Goal: Information Seeking & Learning: Learn about a topic

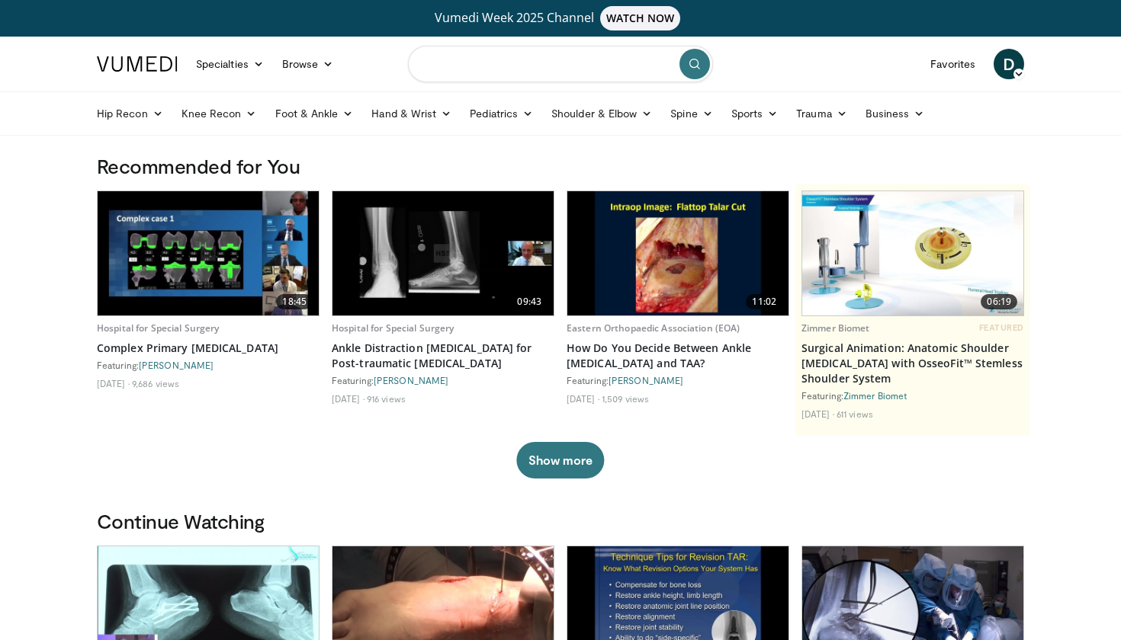
click at [483, 59] on input "Search topics, interventions" at bounding box center [560, 64] width 305 height 37
type input "********"
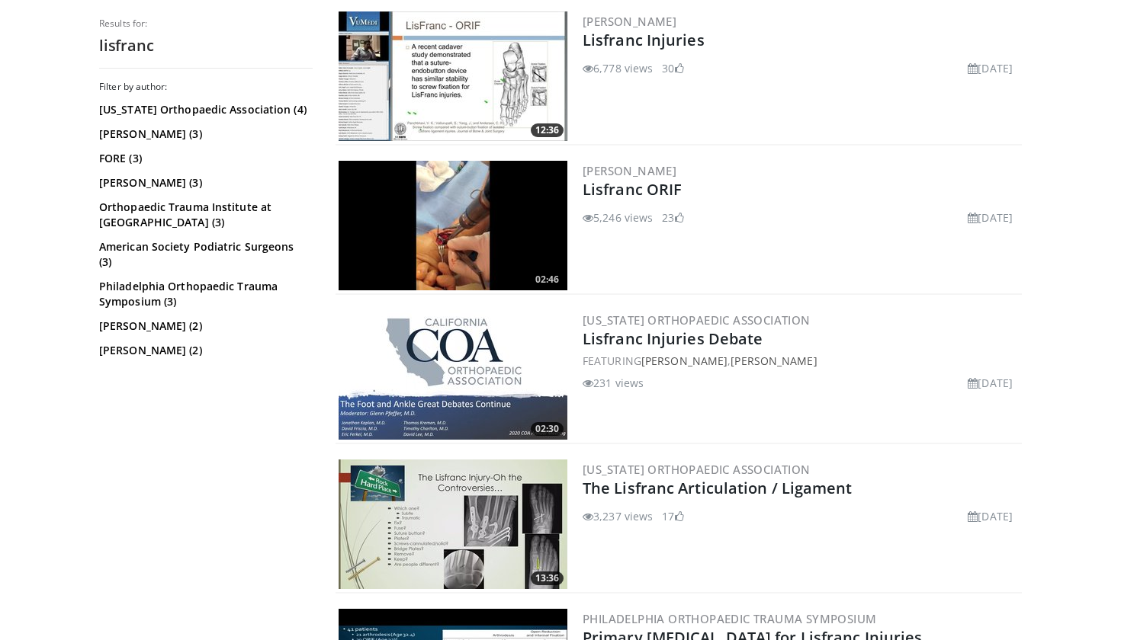
scroll to position [1397, 0]
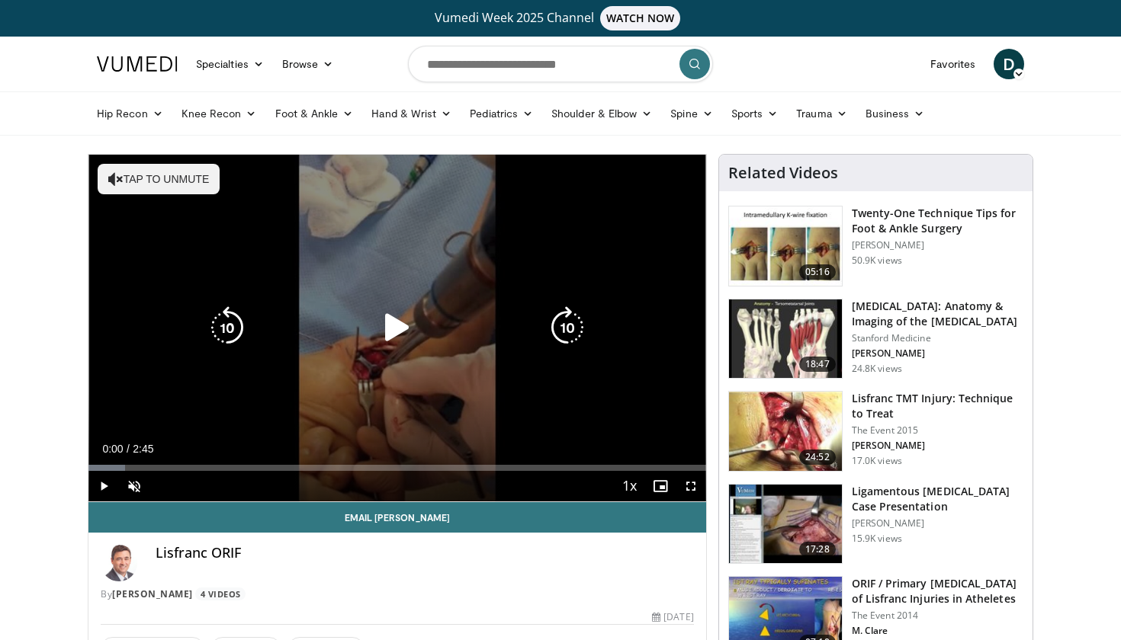
click at [171, 169] on button "Tap to unmute" at bounding box center [159, 179] width 122 height 30
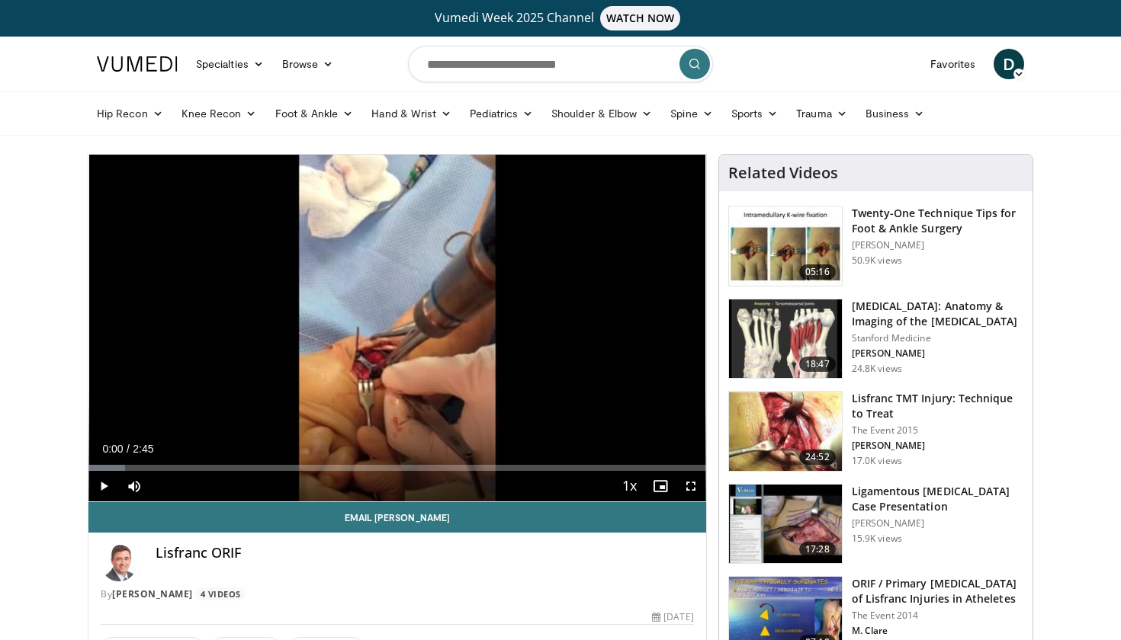
click at [687, 487] on span "Video Player" at bounding box center [690, 486] width 30 height 30
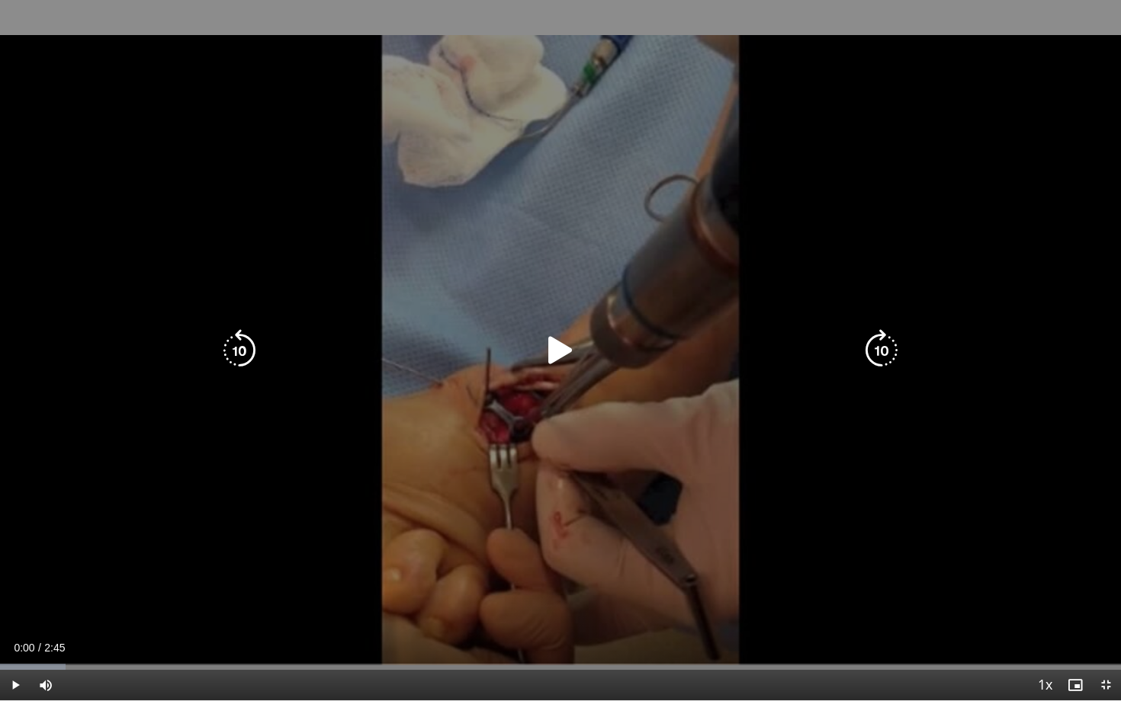
click at [556, 345] on icon "Video Player" at bounding box center [560, 350] width 43 height 43
click at [1096, 236] on div "10 seconds Tap to unmute" at bounding box center [560, 350] width 1121 height 701
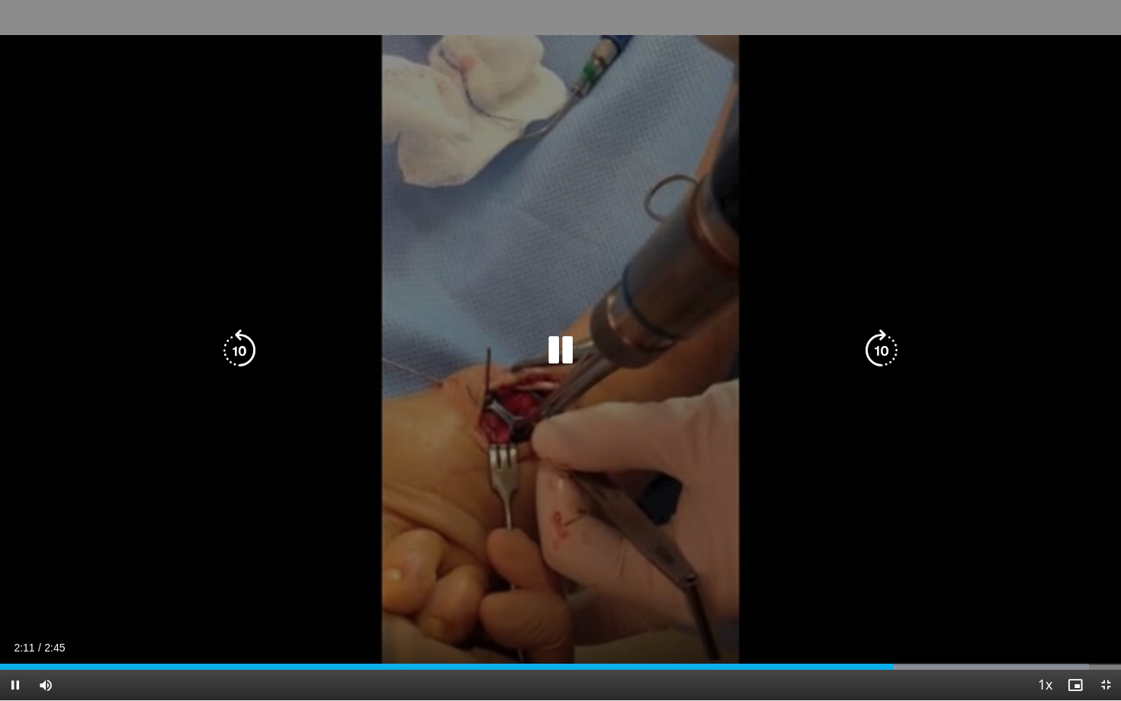
click at [1120, 342] on div "10 seconds Tap to unmute" at bounding box center [560, 350] width 1121 height 701
click at [569, 354] on icon "Video Player" at bounding box center [560, 350] width 43 height 43
click at [569, 343] on icon "Video Player" at bounding box center [560, 350] width 43 height 43
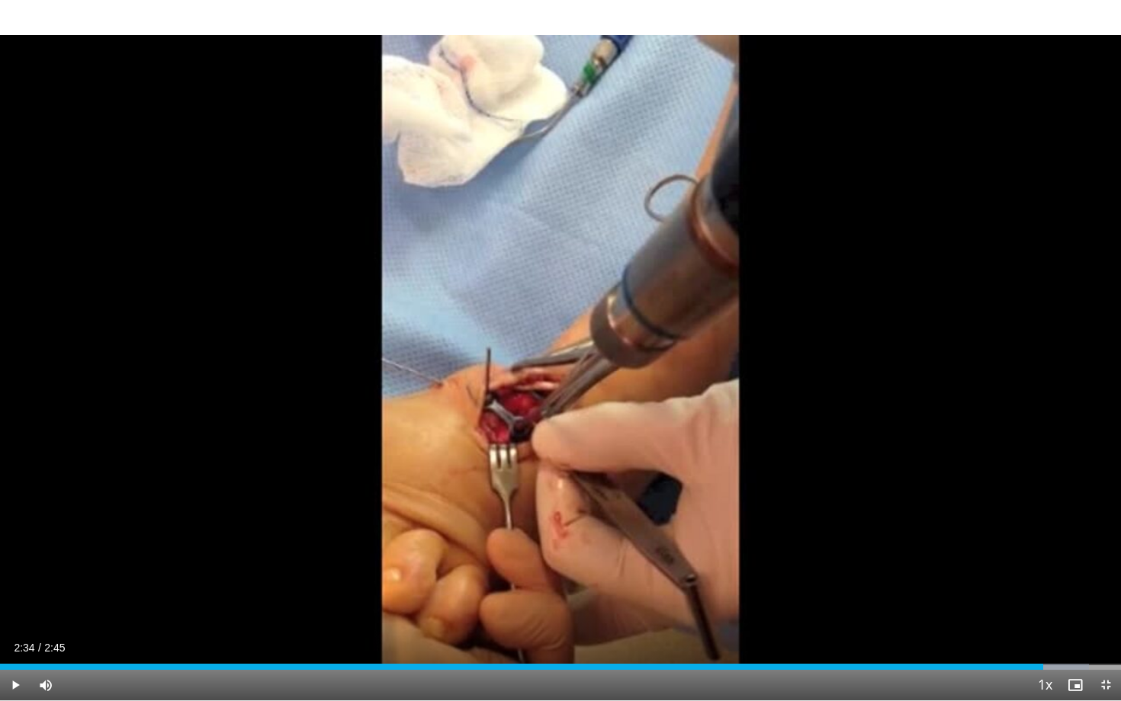
click at [714, 225] on div "10 seconds Tap to unmute" at bounding box center [560, 350] width 1121 height 701
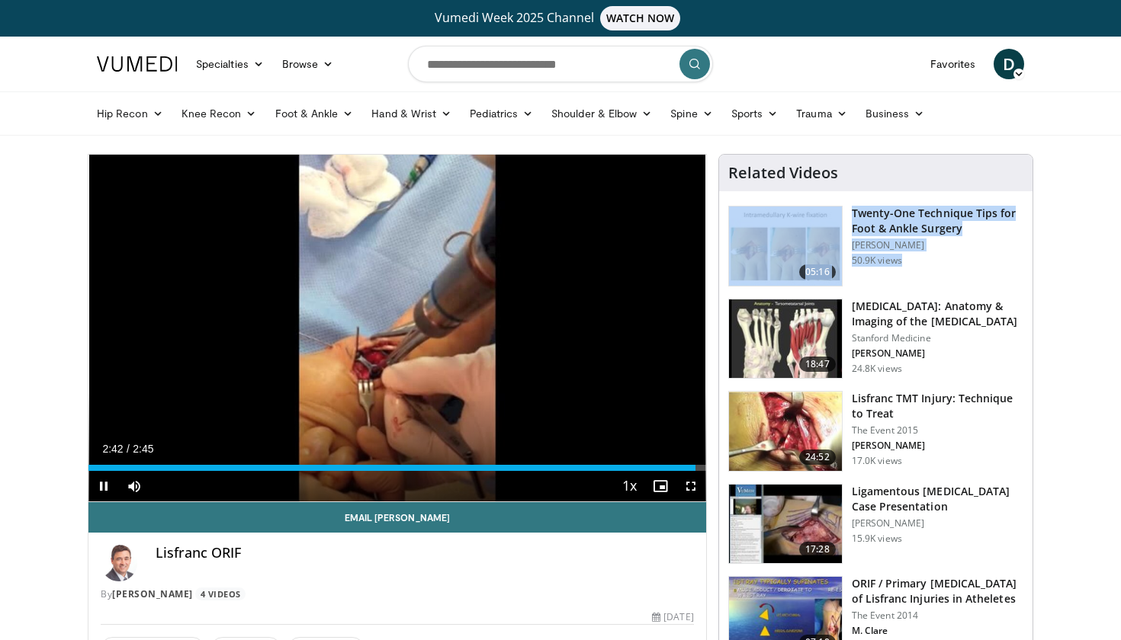
click at [107, 488] on span "Video Player" at bounding box center [103, 486] width 30 height 30
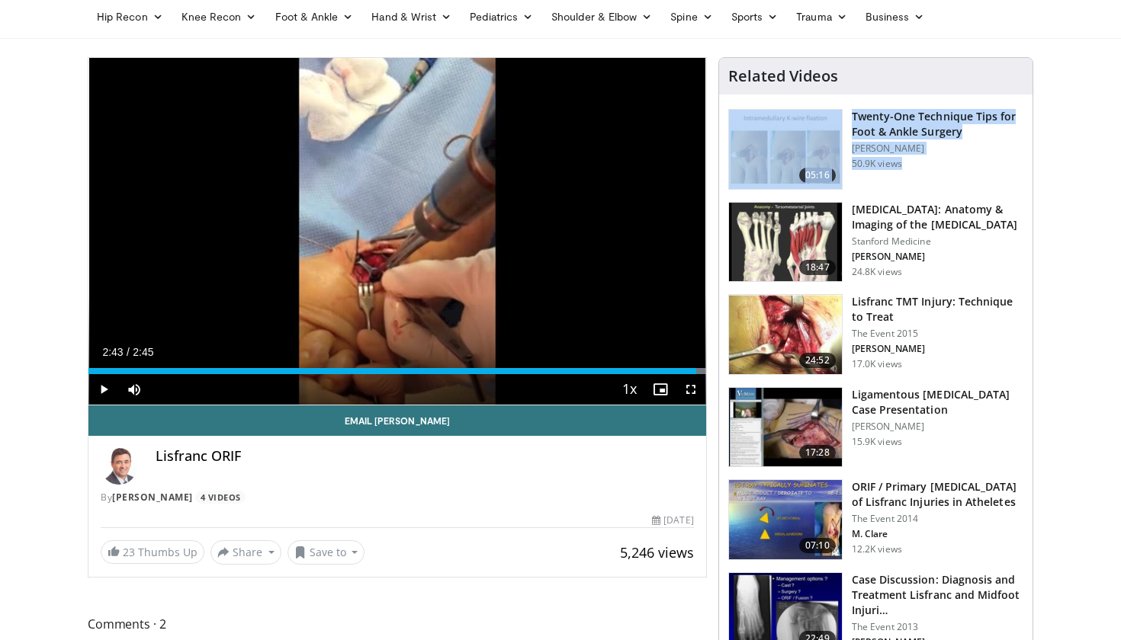
scroll to position [98, 0]
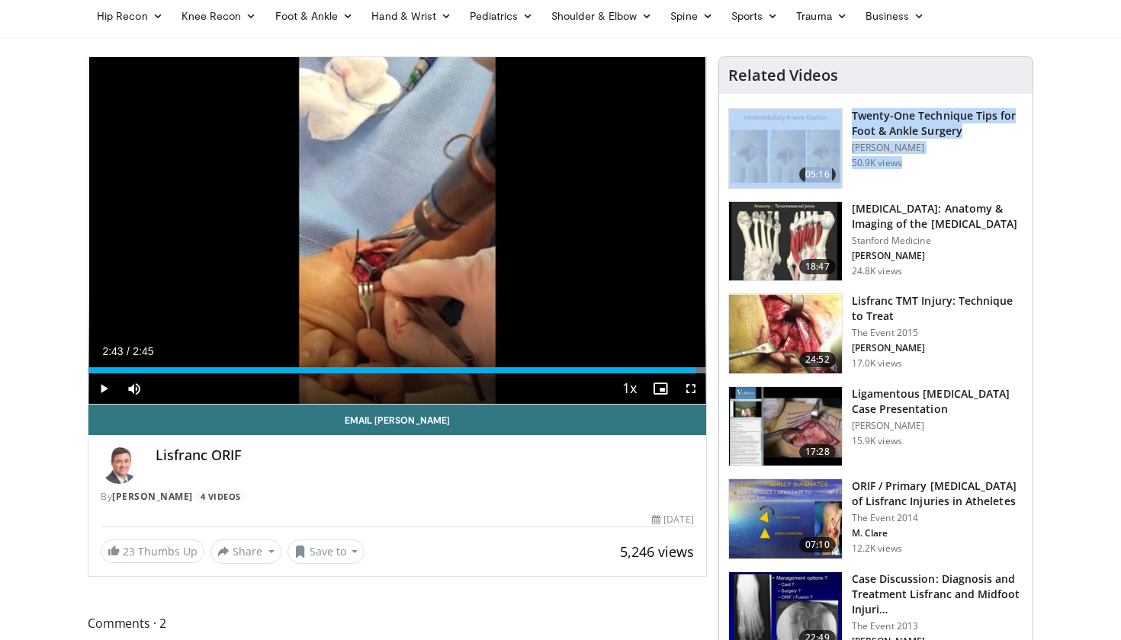
click at [790, 334] on img at bounding box center [785, 333] width 113 height 79
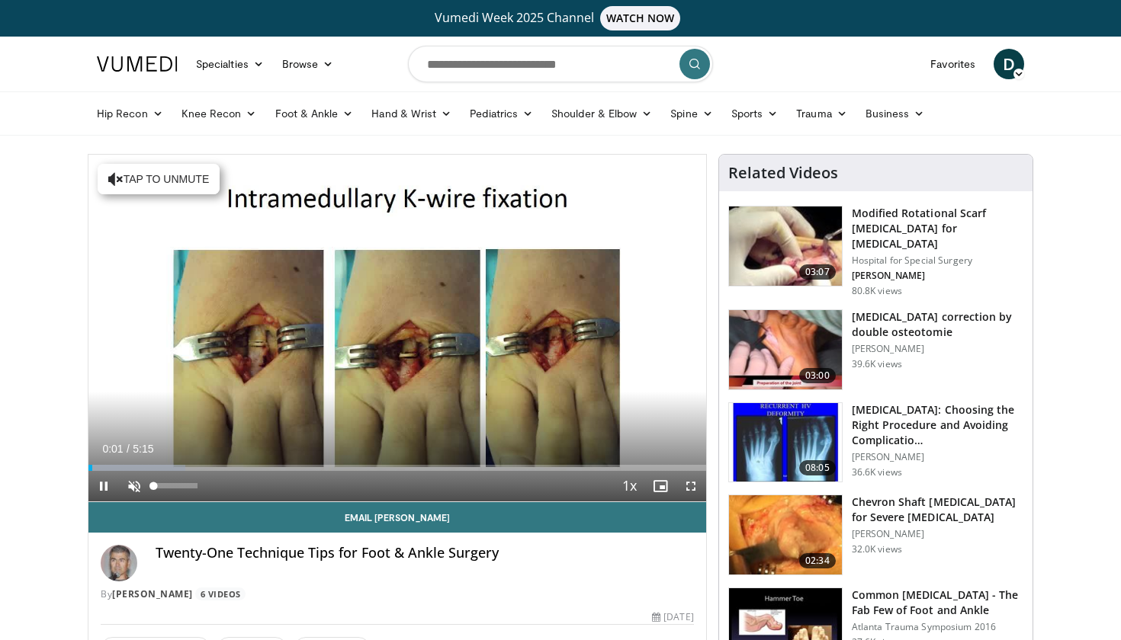
click at [137, 487] on span "Video Player" at bounding box center [134, 486] width 30 height 30
click at [693, 487] on span "Video Player" at bounding box center [690, 486] width 30 height 30
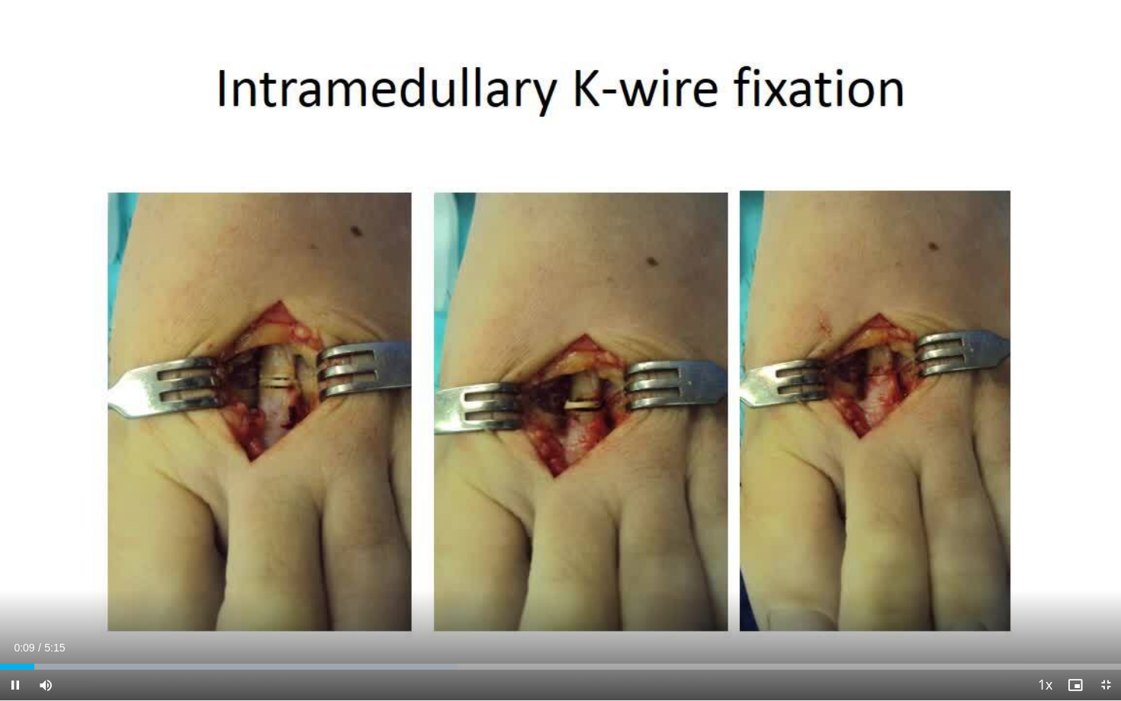
click at [22, 640] on span "Video Player" at bounding box center [15, 685] width 30 height 30
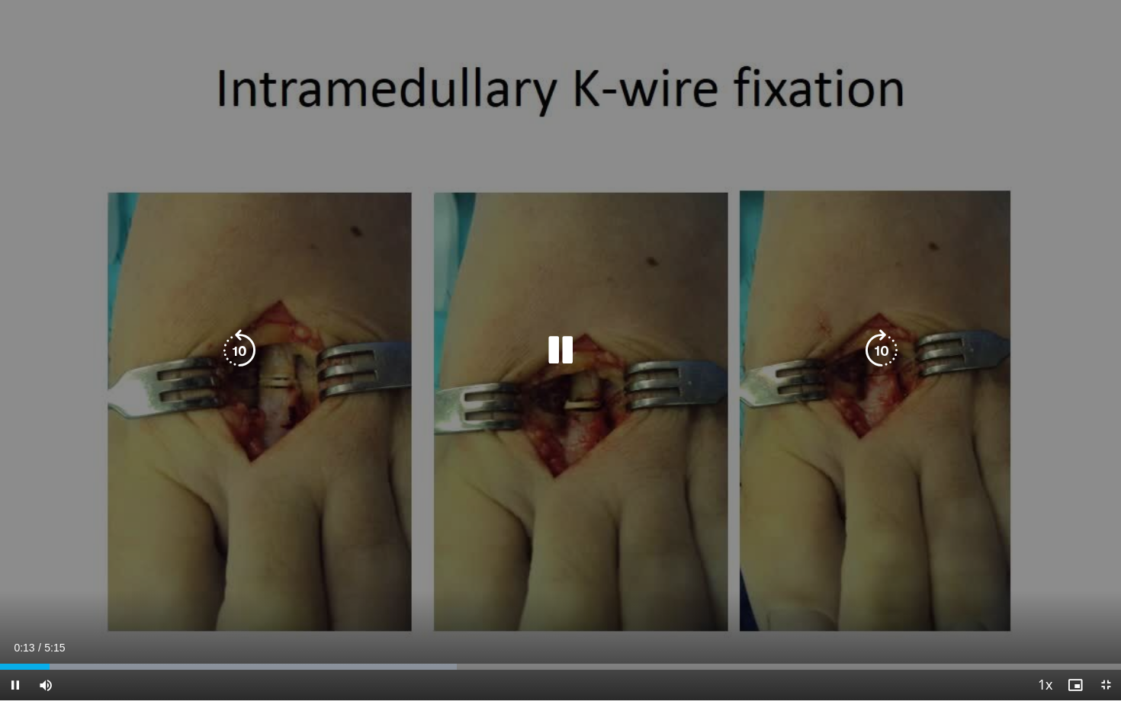
click at [6, 523] on div "10 seconds Tap to unmute" at bounding box center [560, 350] width 1121 height 701
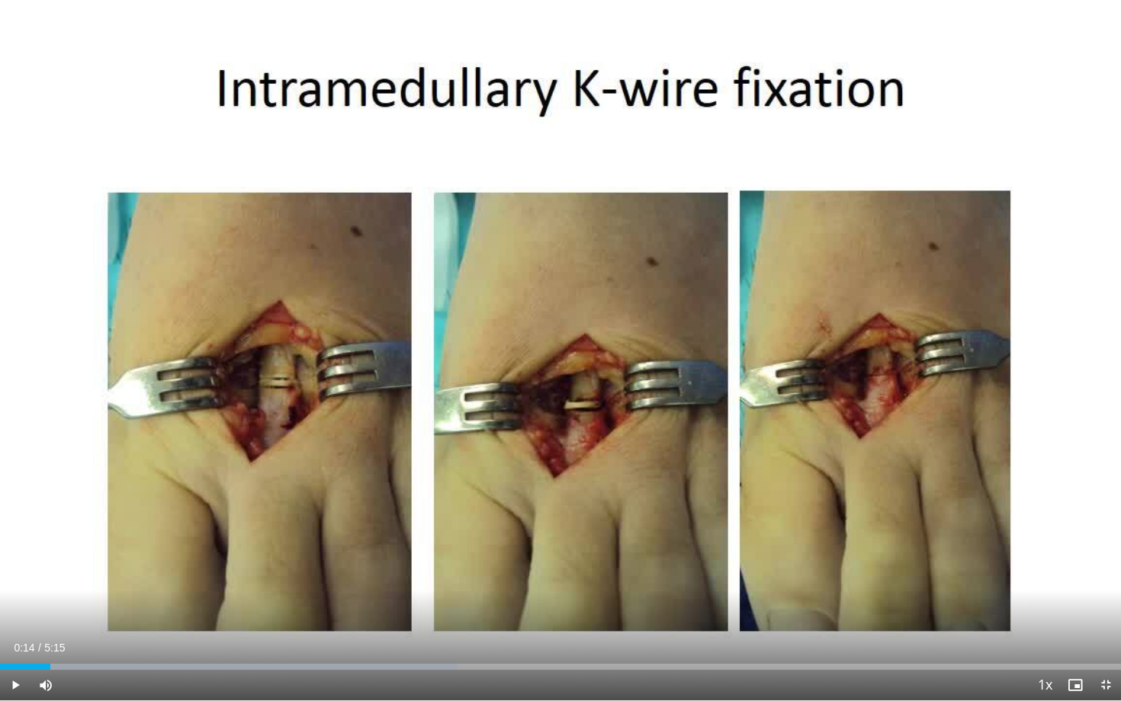
click at [6, 523] on div "10 seconds Tap to unmute" at bounding box center [560, 350] width 1121 height 701
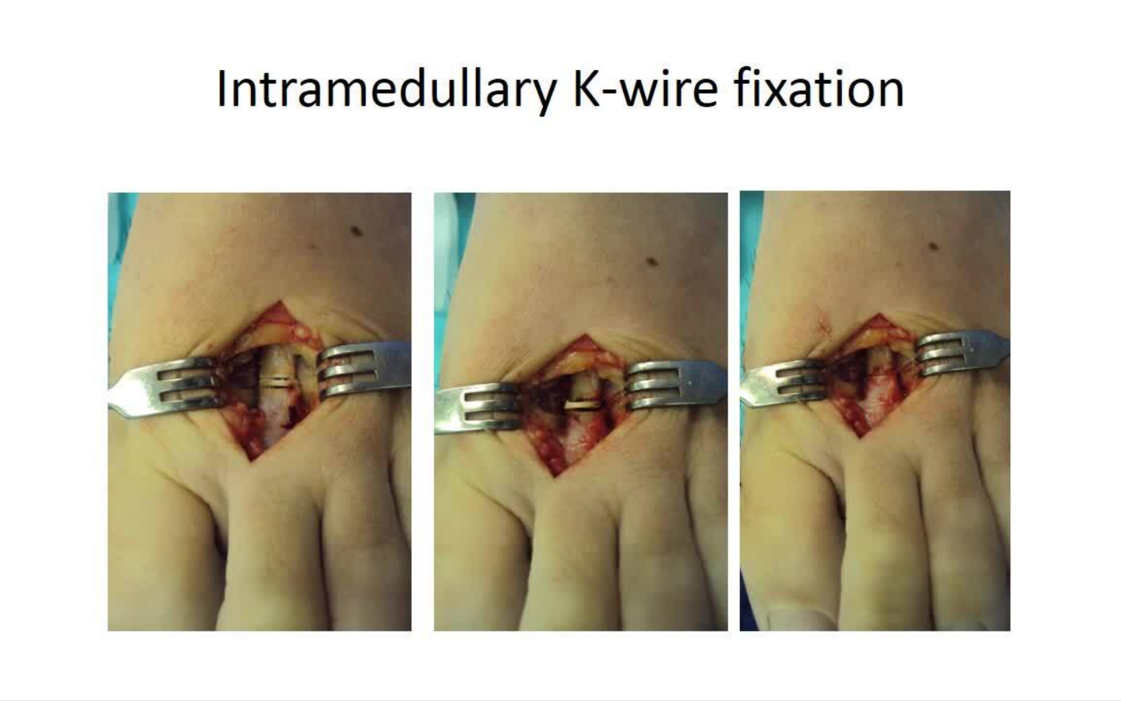
click at [55, 434] on div "10 seconds Tap to unmute" at bounding box center [560, 350] width 1121 height 701
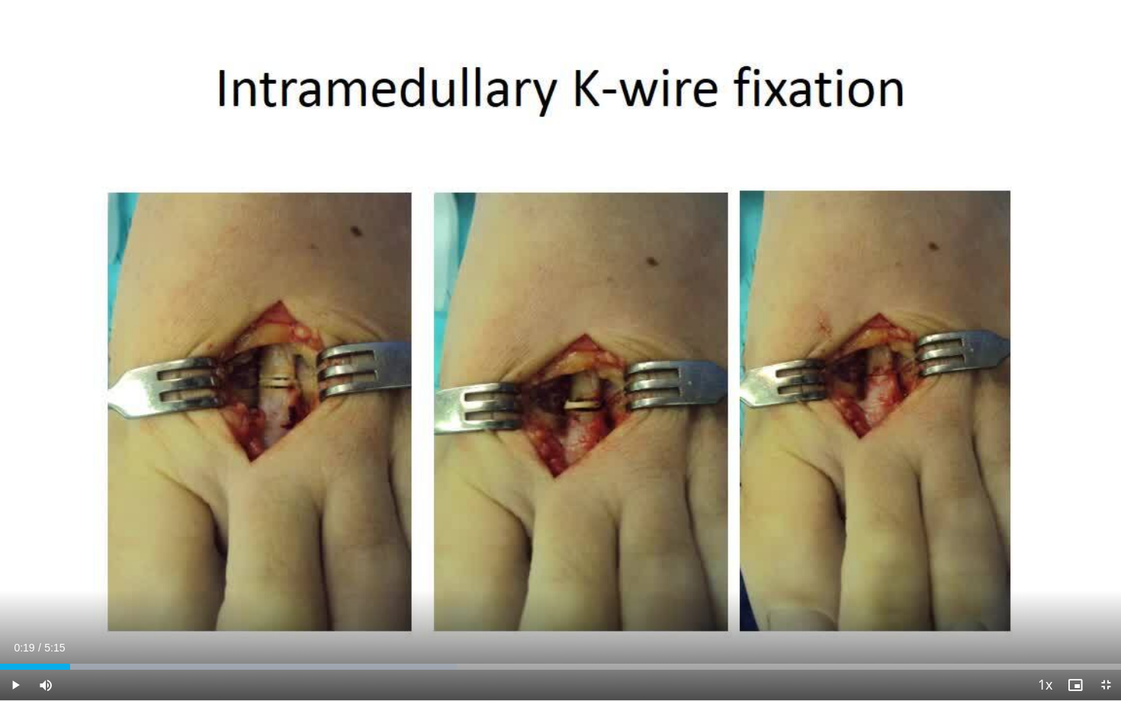
click at [20, 640] on span "Video Player" at bounding box center [15, 685] width 30 height 30
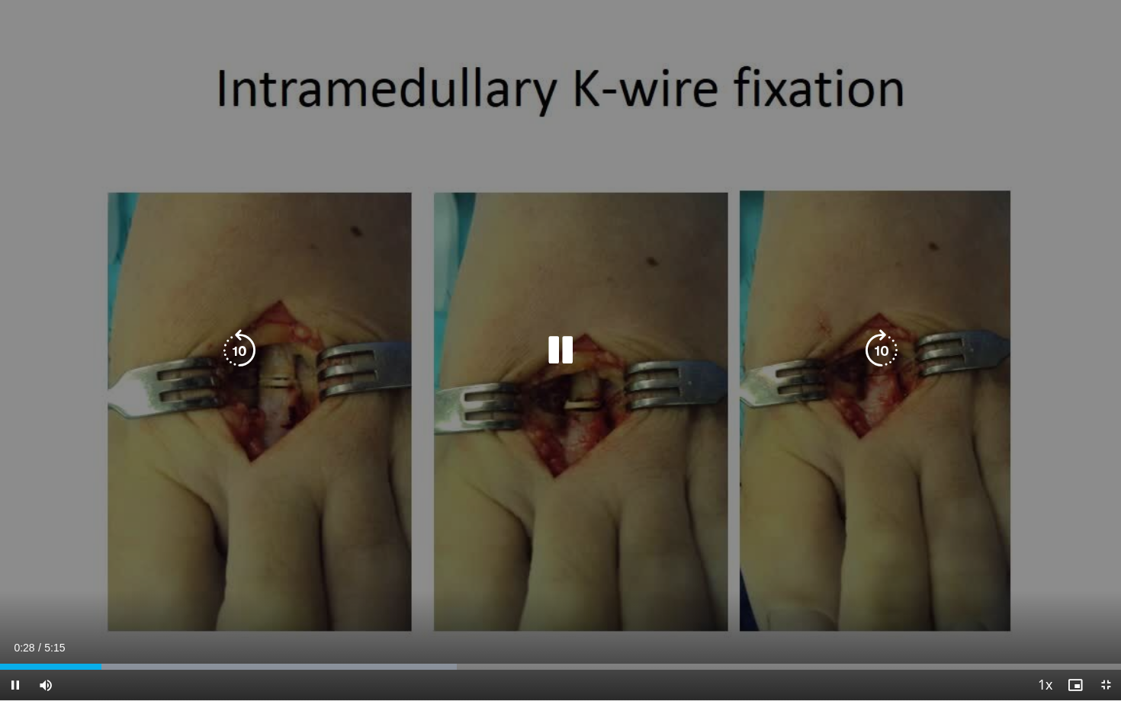
click at [87, 220] on div "10 seconds Tap to unmute" at bounding box center [560, 350] width 1121 height 701
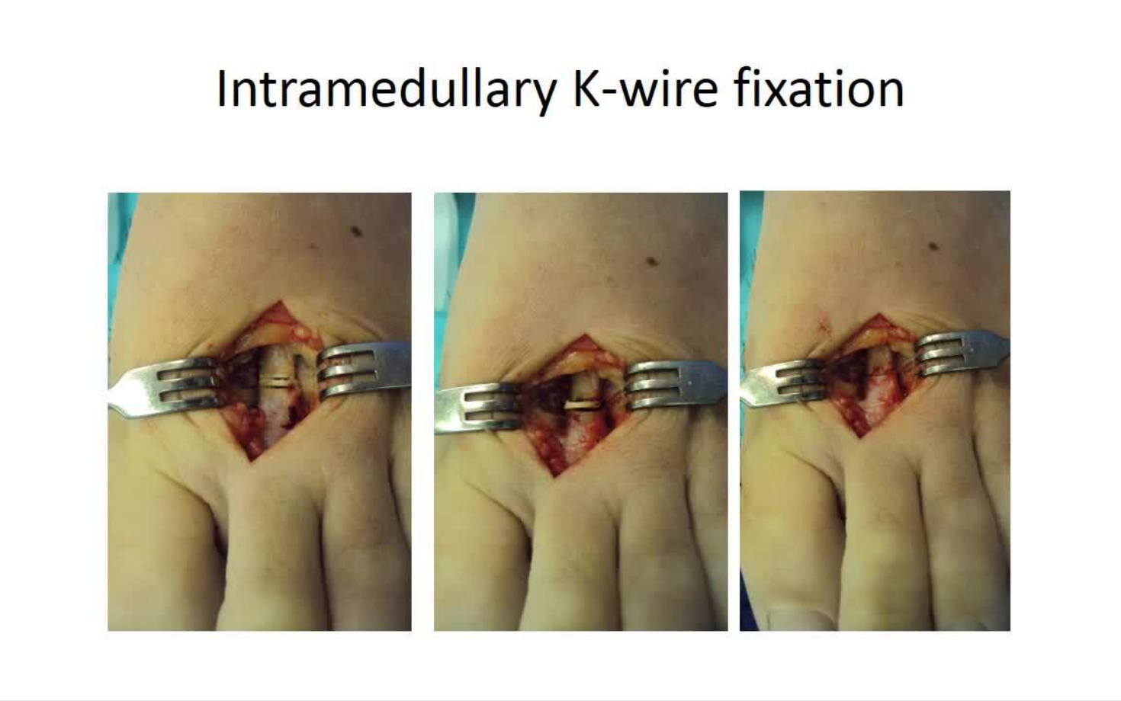
click at [87, 220] on div "10 seconds Tap to unmute" at bounding box center [560, 350] width 1121 height 701
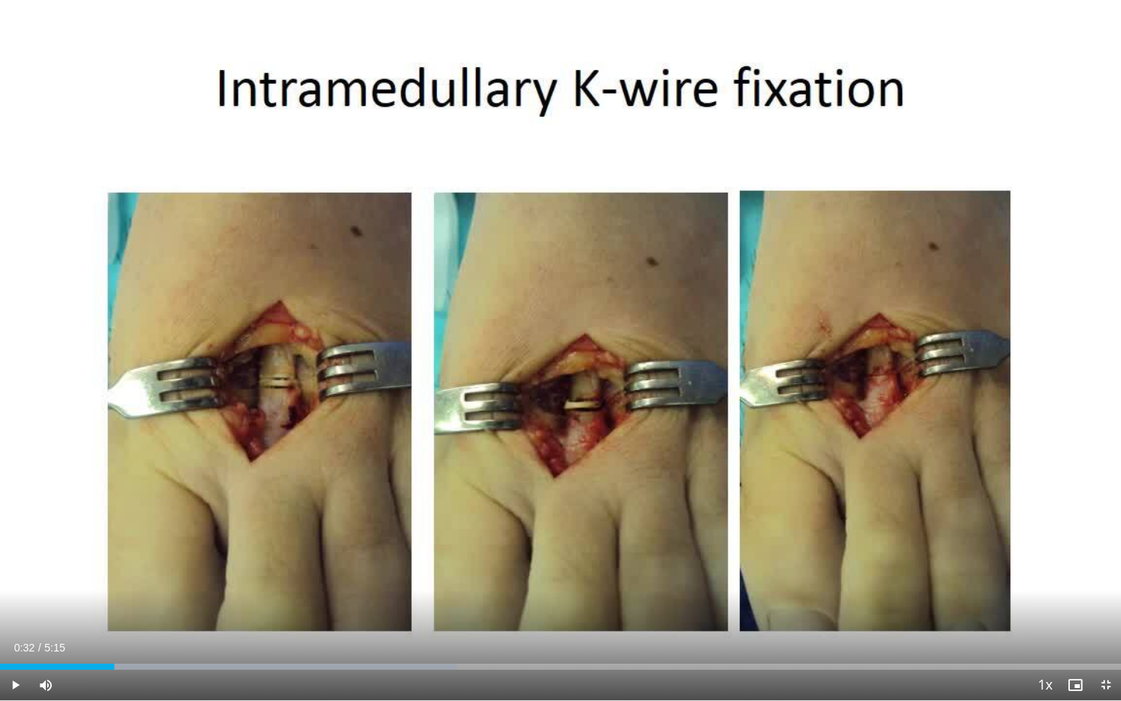
click at [87, 220] on div "10 seconds Tap to unmute" at bounding box center [560, 350] width 1121 height 701
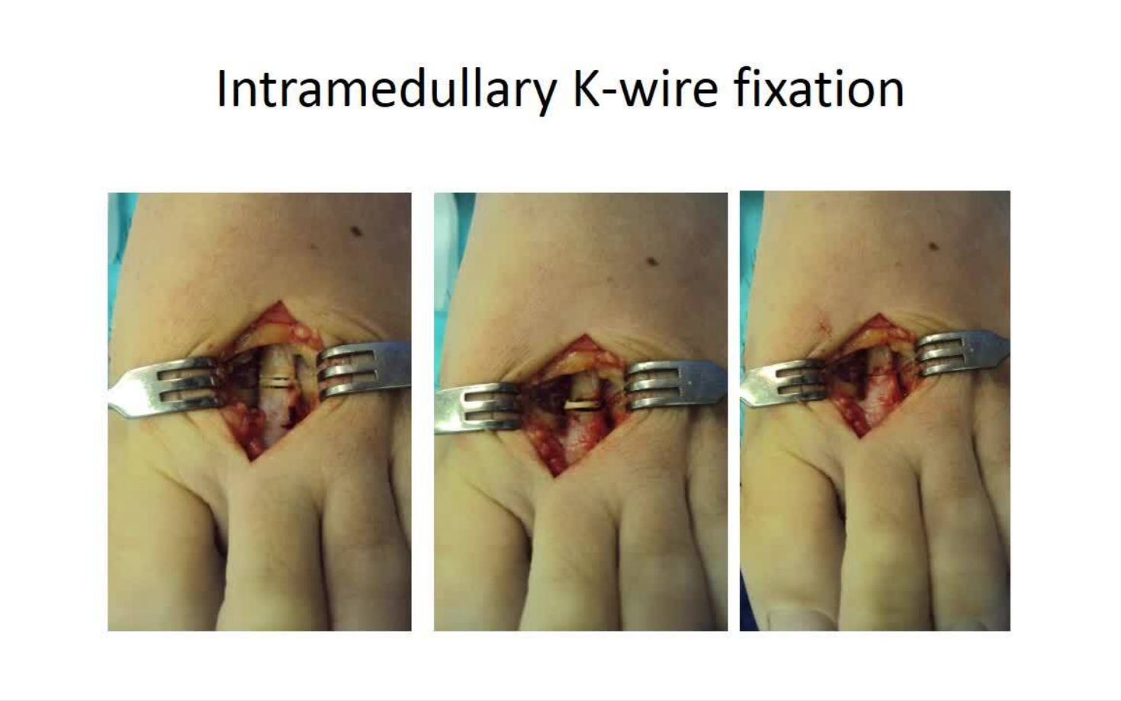
click at [80, 86] on div "10 seconds Tap to unmute" at bounding box center [560, 350] width 1121 height 701
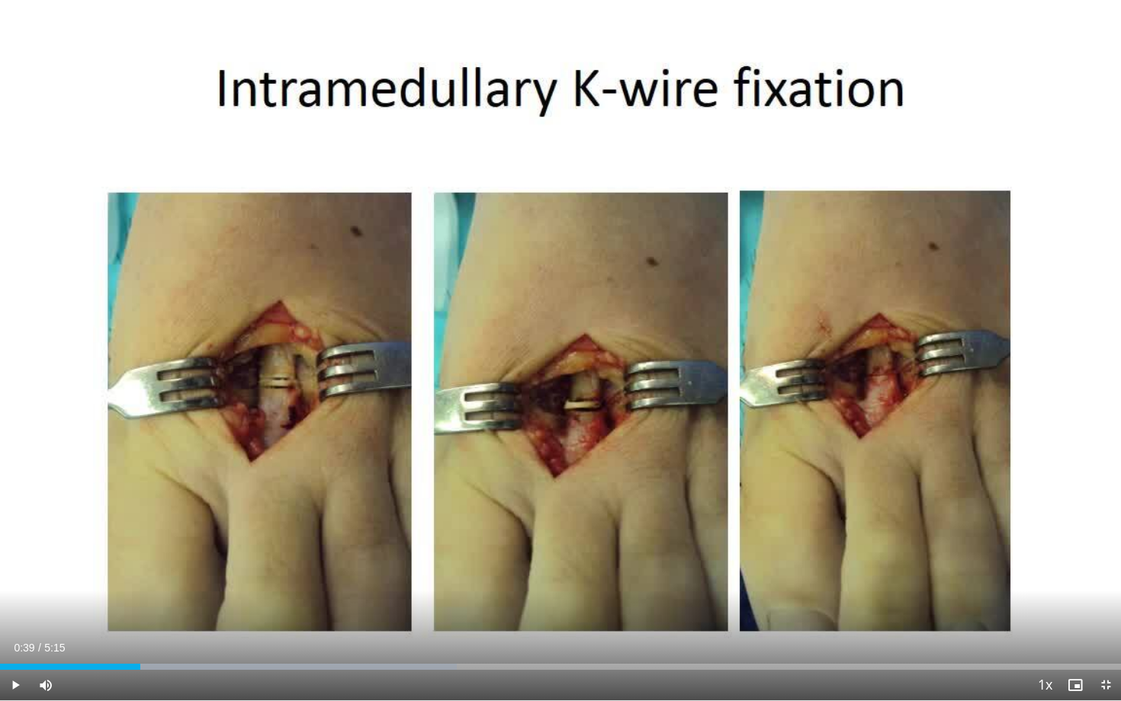
click at [87, 88] on div "10 seconds Tap to unmute" at bounding box center [560, 350] width 1121 height 701
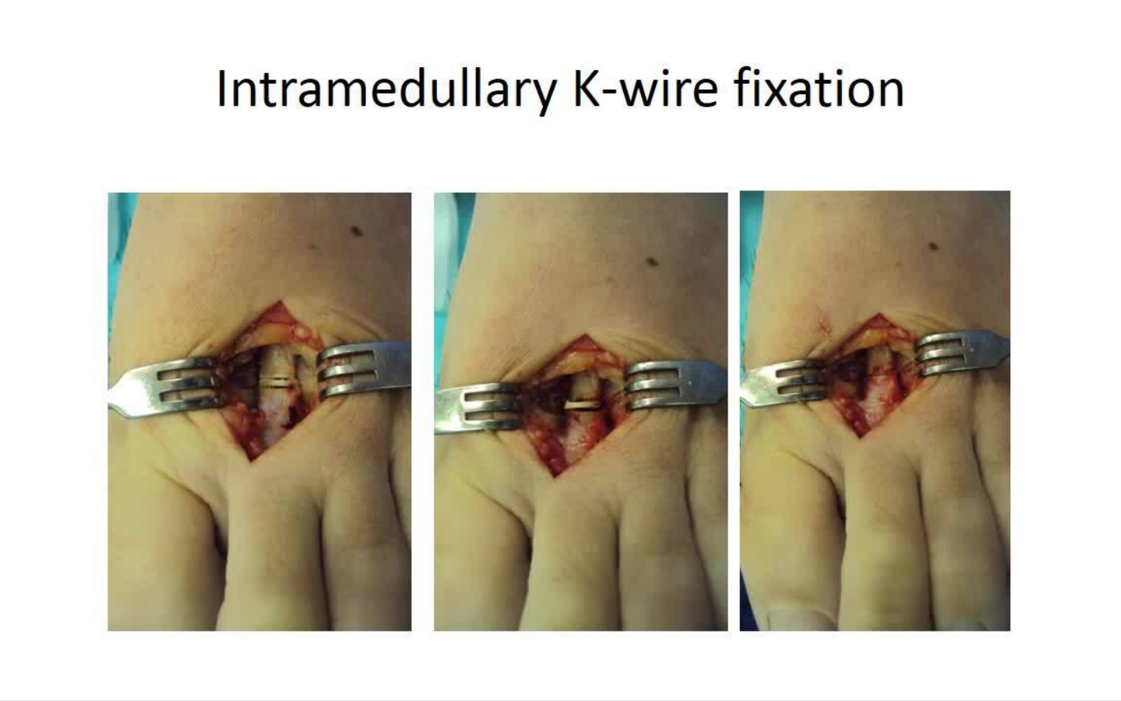
click at [87, 88] on div "10 seconds Tap to unmute" at bounding box center [560, 350] width 1121 height 701
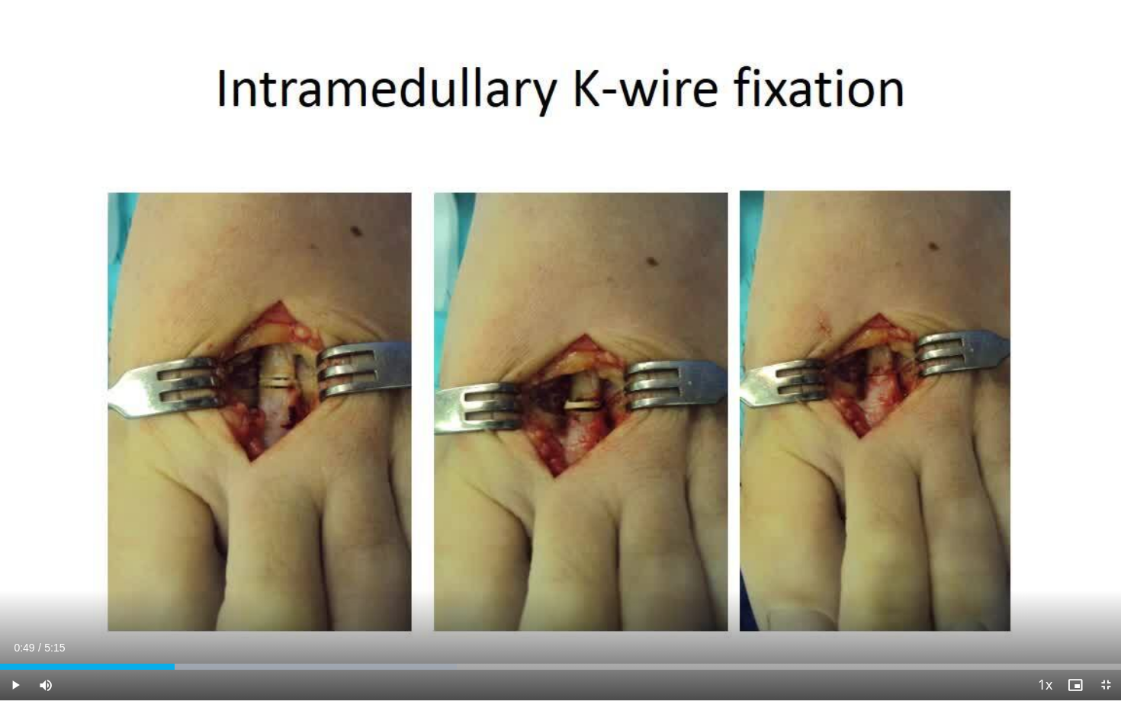
click at [87, 88] on div "10 seconds Tap to unmute" at bounding box center [560, 350] width 1121 height 701
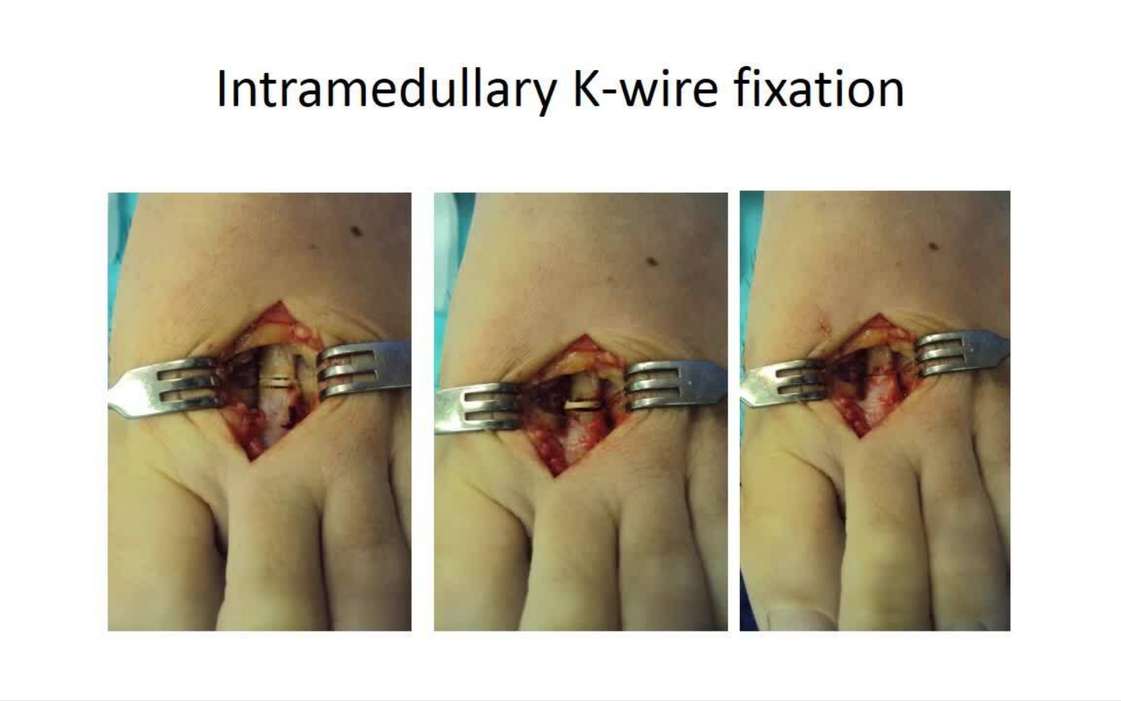
click at [87, 88] on div "10 seconds Tap to unmute" at bounding box center [560, 350] width 1121 height 701
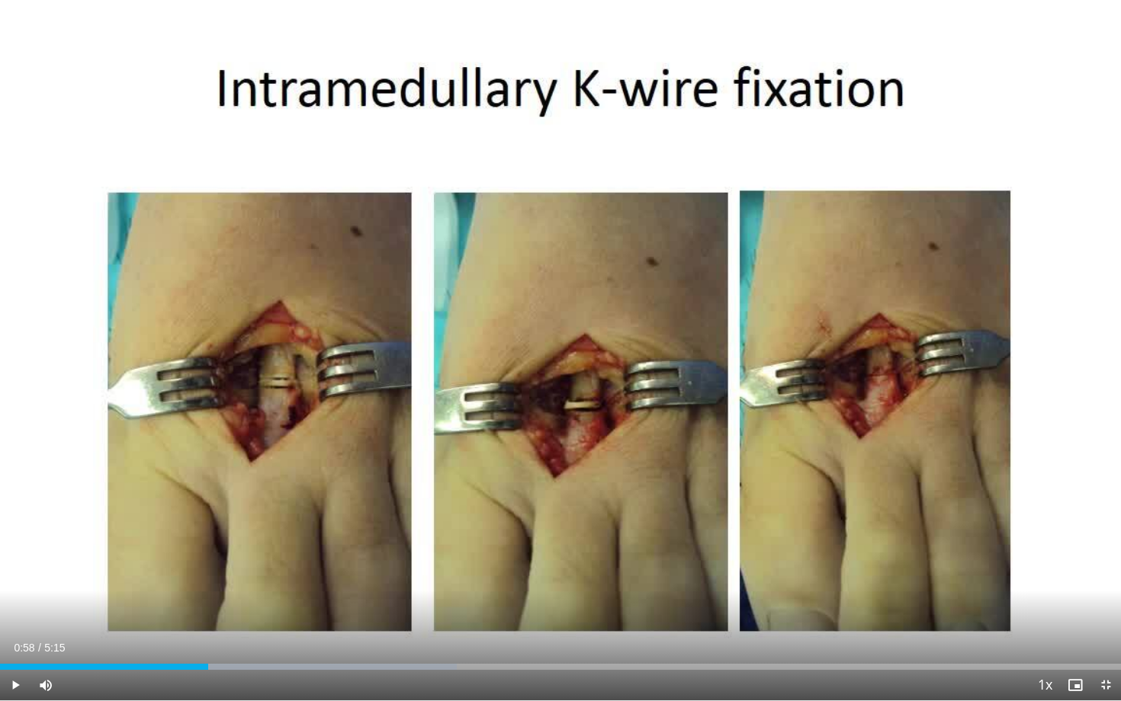
click at [87, 88] on div "10 seconds Tap to unmute" at bounding box center [560, 350] width 1121 height 701
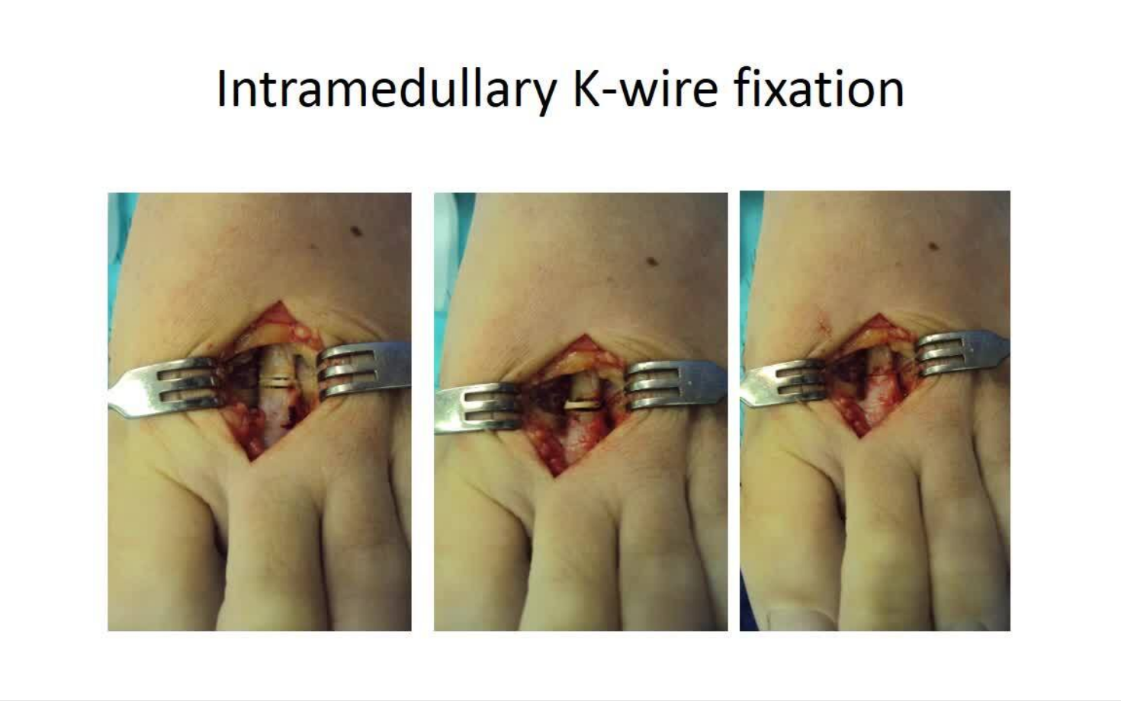
click at [87, 88] on div "10 seconds Tap to unmute" at bounding box center [560, 350] width 1121 height 701
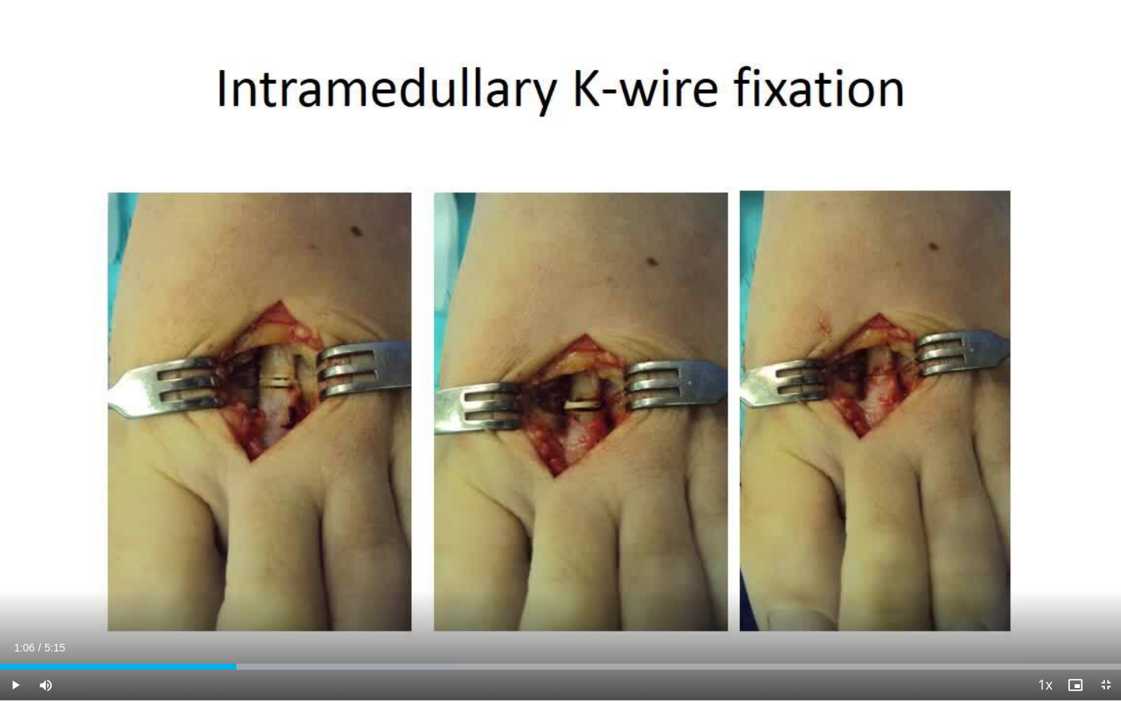
click at [422, 394] on div "10 seconds Tap to unmute" at bounding box center [560, 350] width 1121 height 701
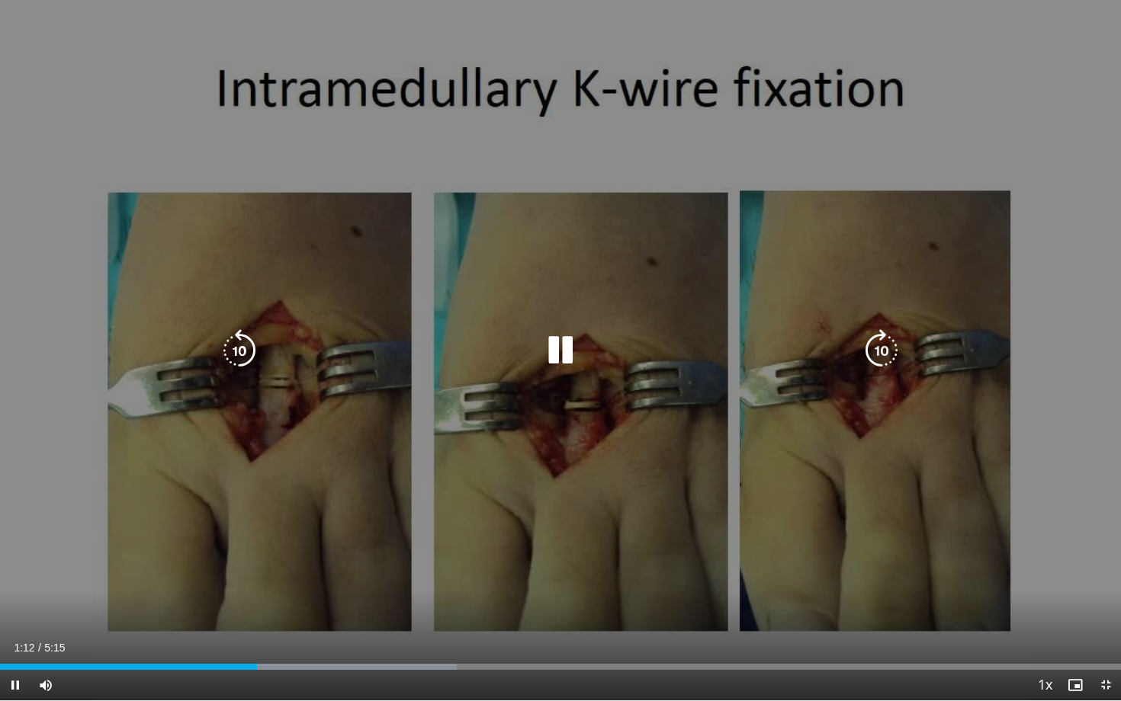
click at [132, 325] on div "10 seconds Tap to unmute" at bounding box center [560, 350] width 1121 height 701
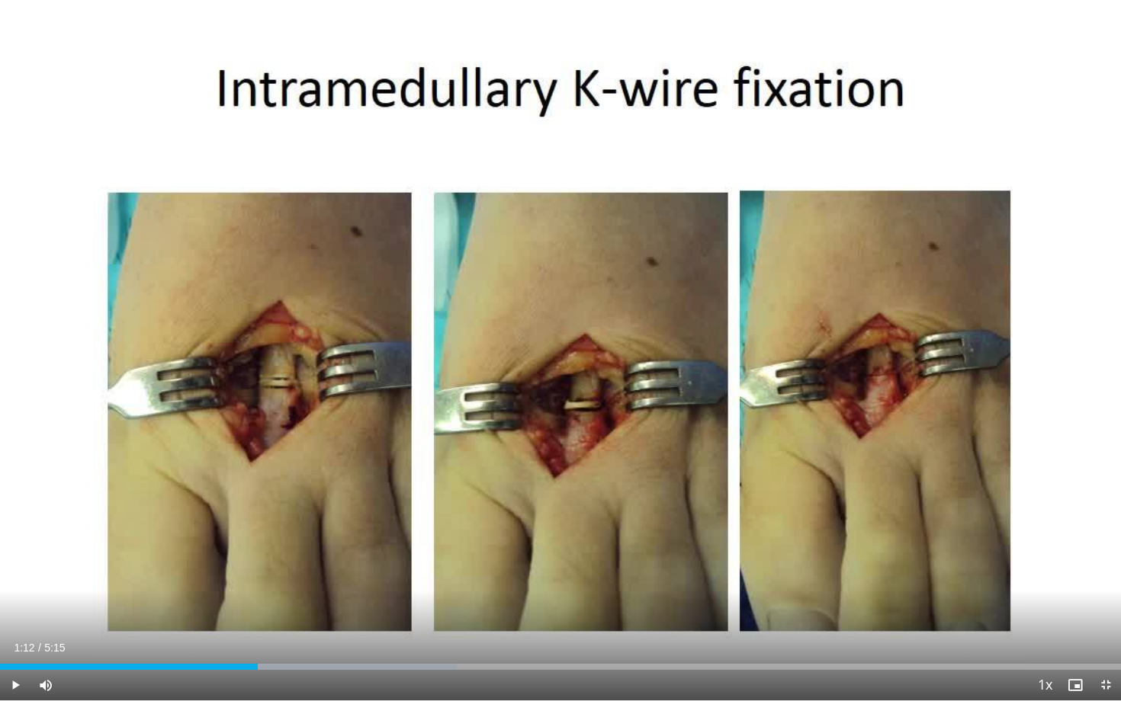
click at [53, 282] on div "10 seconds Tap to unmute" at bounding box center [560, 350] width 1121 height 701
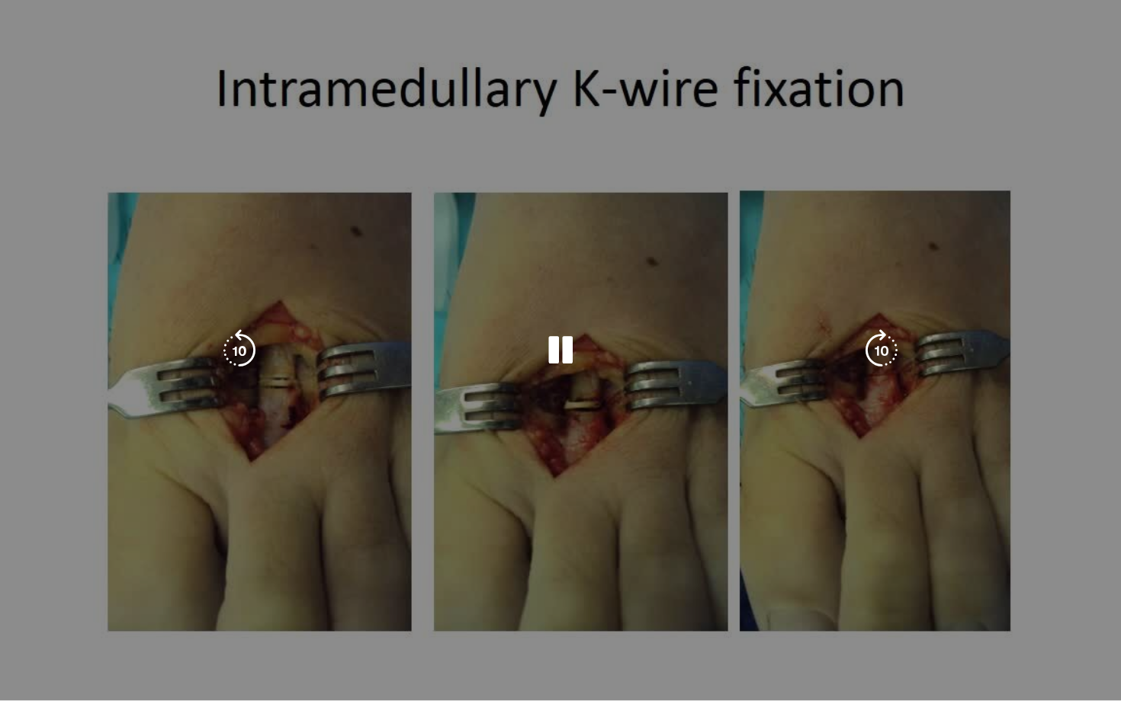
click at [345, 129] on div "10 seconds Tap to unmute" at bounding box center [560, 350] width 1121 height 701
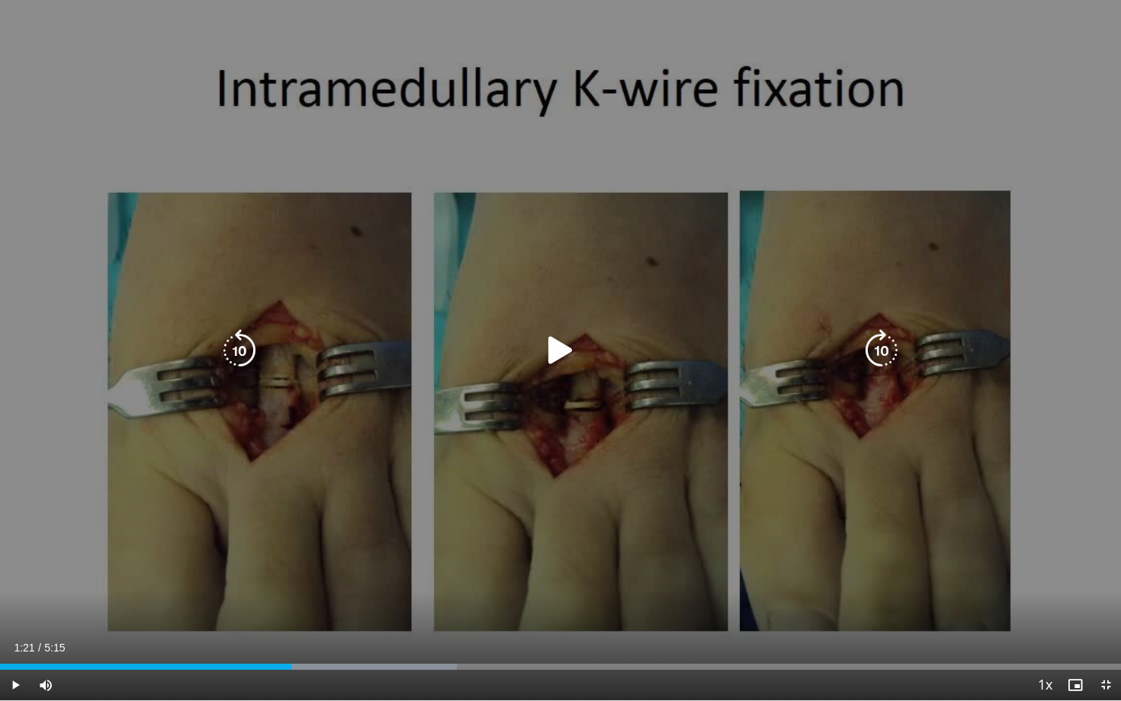
click at [346, 156] on div "10 seconds Tap to unmute" at bounding box center [560, 350] width 1121 height 701
click at [97, 230] on div "10 seconds Tap to unmute" at bounding box center [560, 350] width 1121 height 701
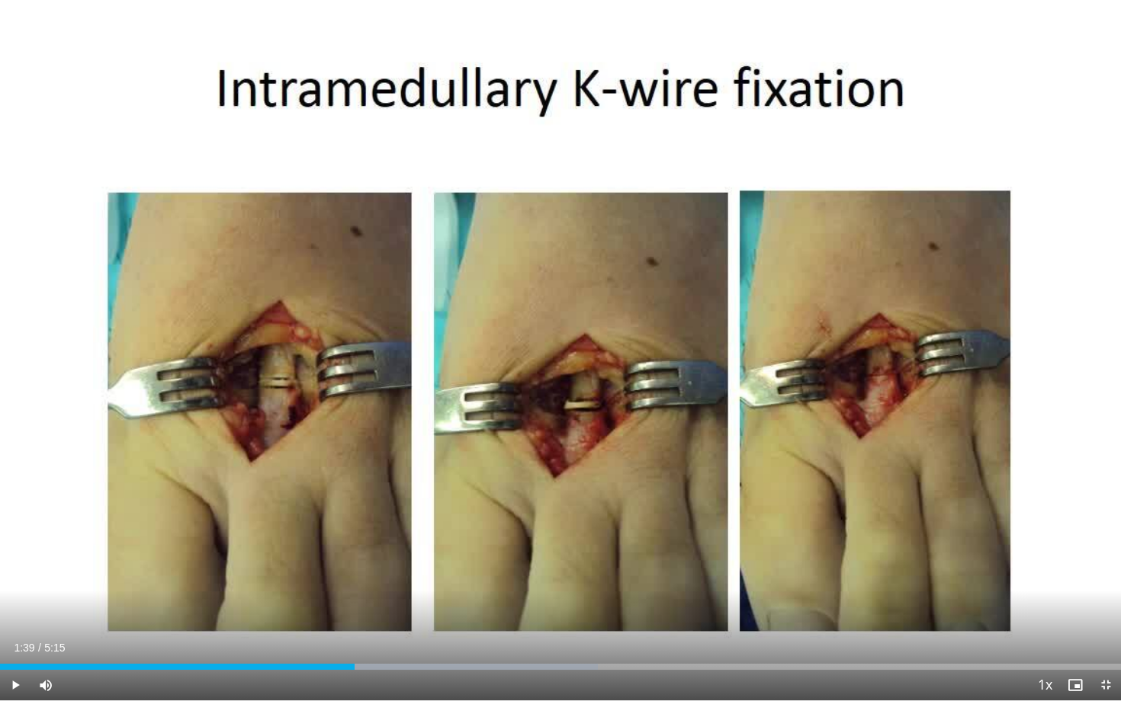
click at [97, 230] on div "10 seconds Tap to unmute" at bounding box center [560, 350] width 1121 height 701
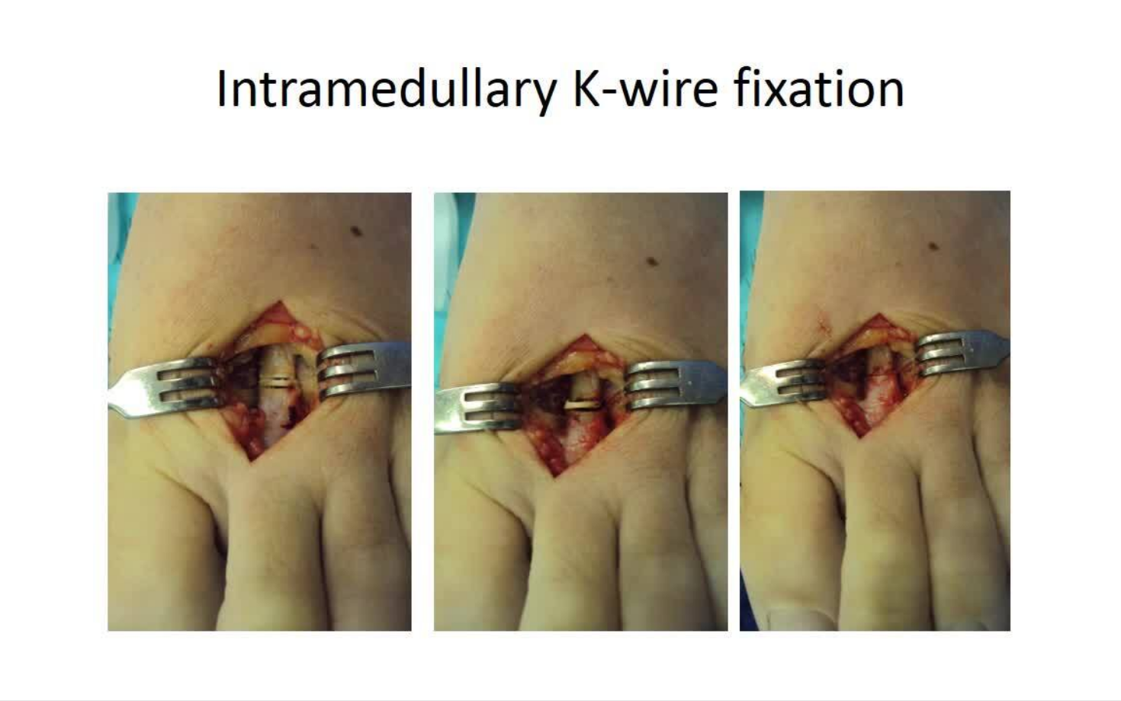
click at [97, 230] on div "10 seconds Tap to unmute" at bounding box center [560, 350] width 1121 height 701
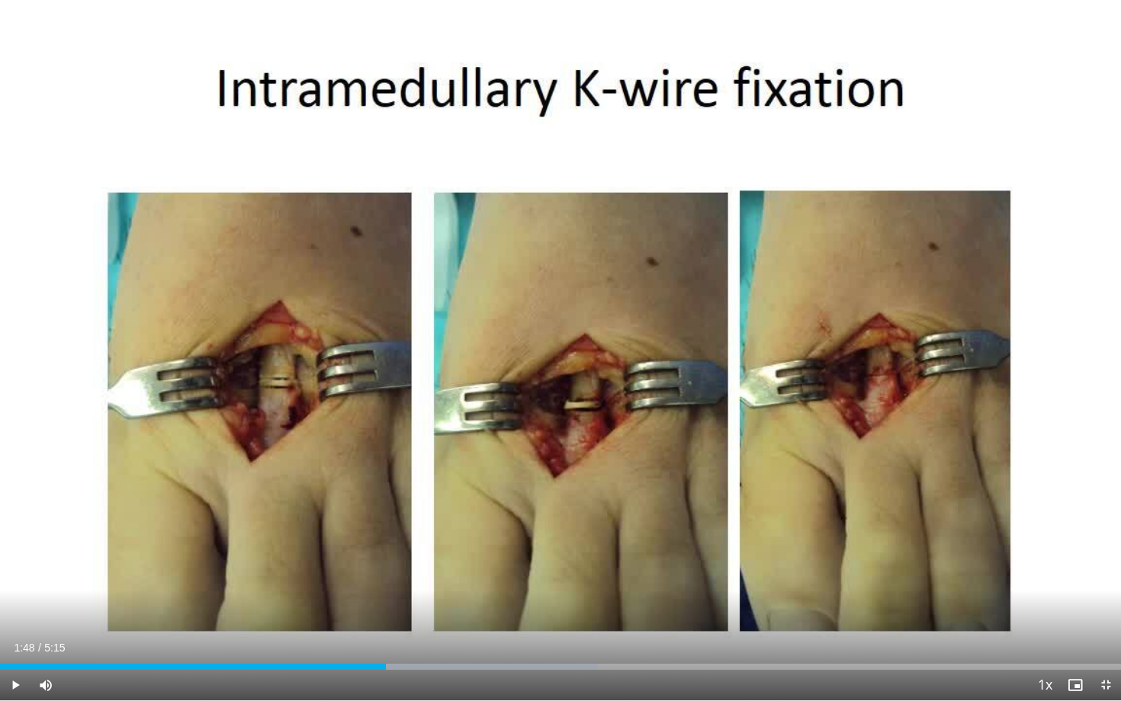
click at [97, 230] on div "10 seconds Tap to unmute" at bounding box center [560, 350] width 1121 height 701
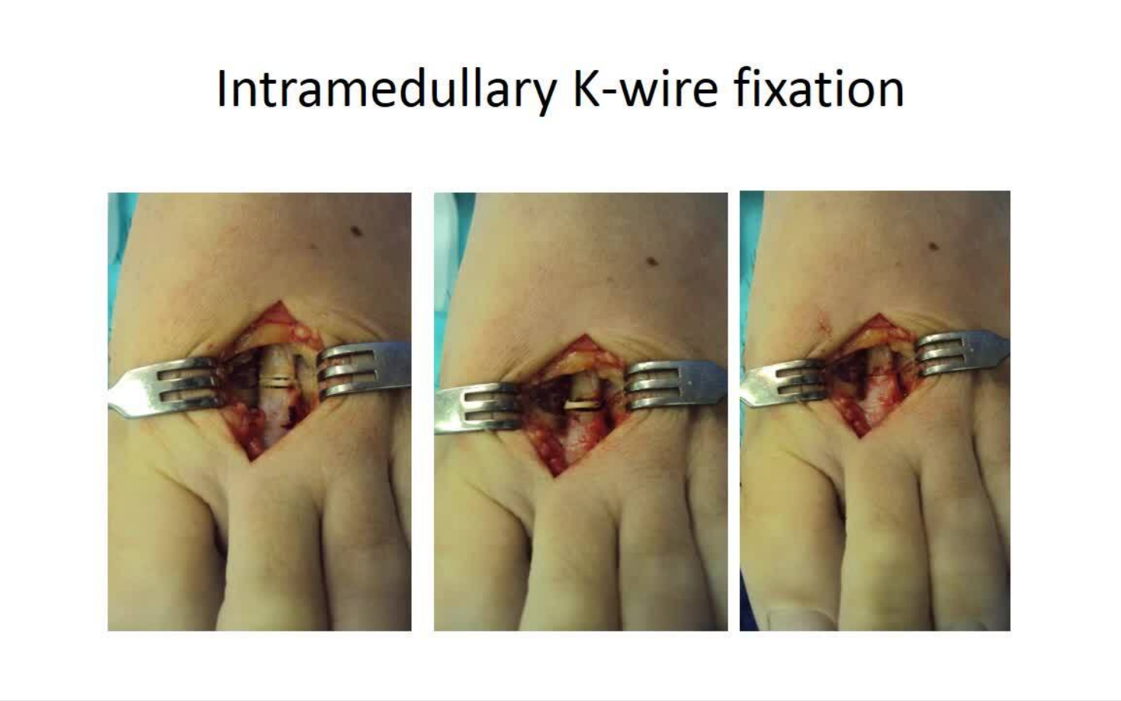
click at [97, 230] on div "10 seconds Tap to unmute" at bounding box center [560, 350] width 1121 height 701
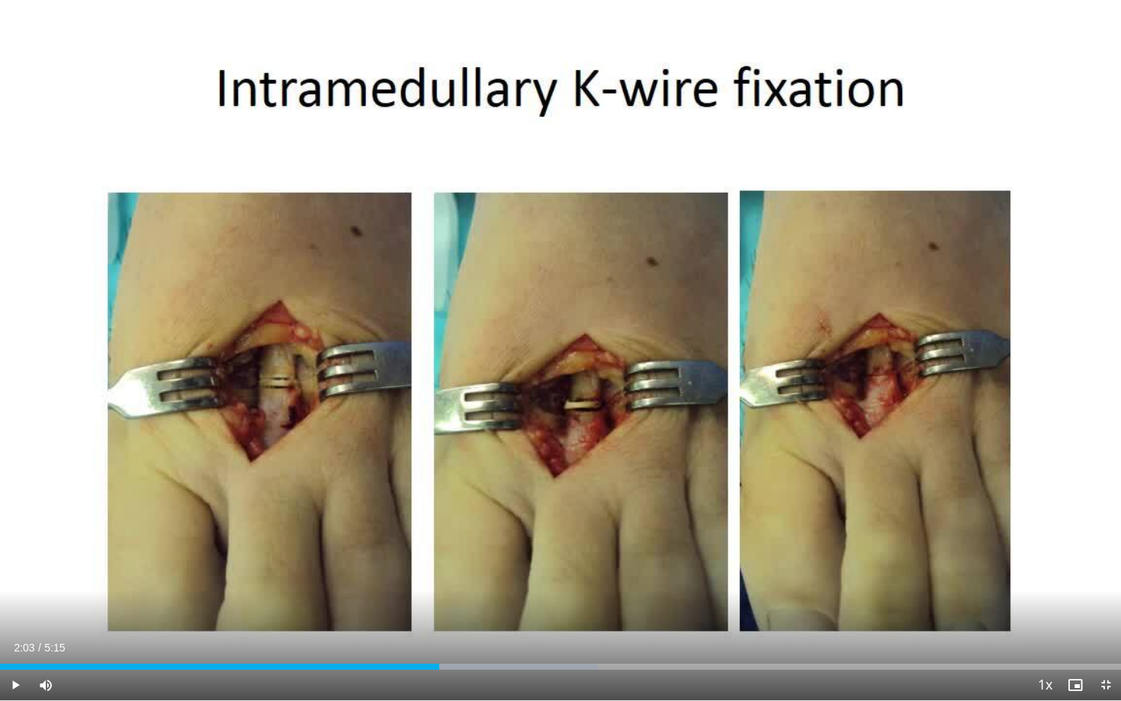
click at [97, 230] on div "10 seconds Tap to unmute" at bounding box center [560, 350] width 1121 height 701
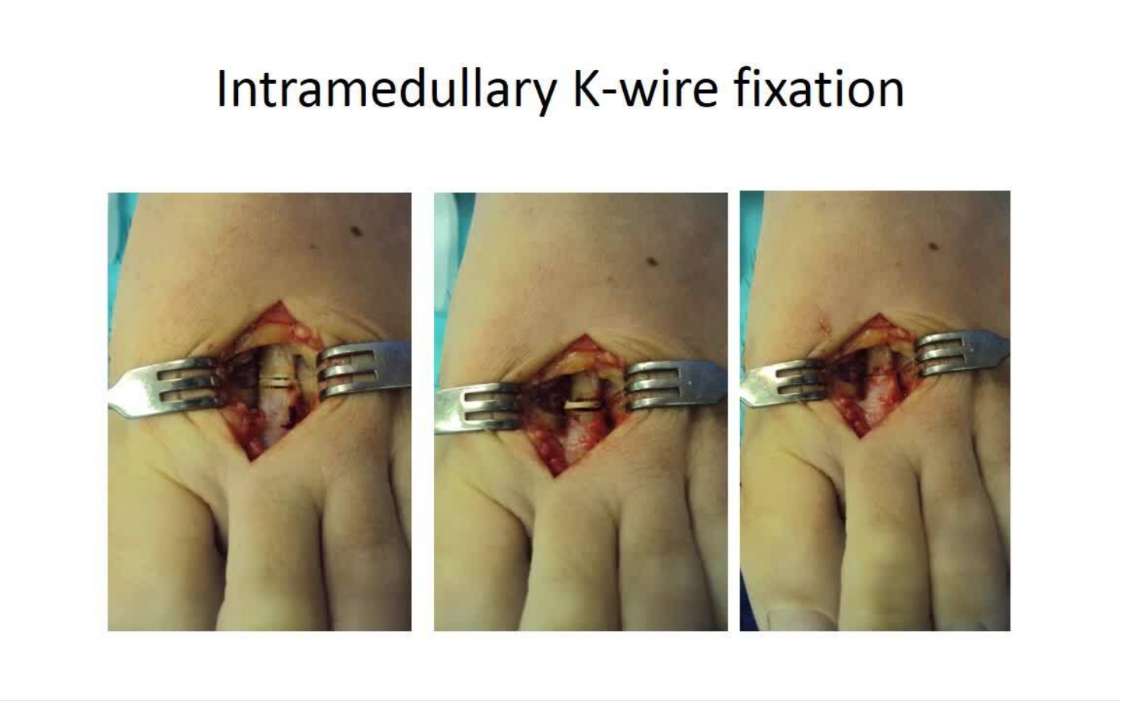
click at [97, 230] on div "10 seconds Tap to unmute" at bounding box center [560, 350] width 1121 height 701
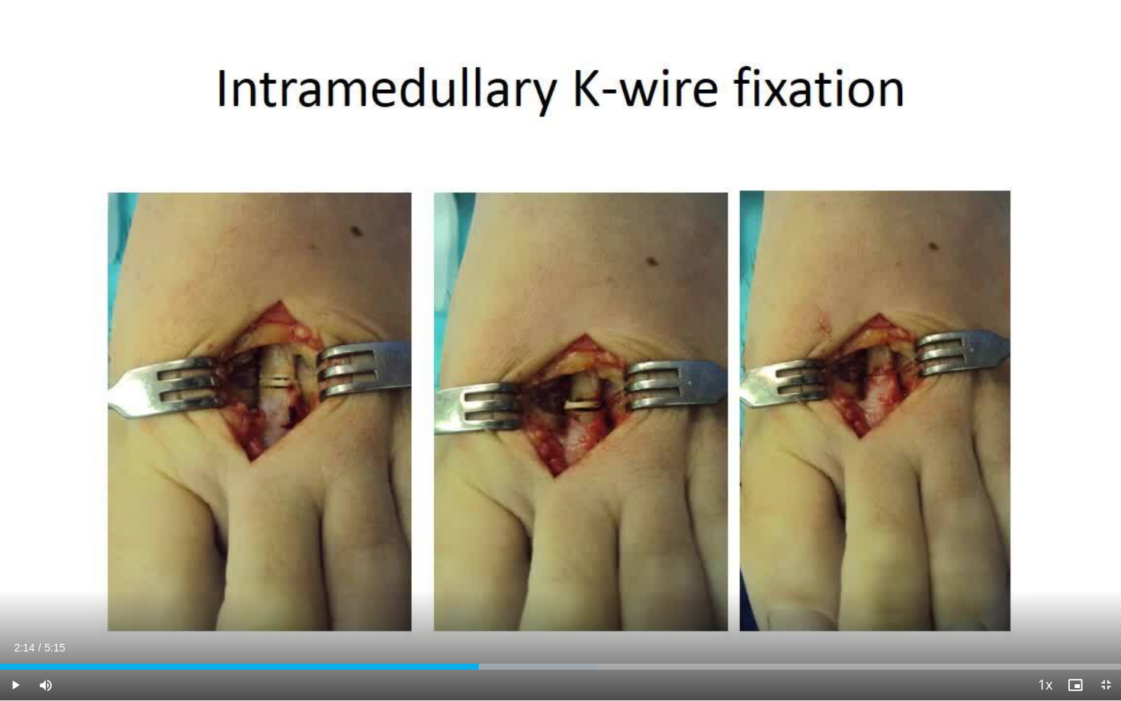
click at [97, 230] on div "10 seconds Tap to unmute" at bounding box center [560, 350] width 1121 height 701
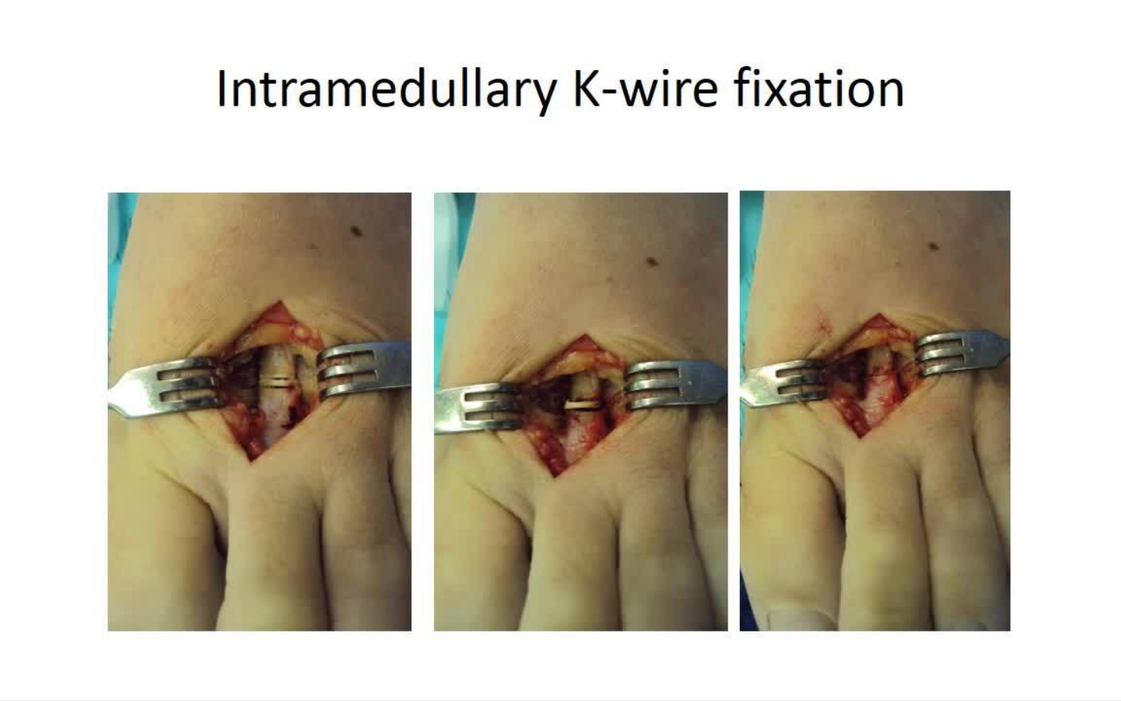
click at [97, 230] on div "10 seconds Tap to unmute" at bounding box center [560, 350] width 1121 height 701
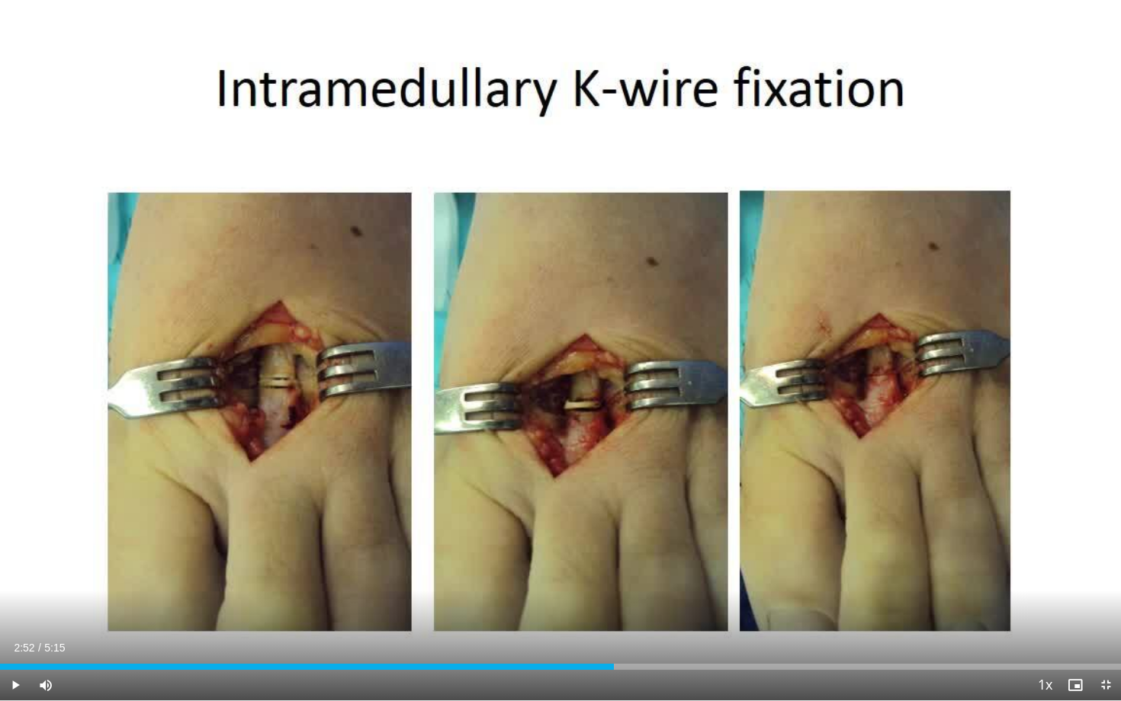
click at [97, 230] on div "10 seconds Tap to unmute" at bounding box center [560, 350] width 1121 height 701
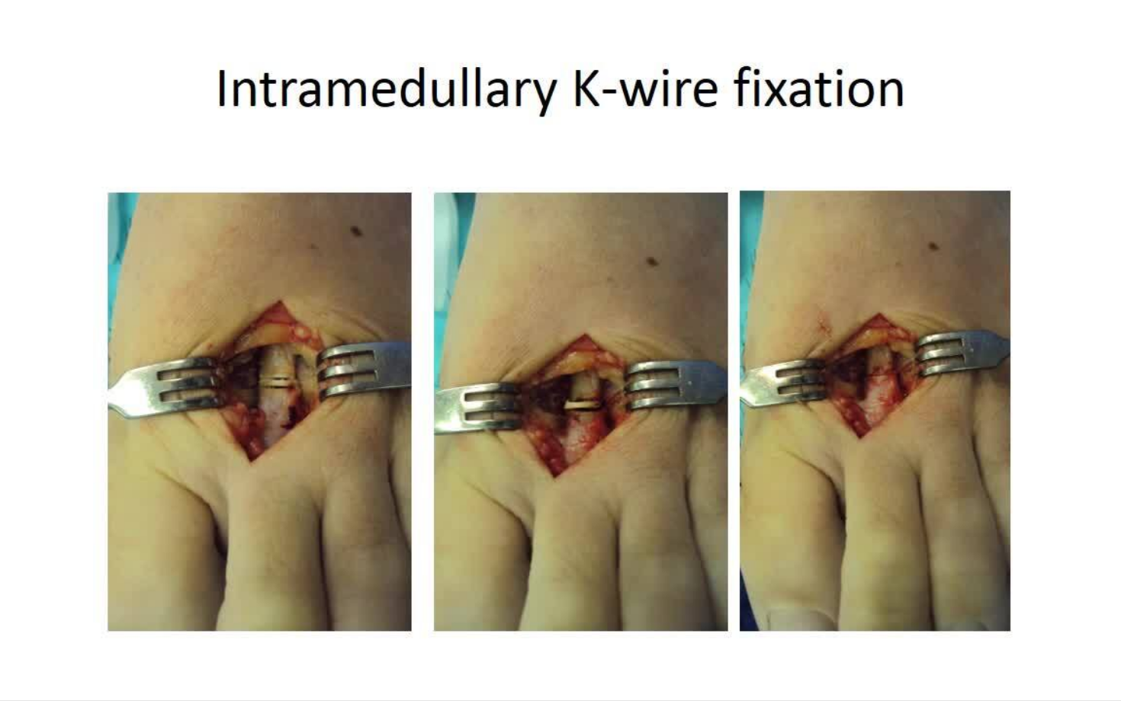
click at [490, 464] on div "10 seconds Tap to unmute" at bounding box center [560, 350] width 1121 height 701
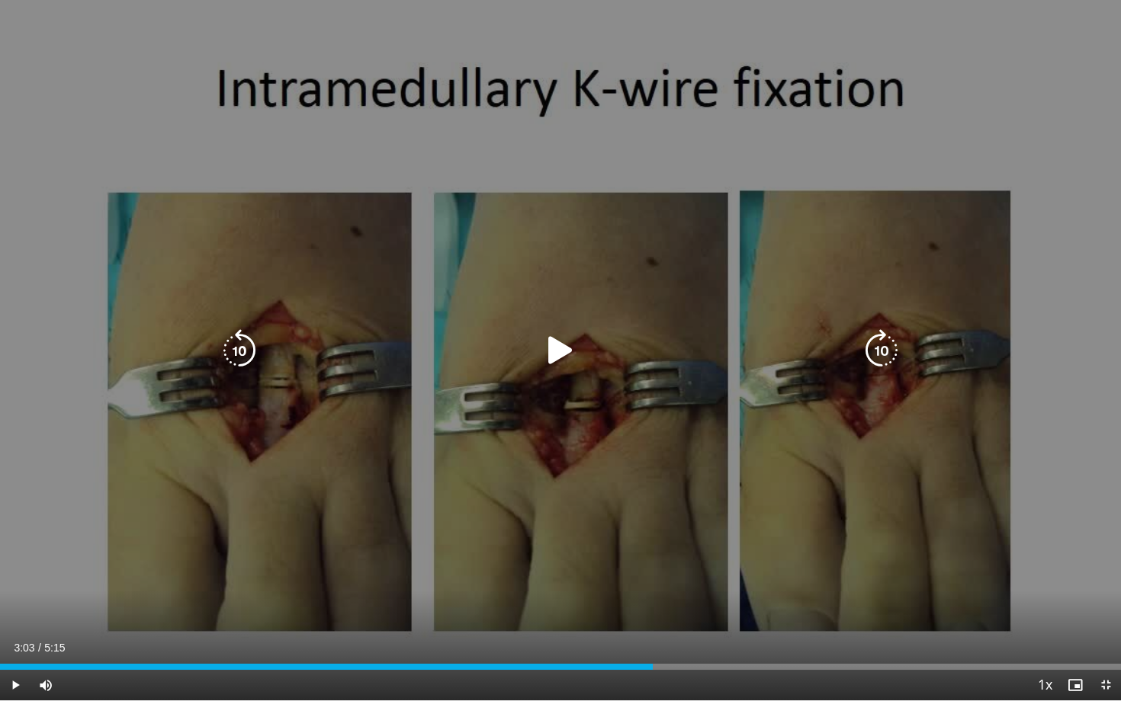
click at [560, 363] on icon "Video Player" at bounding box center [560, 350] width 43 height 43
click at [560, 355] on icon "Video Player" at bounding box center [560, 350] width 43 height 43
click at [549, 354] on icon "Video Player" at bounding box center [560, 350] width 43 height 43
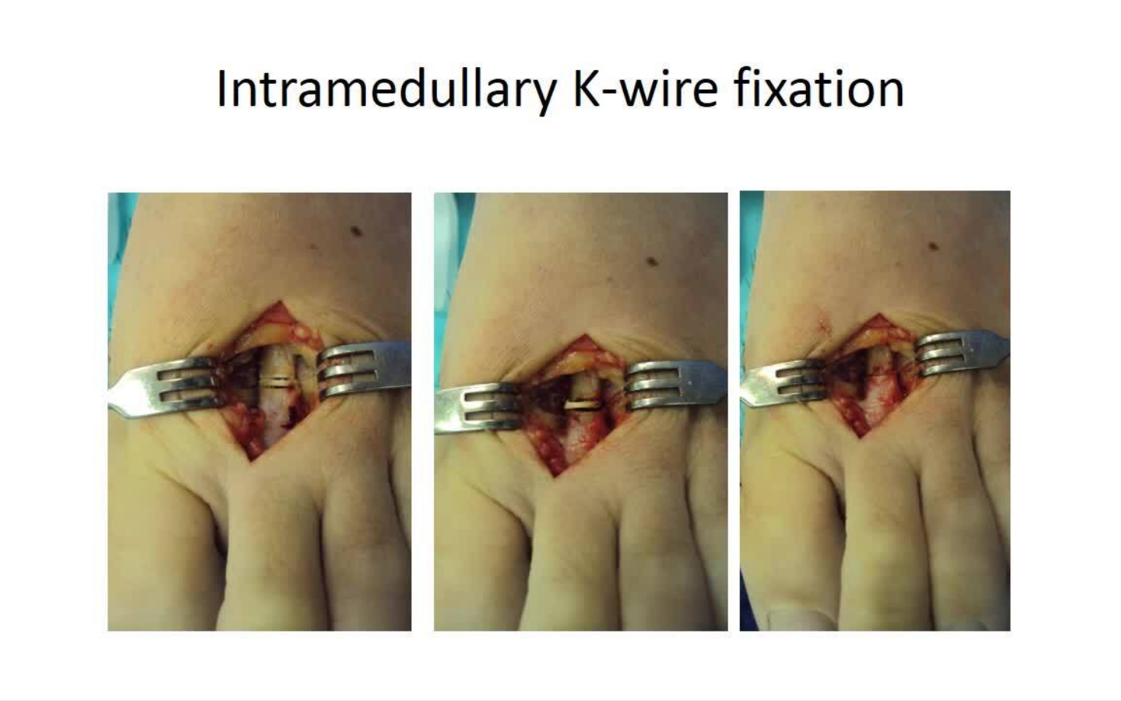
click at [877, 161] on div "10 seconds Tap to unmute" at bounding box center [560, 350] width 1121 height 701
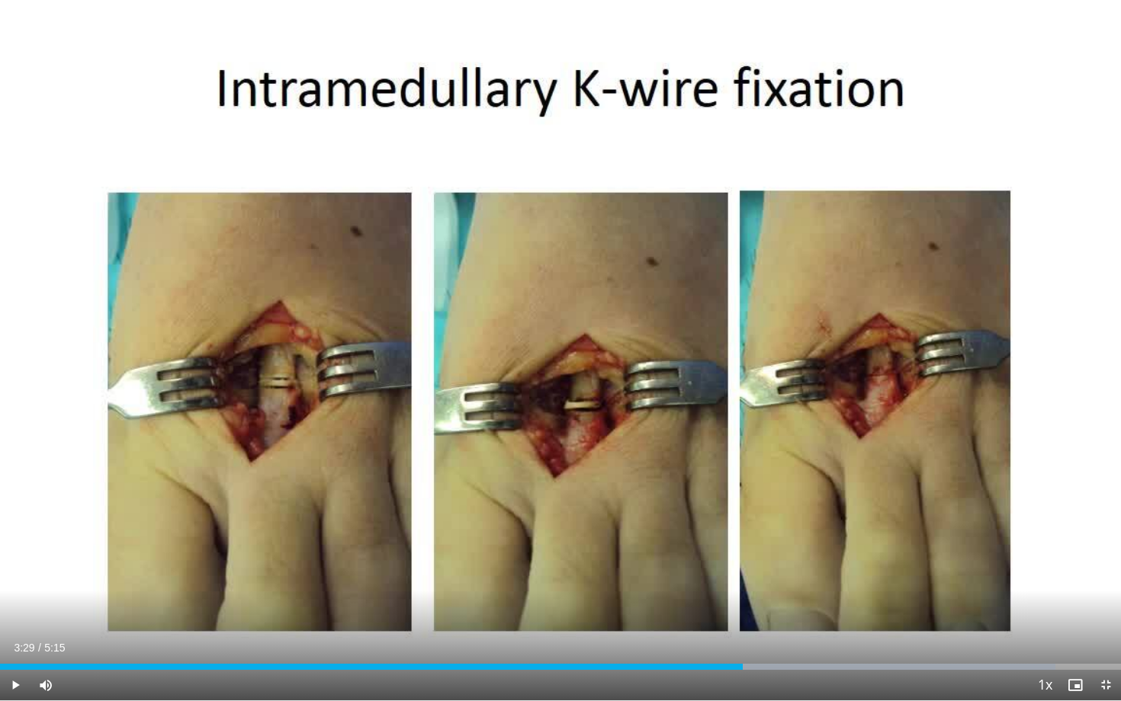
click at [877, 161] on div "10 seconds Tap to unmute" at bounding box center [560, 350] width 1121 height 701
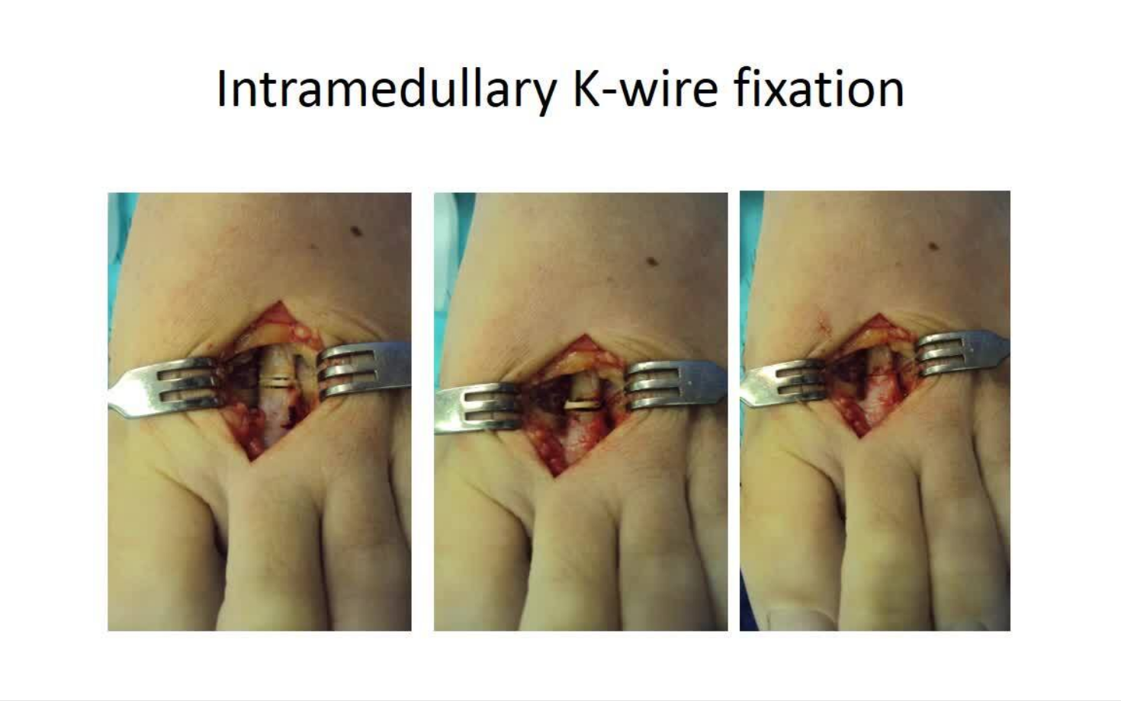
click at [686, 235] on div "10 seconds Tap to unmute" at bounding box center [560, 350] width 1121 height 701
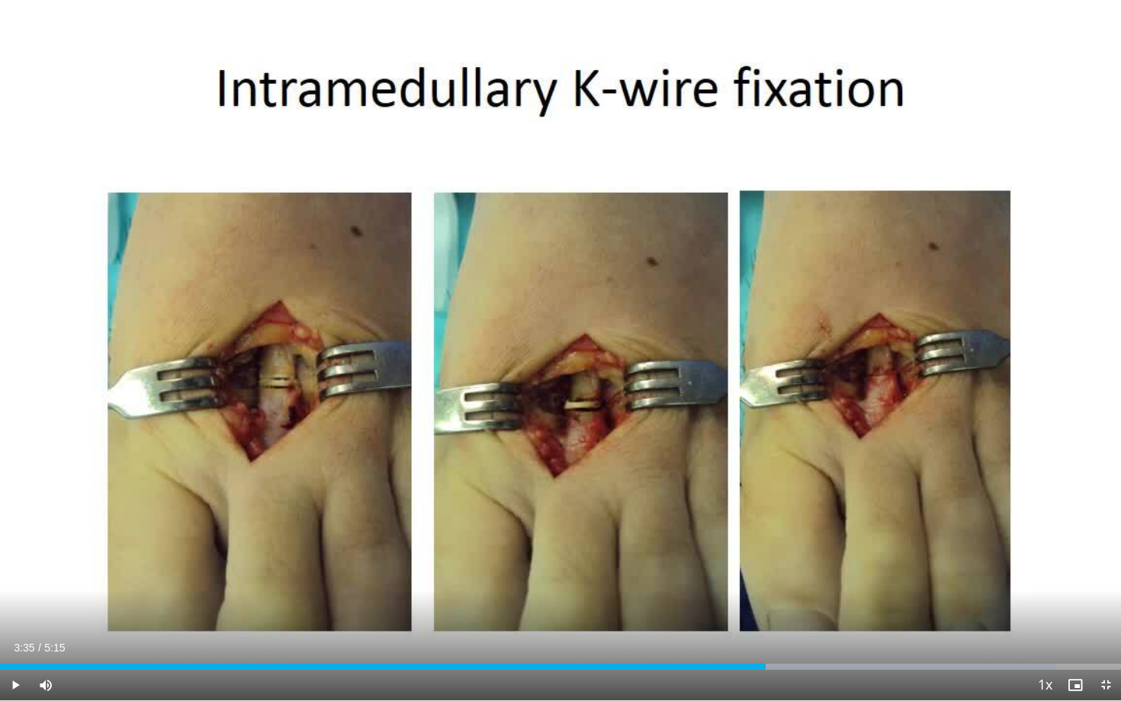
click at [686, 235] on div "10 seconds Tap to unmute" at bounding box center [560, 350] width 1121 height 701
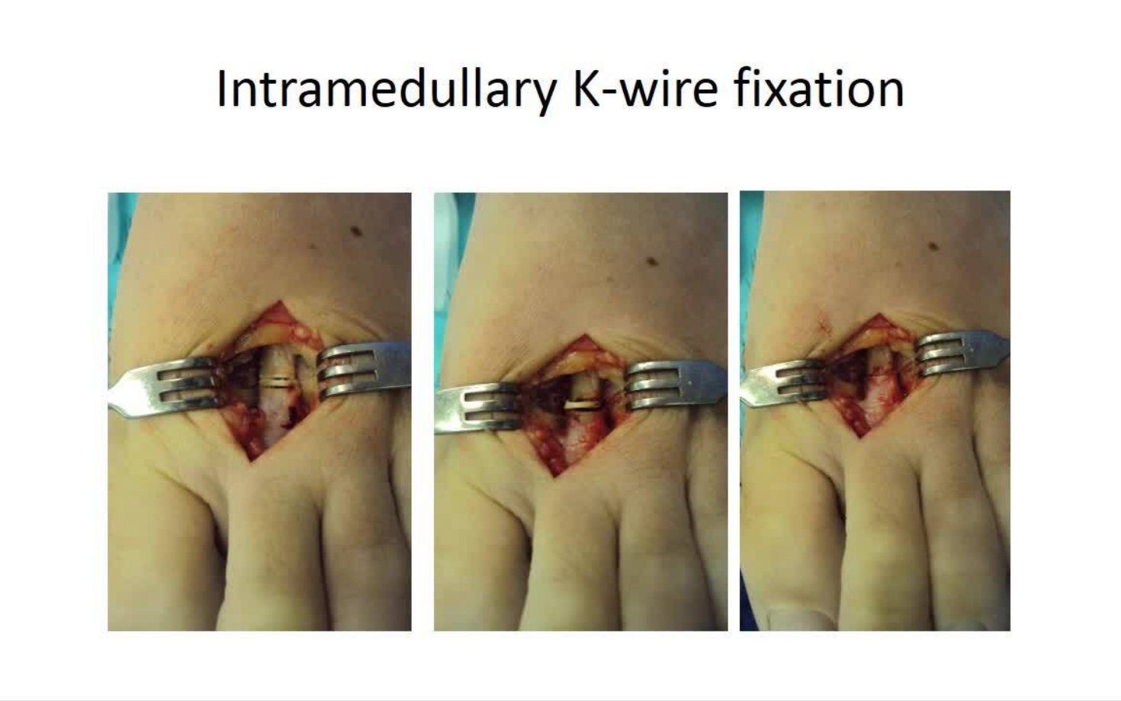
click at [686, 235] on div "10 seconds Tap to unmute" at bounding box center [560, 350] width 1121 height 701
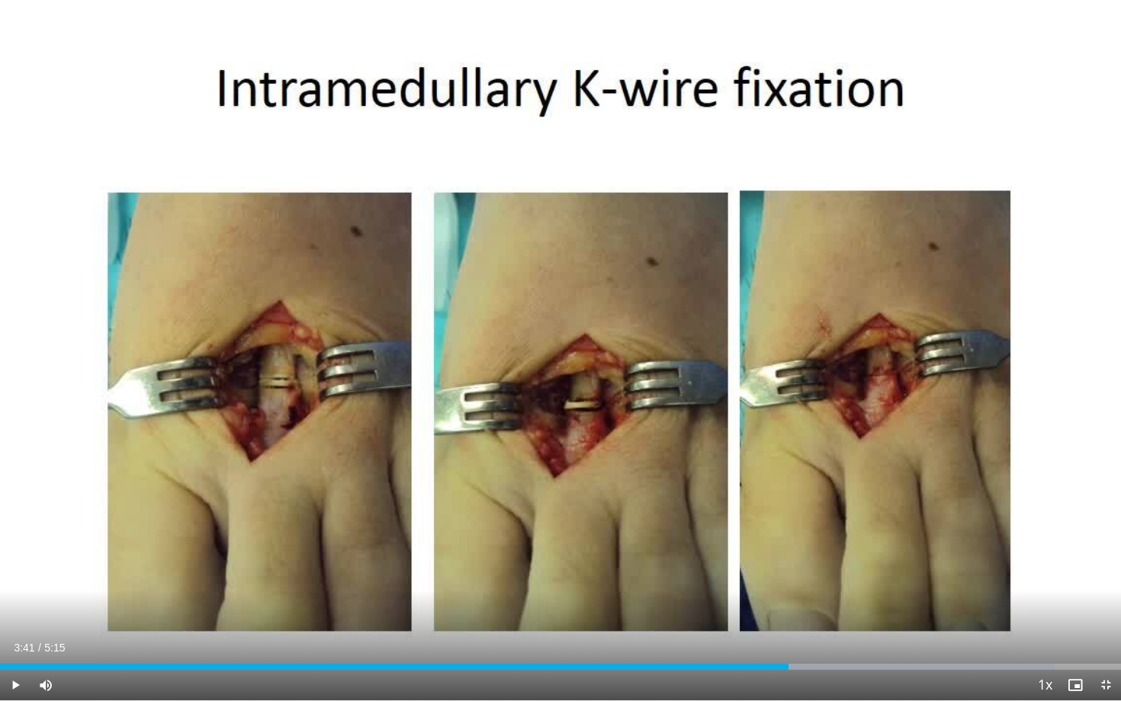
click at [686, 235] on div "10 seconds Tap to unmute" at bounding box center [560, 350] width 1121 height 701
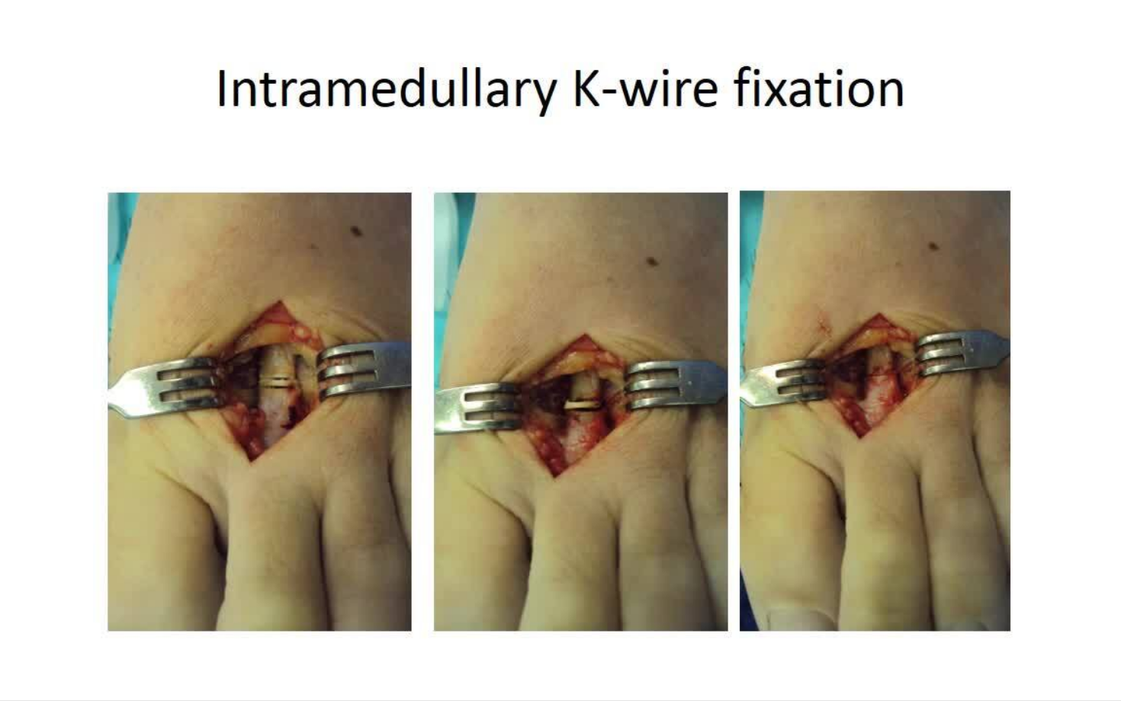
click at [686, 235] on div "10 seconds Tap to unmute" at bounding box center [560, 350] width 1121 height 701
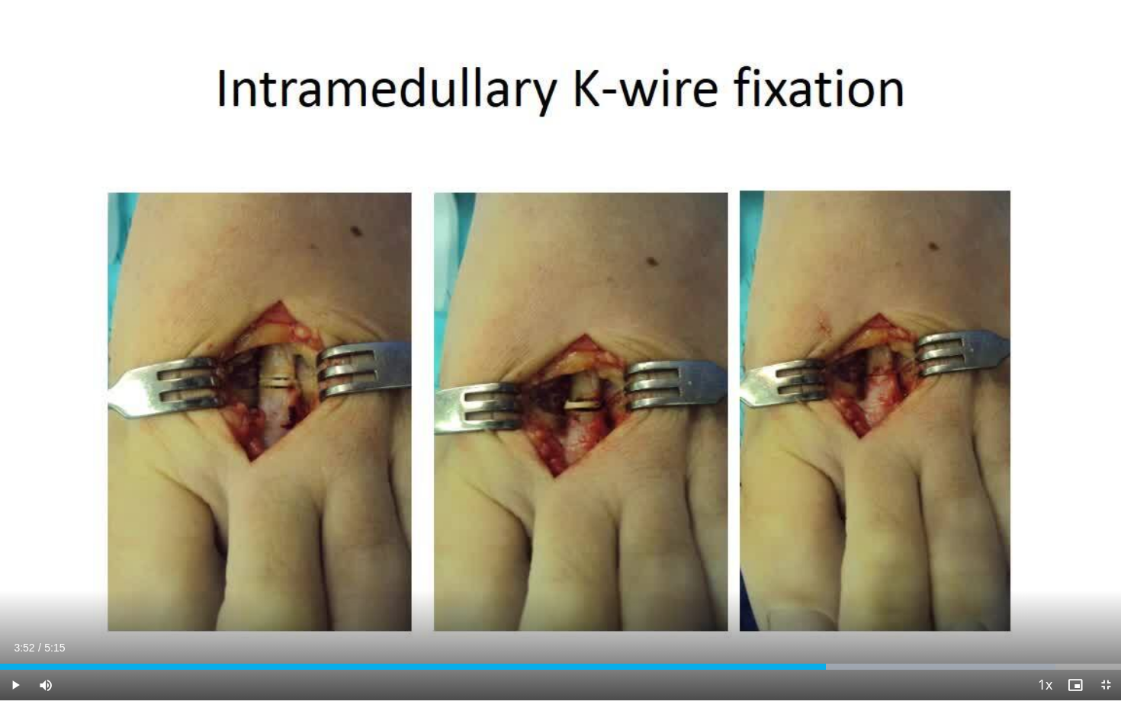
click at [686, 235] on div "10 seconds Tap to unmute" at bounding box center [560, 350] width 1121 height 701
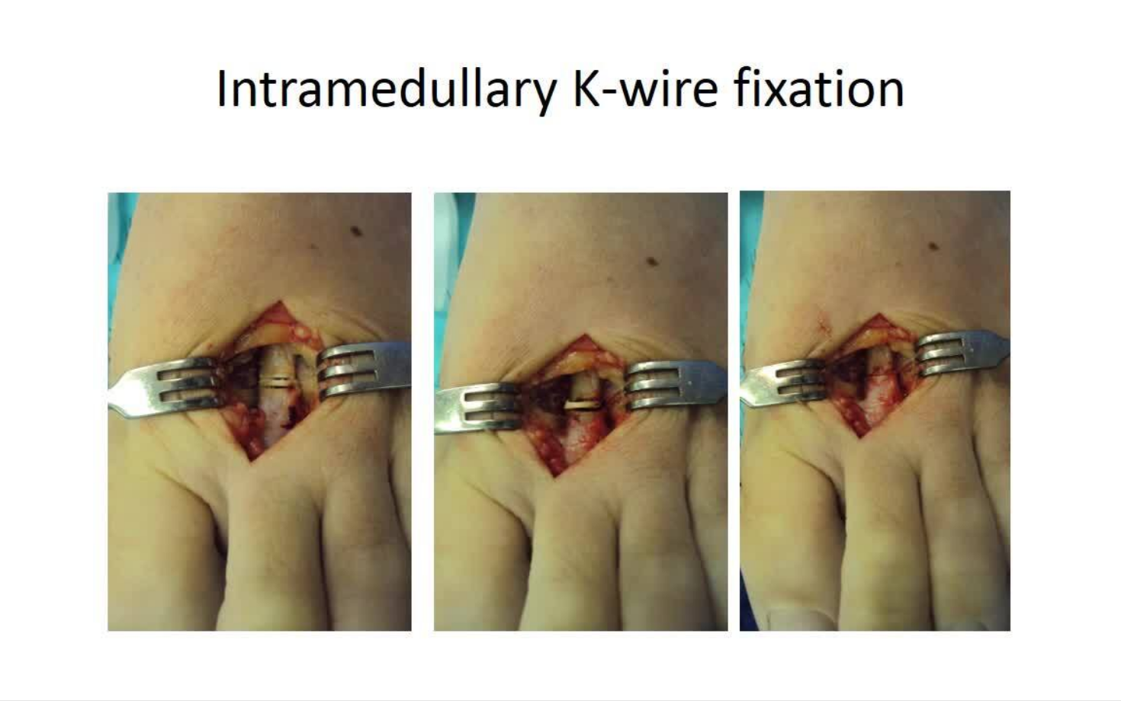
click at [686, 235] on div "10 seconds Tap to unmute" at bounding box center [560, 350] width 1121 height 701
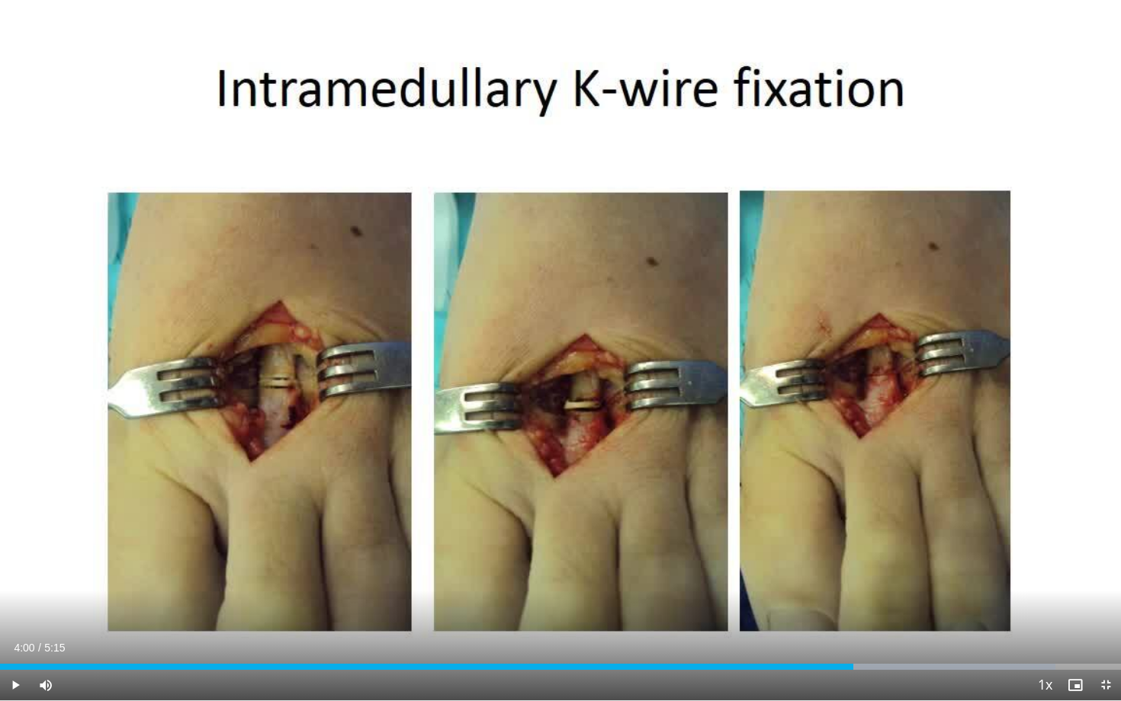
click at [686, 235] on div "10 seconds Tap to unmute" at bounding box center [560, 350] width 1121 height 701
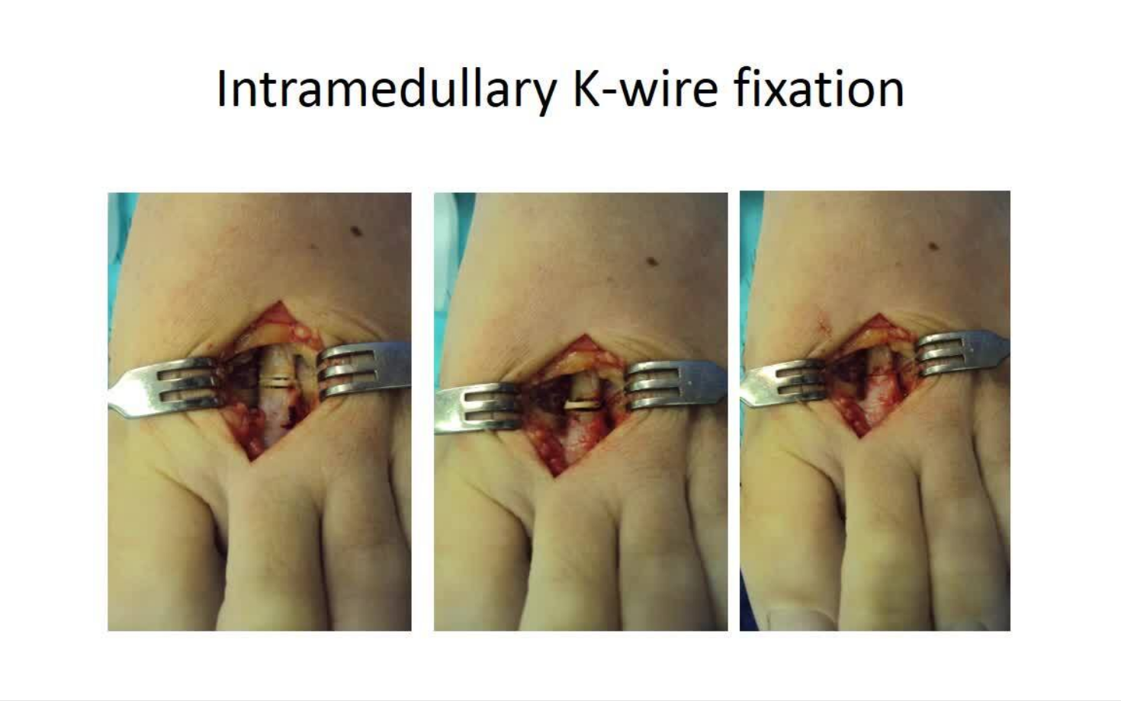
click at [578, 407] on div "10 seconds Tap to unmute" at bounding box center [560, 350] width 1121 height 701
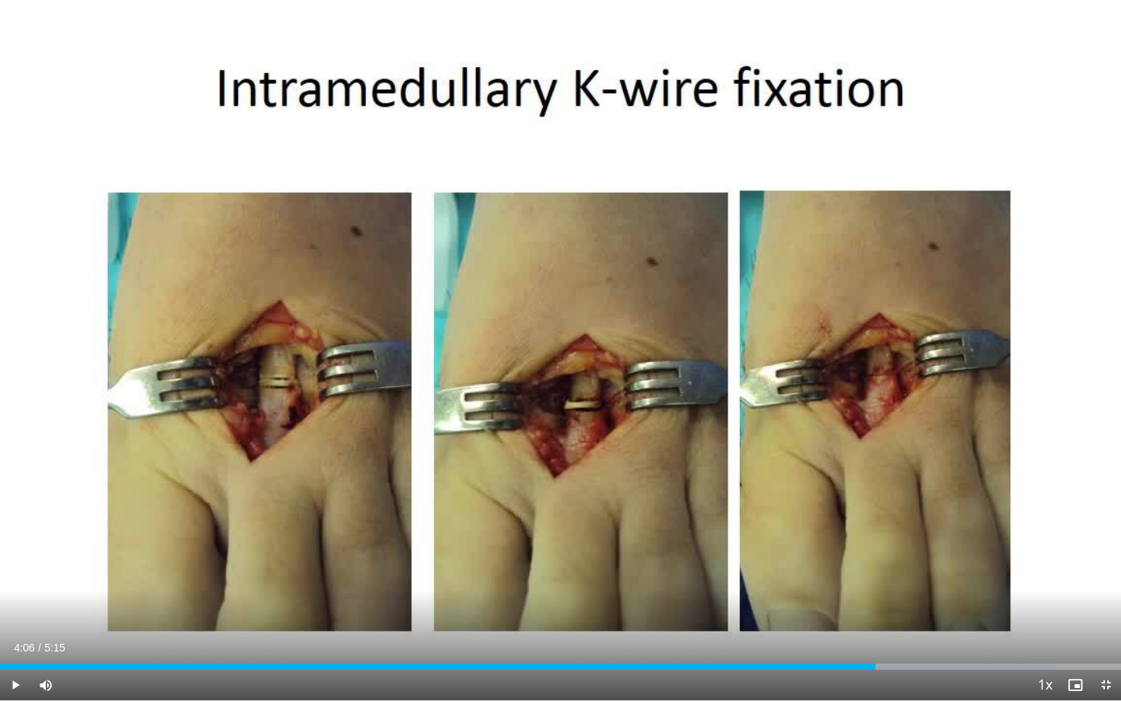
click at [578, 407] on div "10 seconds Tap to unmute" at bounding box center [560, 350] width 1121 height 701
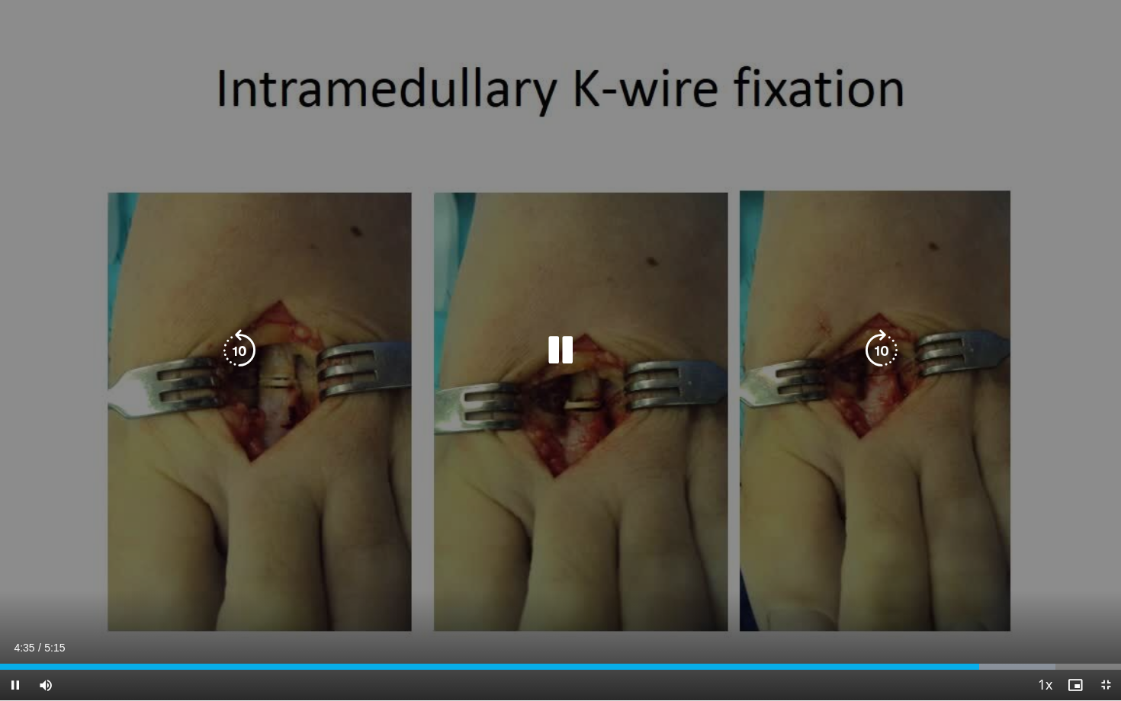
click at [958, 435] on div "10 seconds Tap to unmute" at bounding box center [560, 350] width 1121 height 701
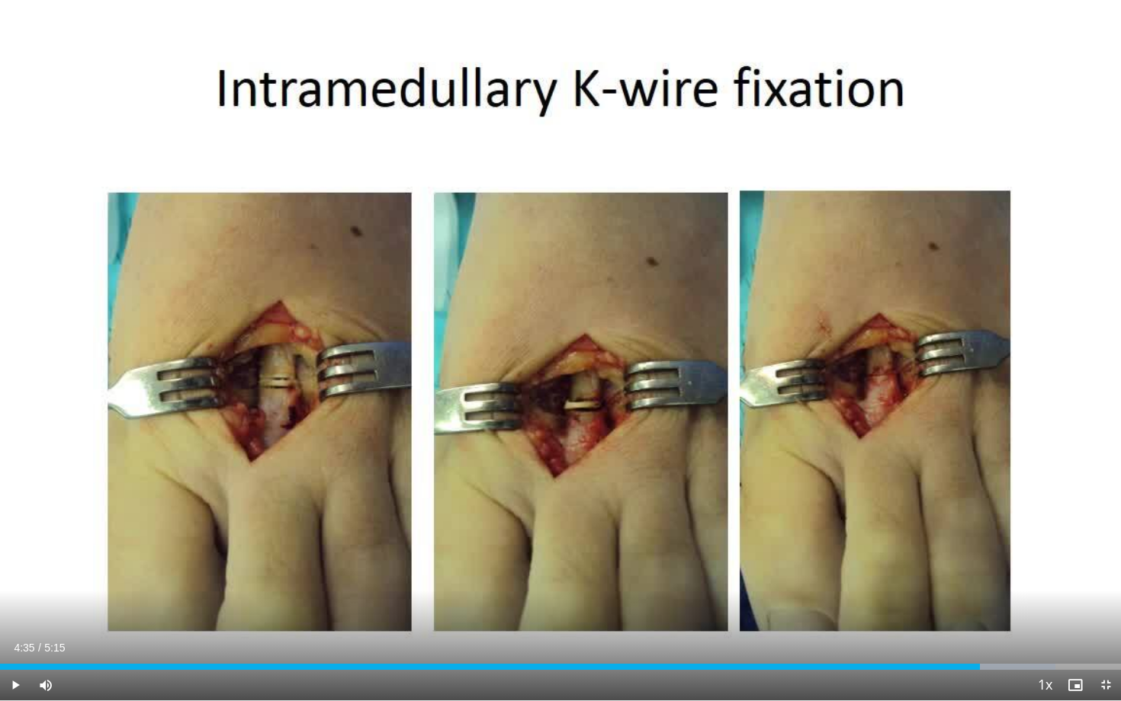
click at [958, 435] on div "10 seconds Tap to unmute" at bounding box center [560, 350] width 1121 height 701
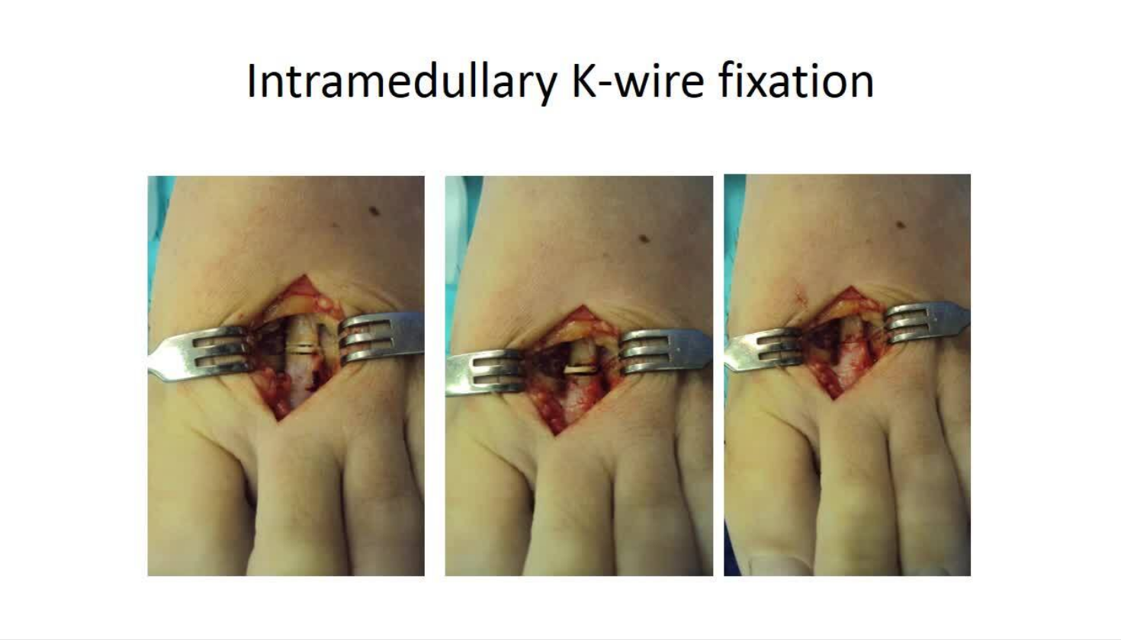
scroll to position [182, 0]
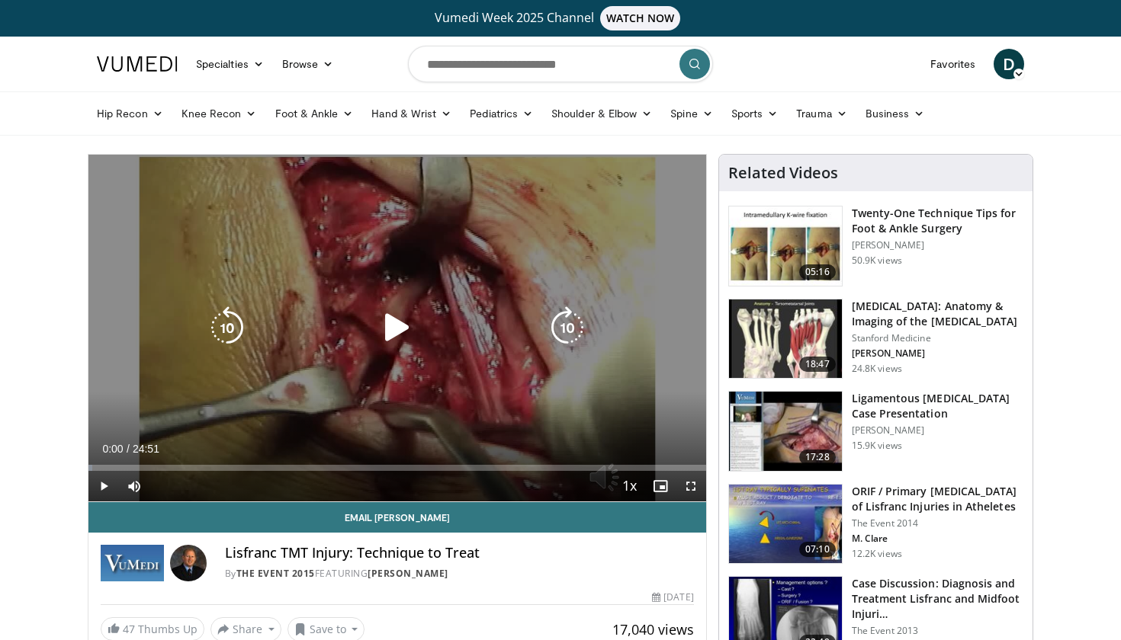
click at [405, 322] on icon "Video Player" at bounding box center [397, 327] width 43 height 43
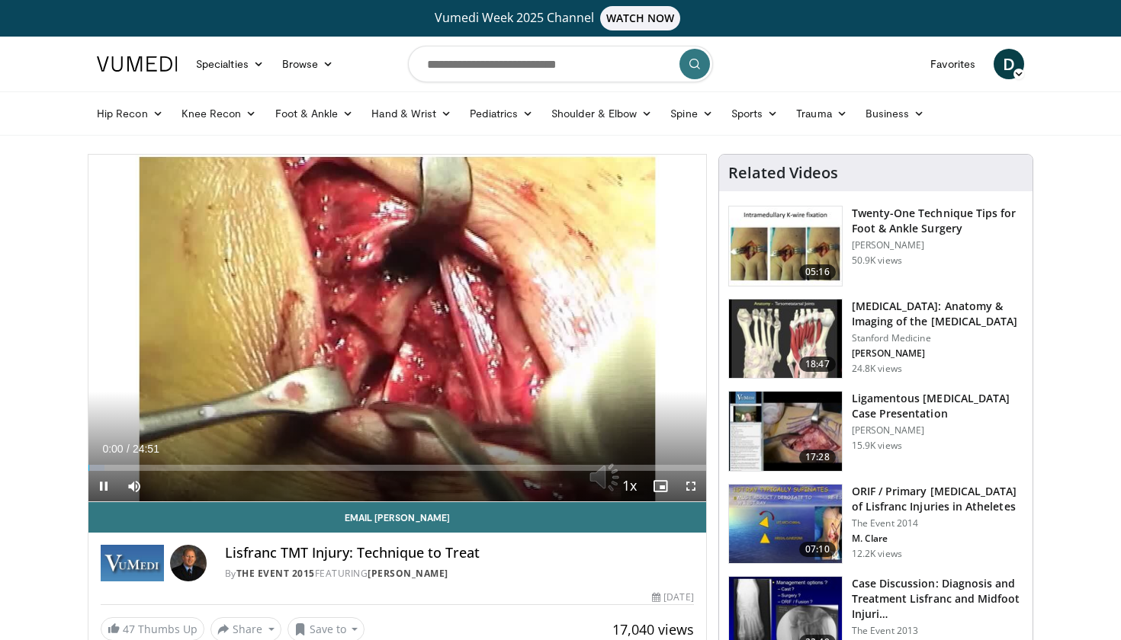
click at [685, 486] on span "Video Player" at bounding box center [690, 486] width 30 height 30
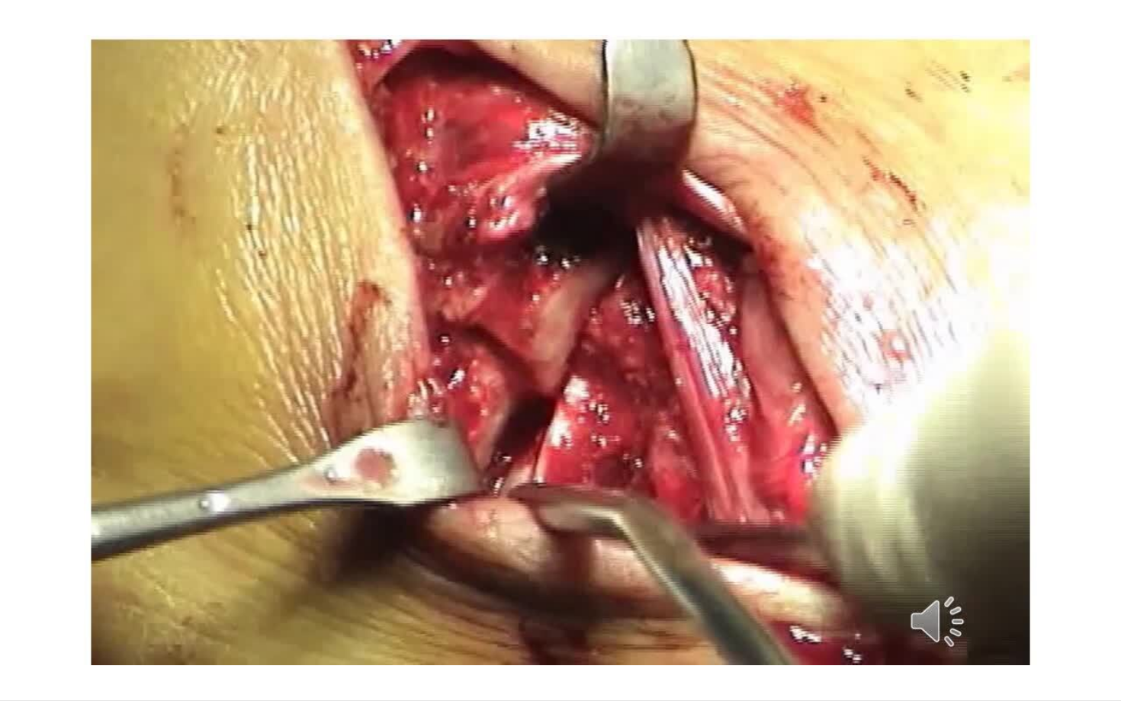
click at [0, 251] on div "10 seconds Tap to unmute" at bounding box center [560, 350] width 1121 height 701
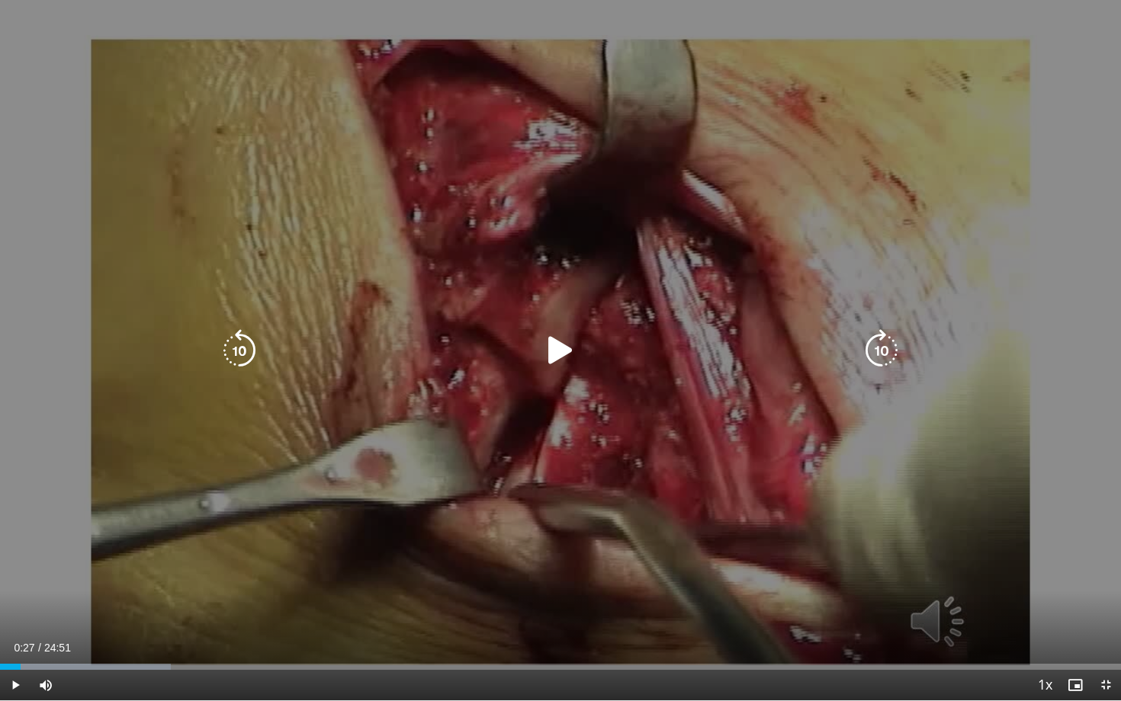
click at [576, 388] on div "10 seconds Tap to unmute" at bounding box center [560, 350] width 1121 height 701
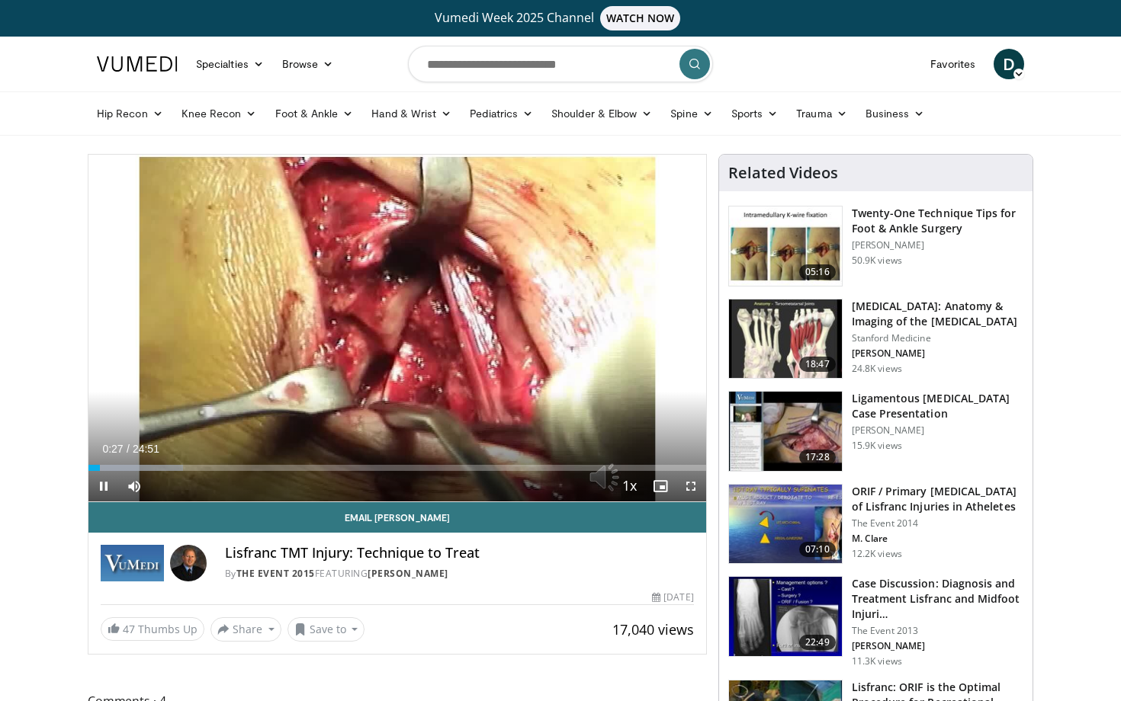
click at [556, 288] on div "10 seconds Tap to unmute" at bounding box center [397, 328] width 618 height 347
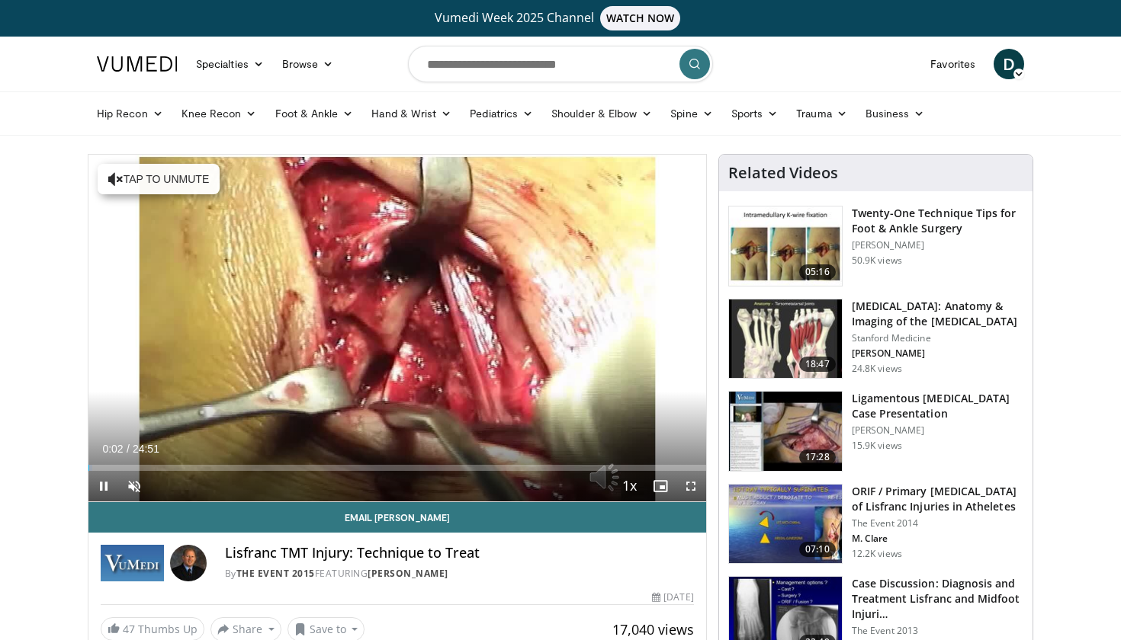
click at [695, 489] on span "Video Player" at bounding box center [690, 486] width 30 height 30
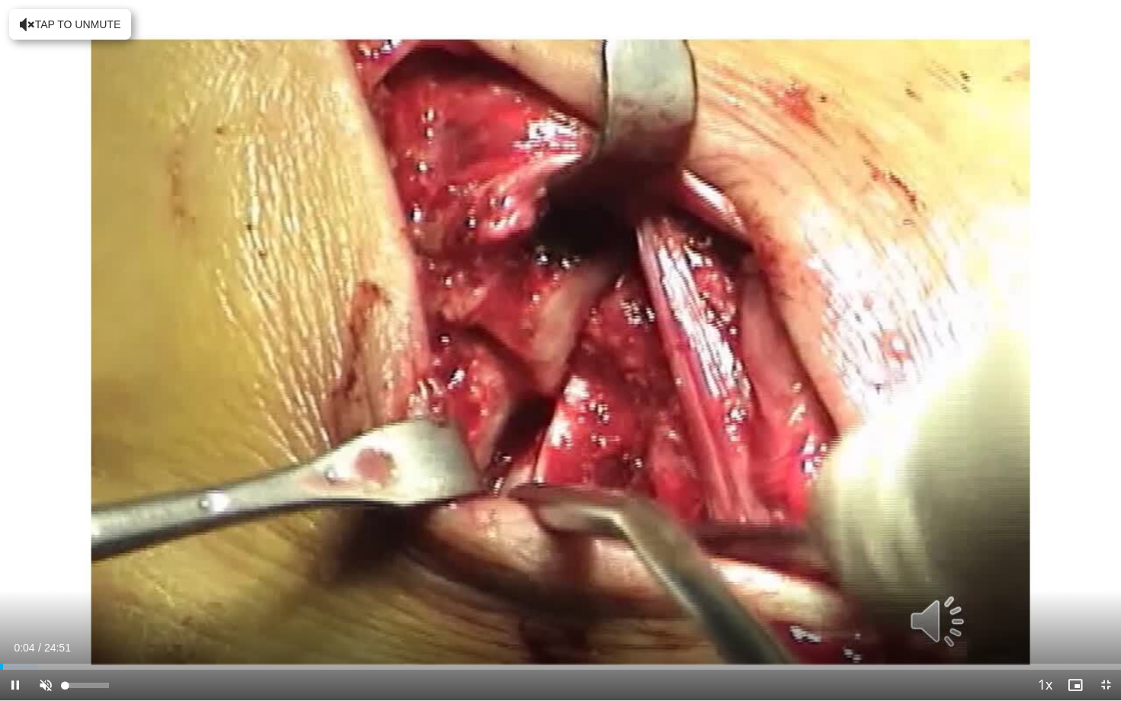
click at [49, 640] on span "Video Player" at bounding box center [45, 685] width 30 height 30
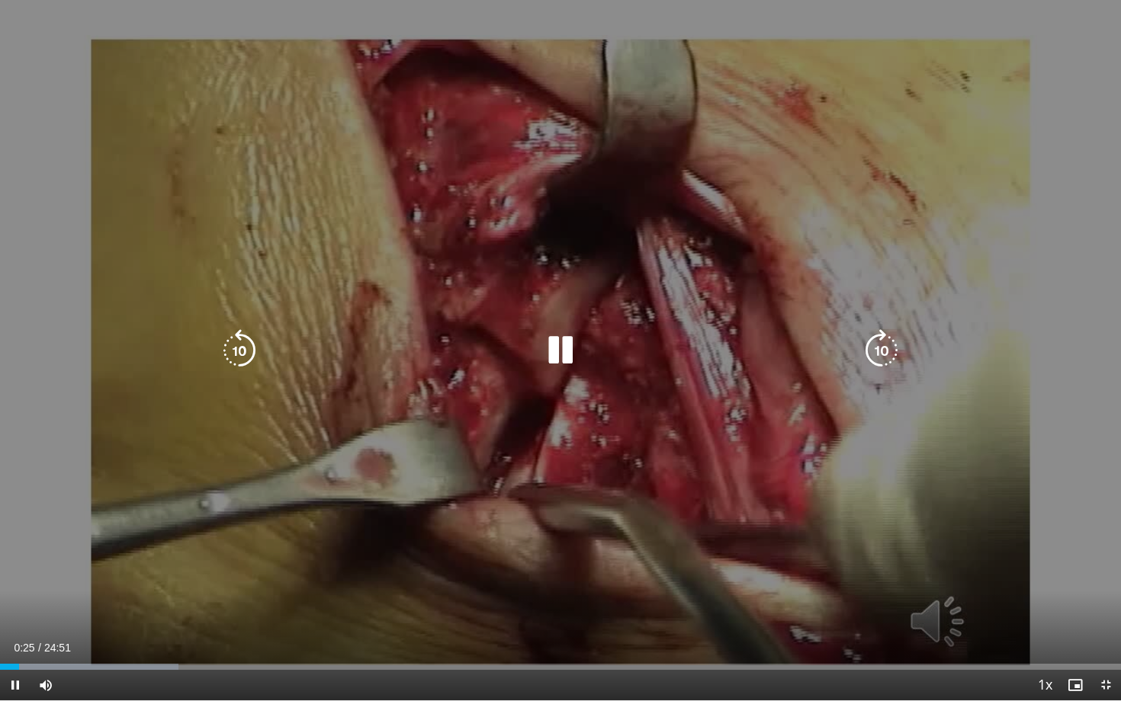
click at [275, 320] on div "10 seconds Tap to unmute" at bounding box center [560, 350] width 1121 height 701
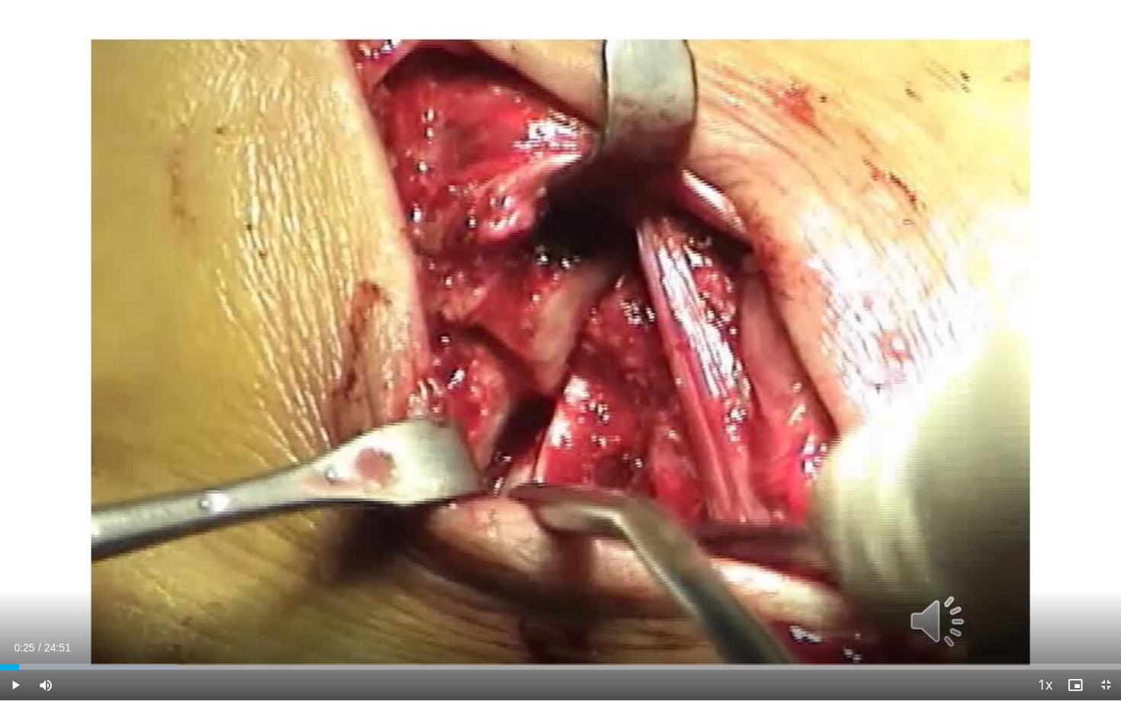
click at [275, 320] on div "10 seconds Tap to unmute" at bounding box center [560, 350] width 1121 height 701
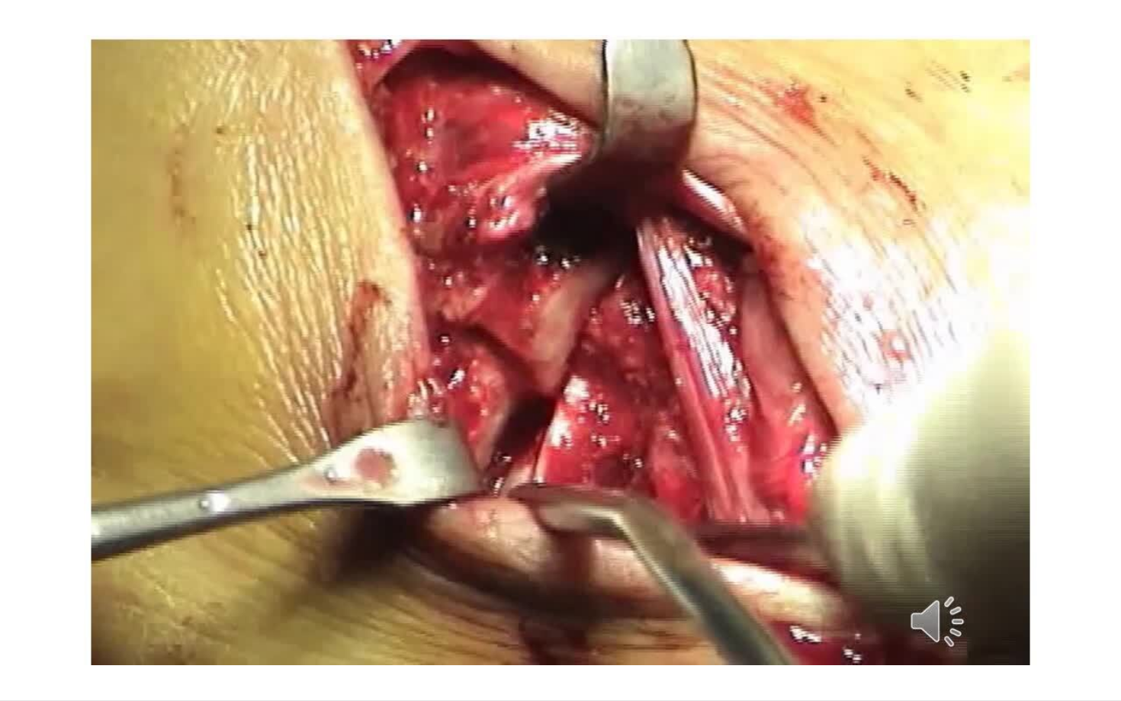
click at [275, 320] on div "10 seconds Tap to unmute" at bounding box center [560, 350] width 1121 height 701
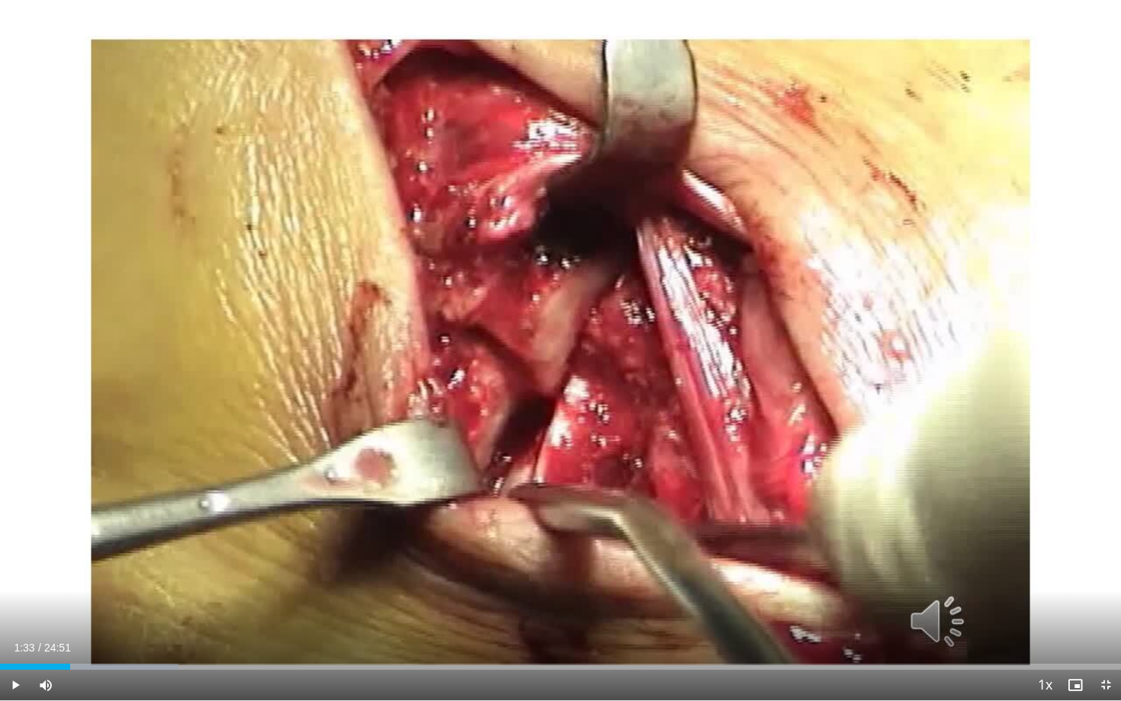
click at [275, 320] on div "10 seconds Tap to unmute" at bounding box center [560, 350] width 1121 height 701
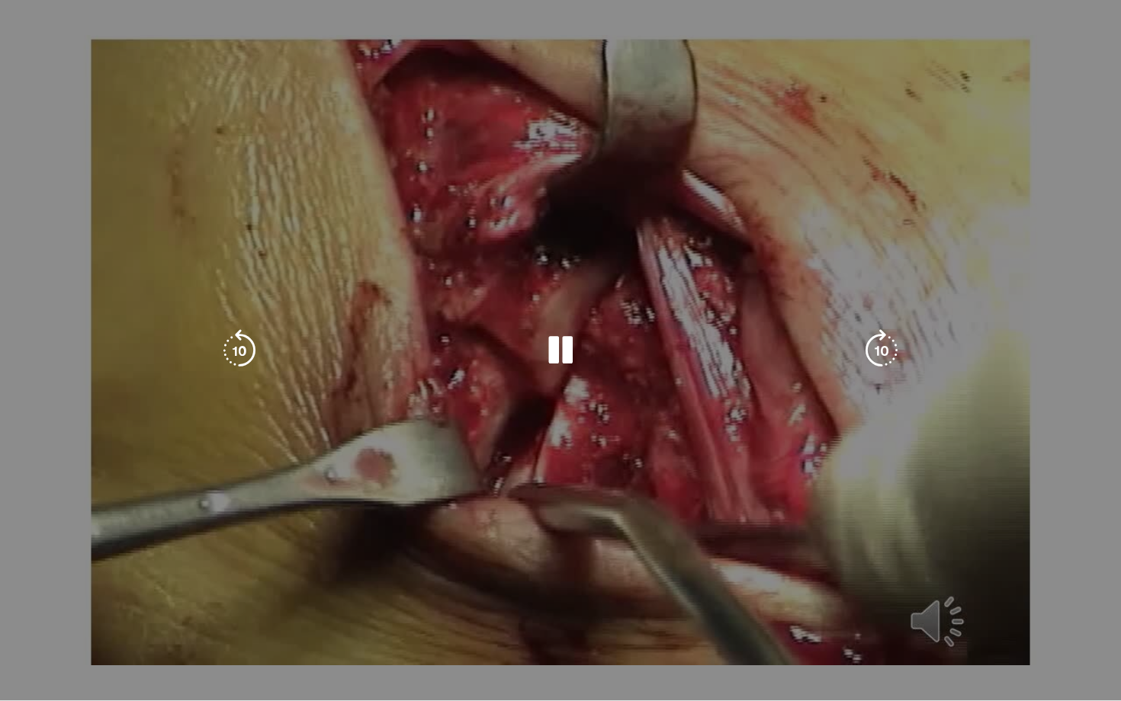
click at [40, 144] on div "10 seconds Tap to unmute" at bounding box center [560, 350] width 1121 height 701
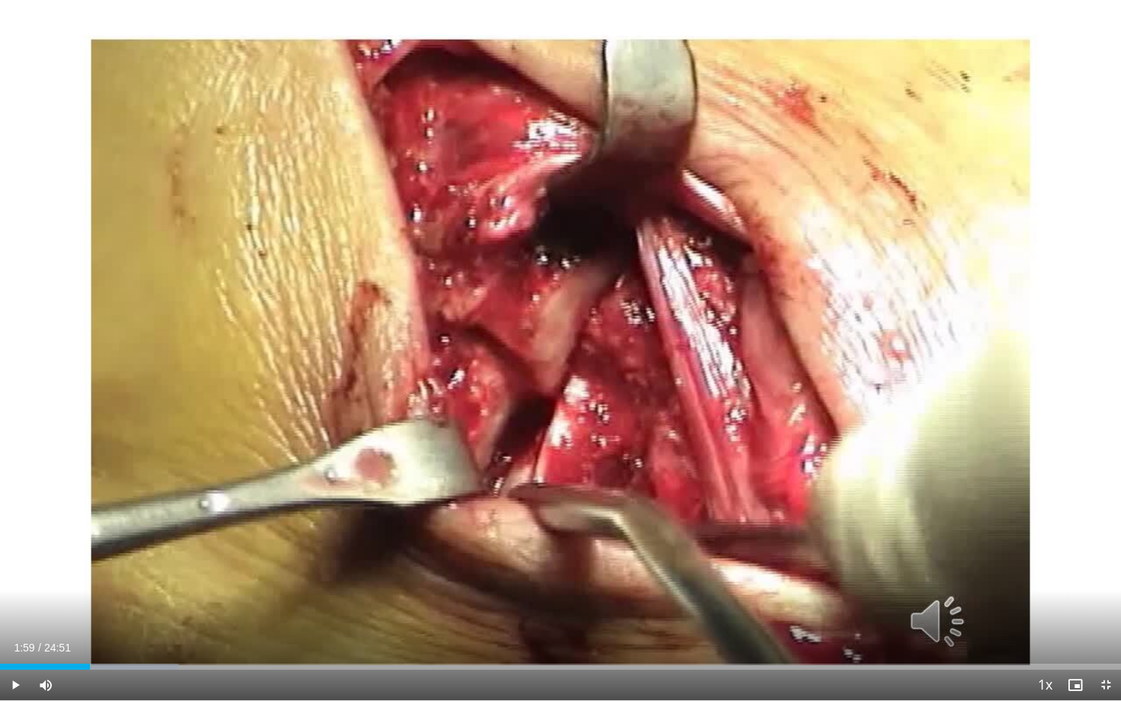
click at [40, 144] on div "10 seconds Tap to unmute" at bounding box center [560, 350] width 1121 height 701
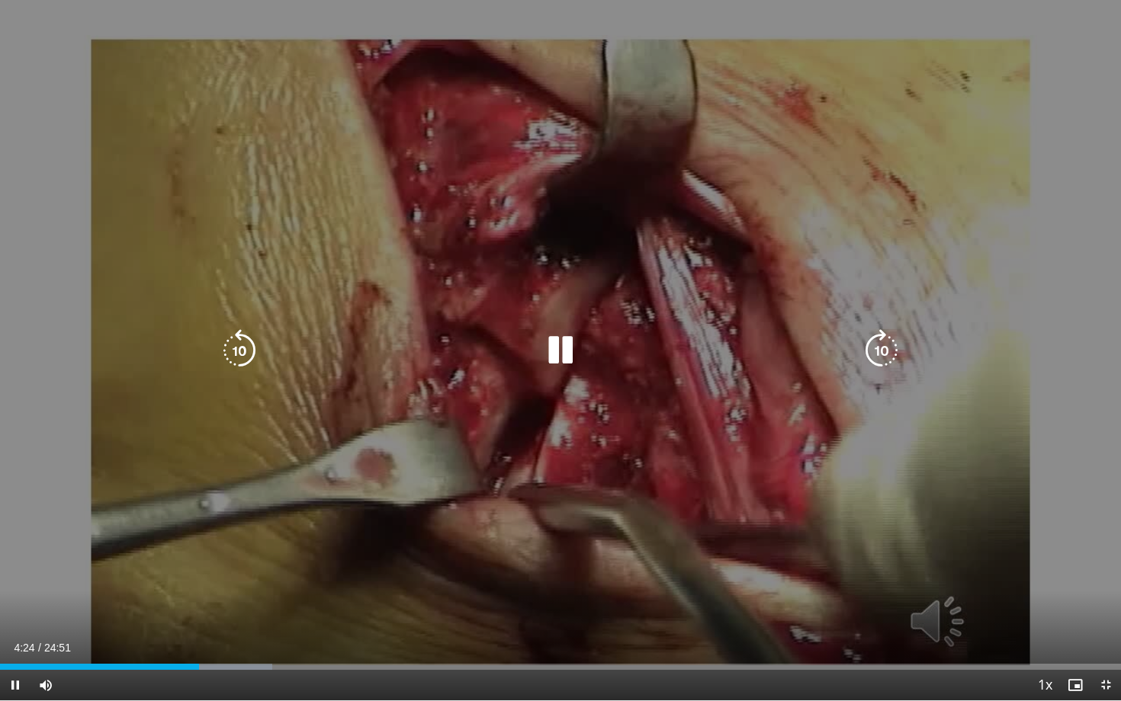
click at [686, 479] on div "10 seconds Tap to unmute" at bounding box center [560, 350] width 1121 height 701
click at [557, 346] on icon "Video Player" at bounding box center [560, 350] width 43 height 43
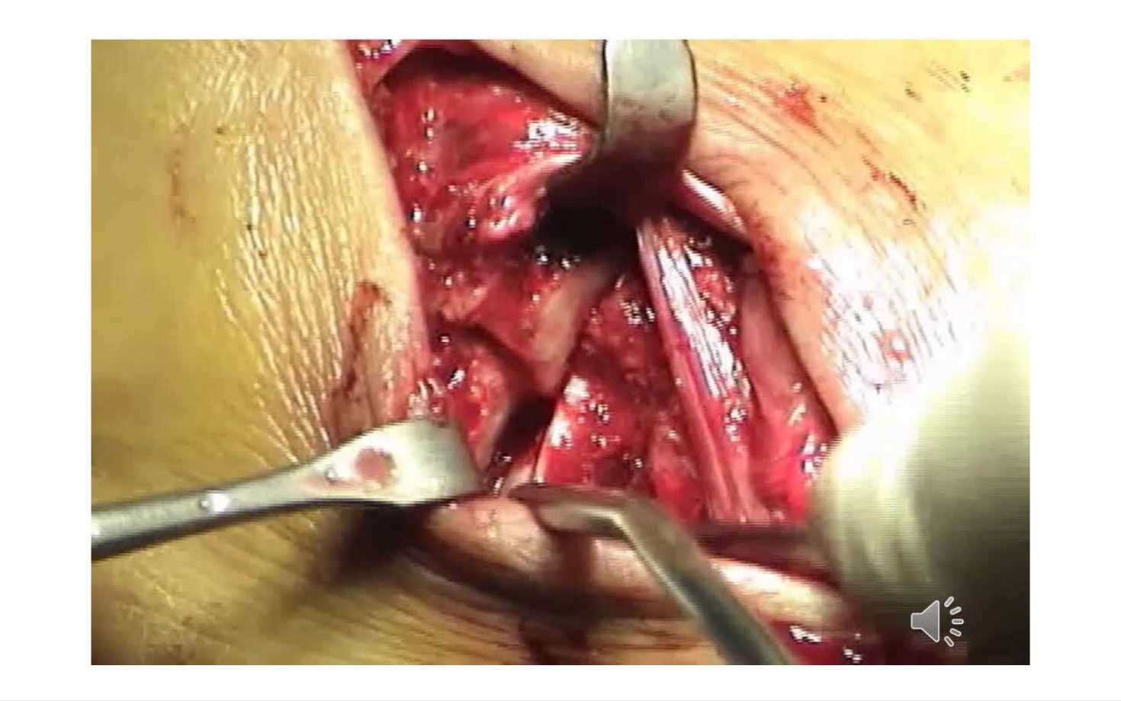
click at [218, 150] on div "10 seconds Tap to unmute" at bounding box center [560, 350] width 1121 height 701
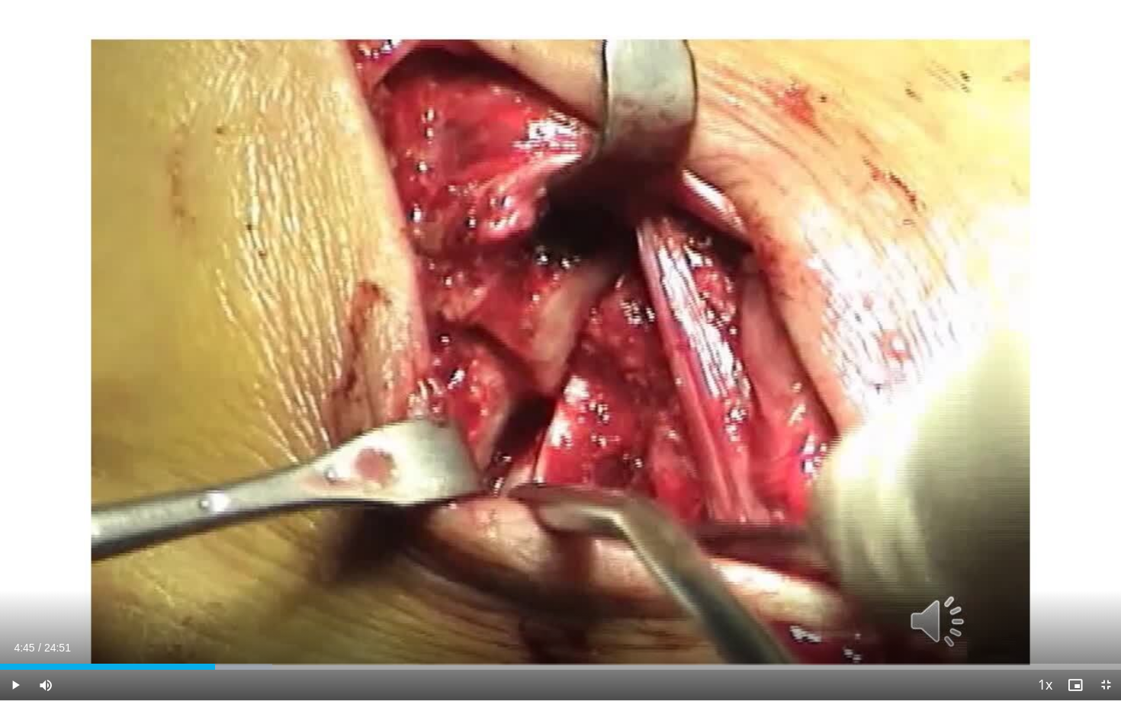
click at [218, 150] on div "10 seconds Tap to unmute" at bounding box center [560, 350] width 1121 height 701
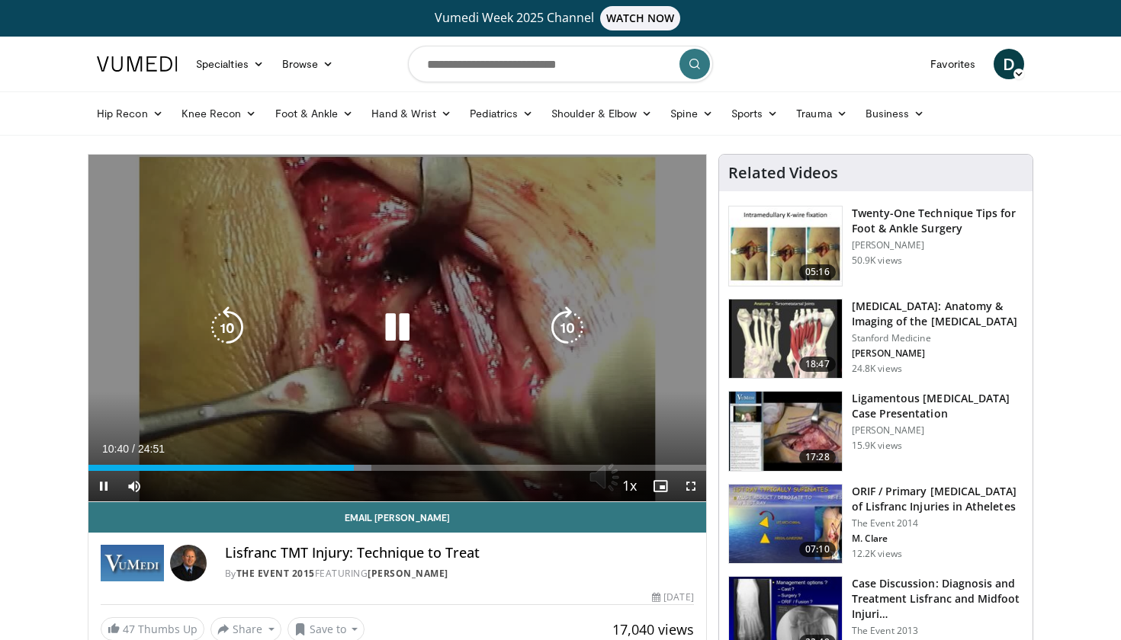
click at [394, 323] on icon "Video Player" at bounding box center [397, 327] width 43 height 43
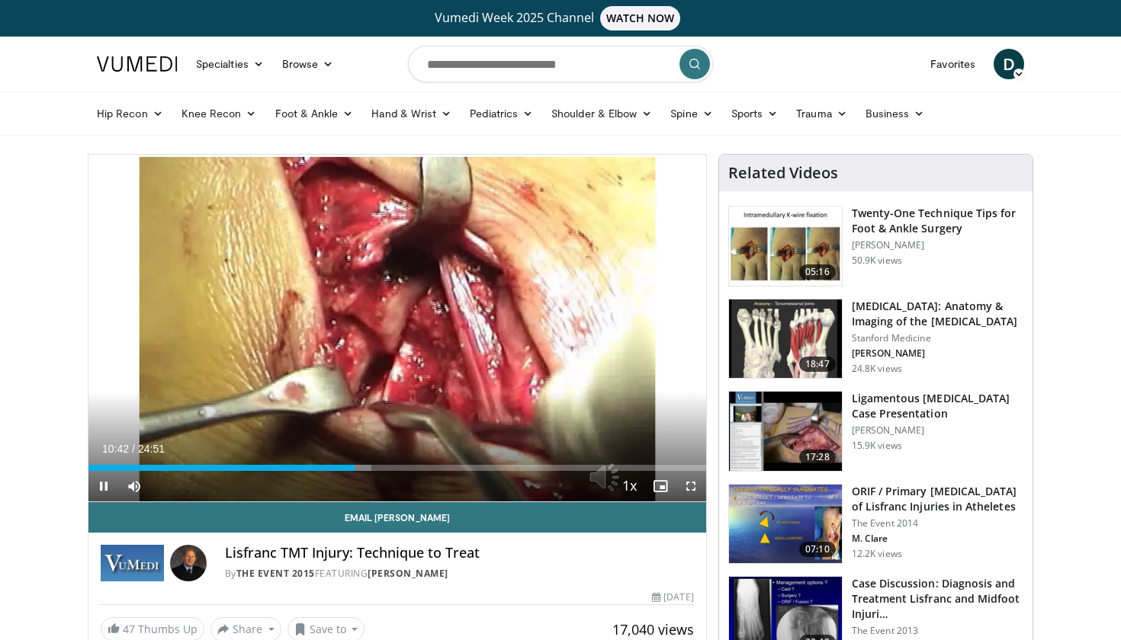
click at [691, 489] on span "Video Player" at bounding box center [690, 486] width 30 height 30
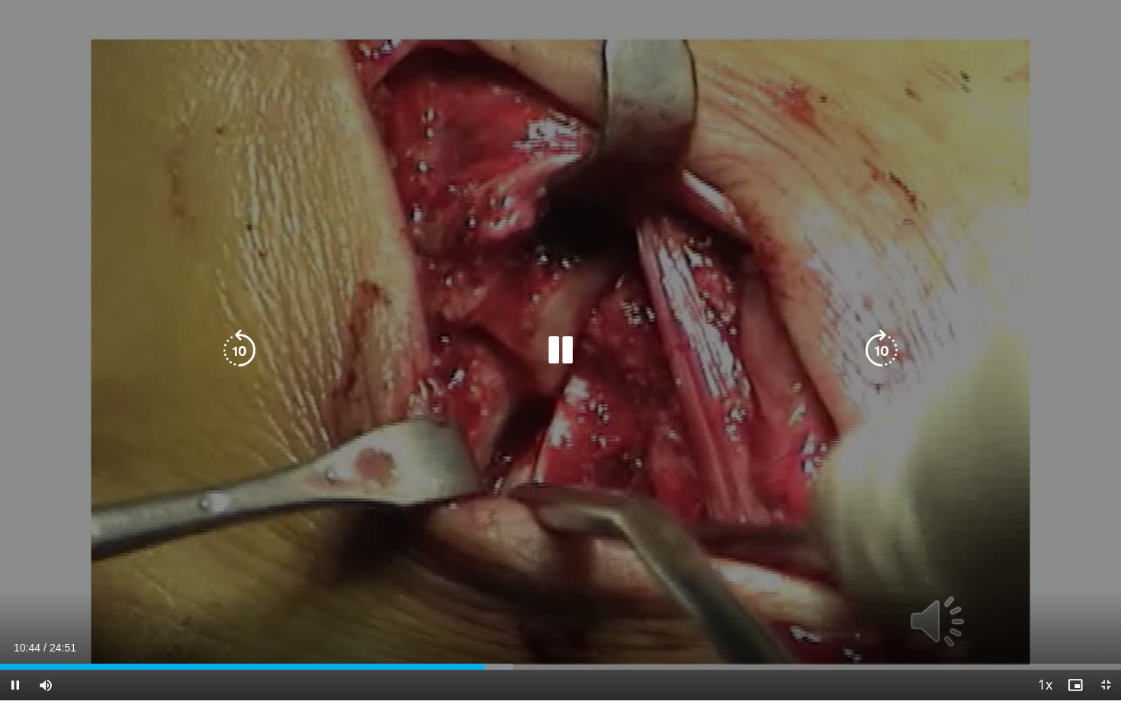
click at [885, 358] on icon "Video Player" at bounding box center [881, 350] width 43 height 43
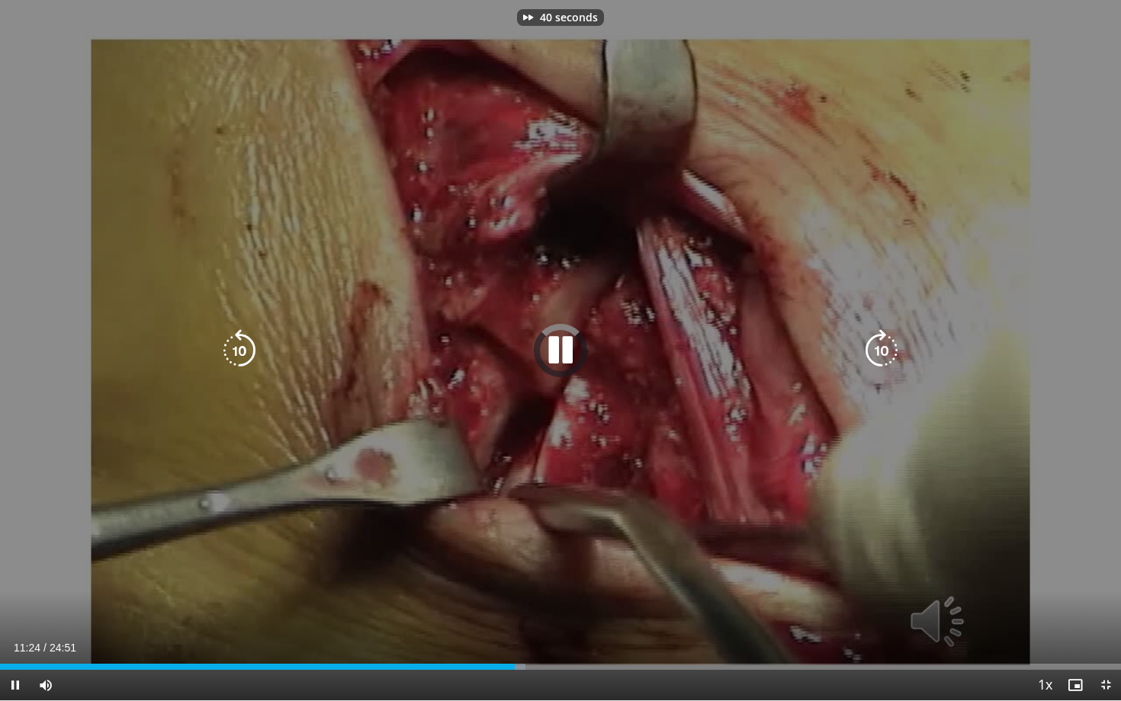
click at [885, 358] on icon "Video Player" at bounding box center [881, 350] width 43 height 43
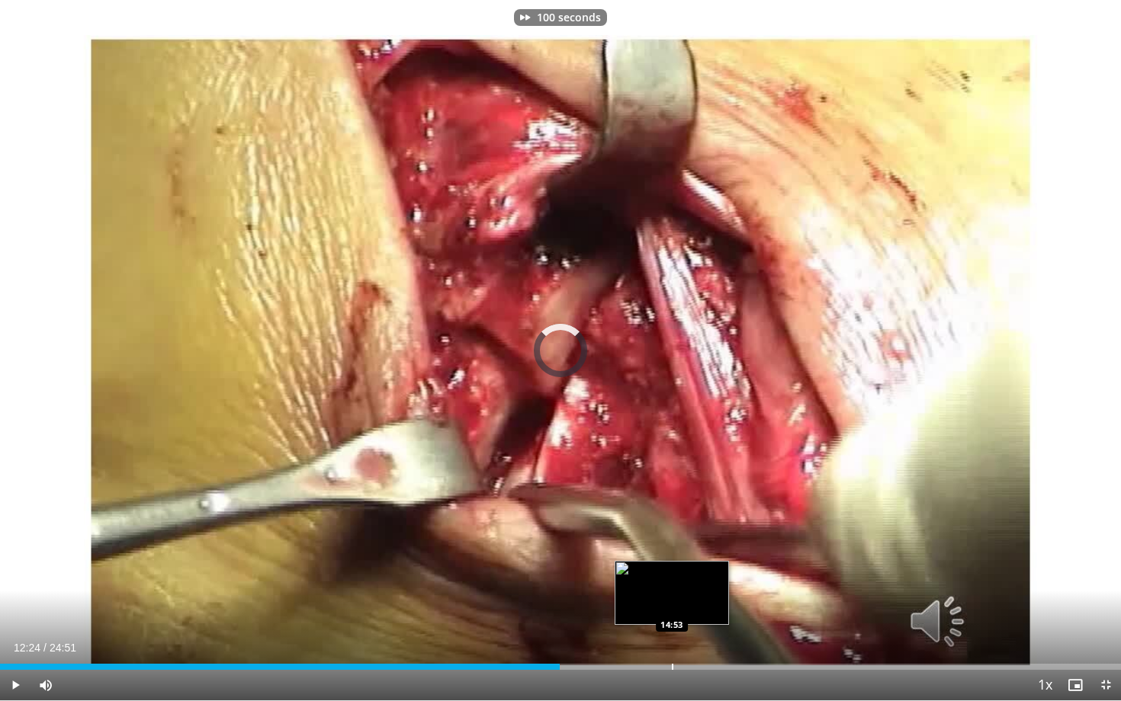
click at [672, 640] on div "Progress Bar" at bounding box center [673, 667] width 2 height 6
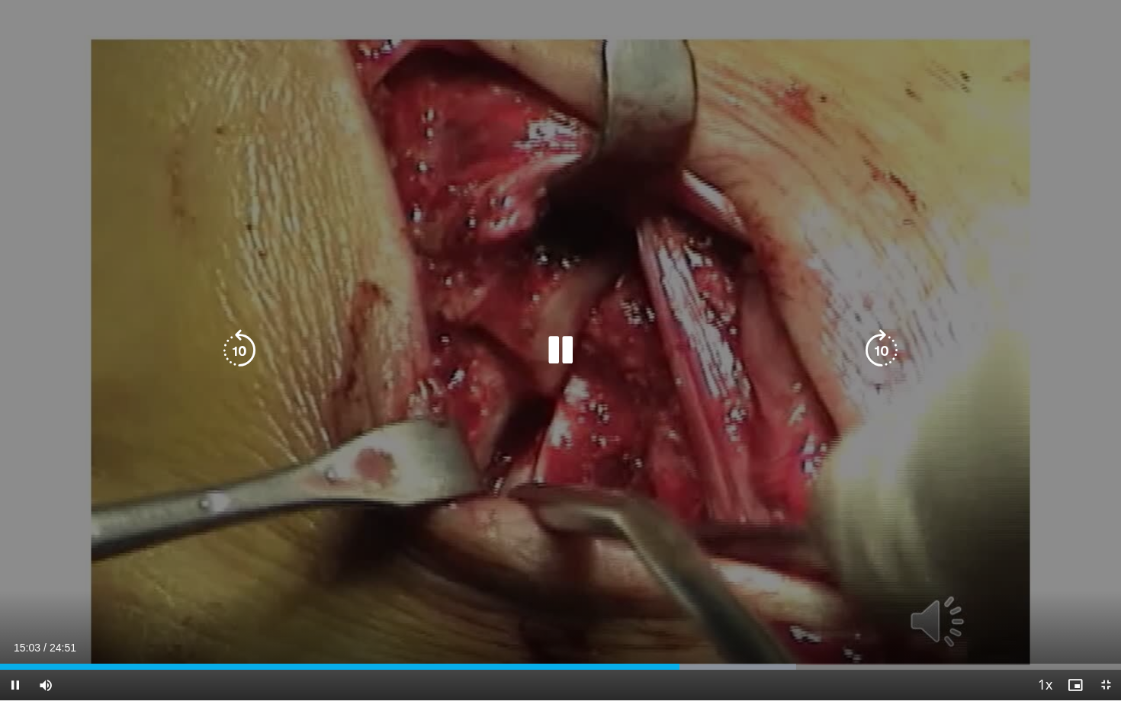
click at [884, 353] on icon "Video Player" at bounding box center [881, 350] width 43 height 43
click at [878, 355] on icon "Video Player" at bounding box center [881, 350] width 43 height 43
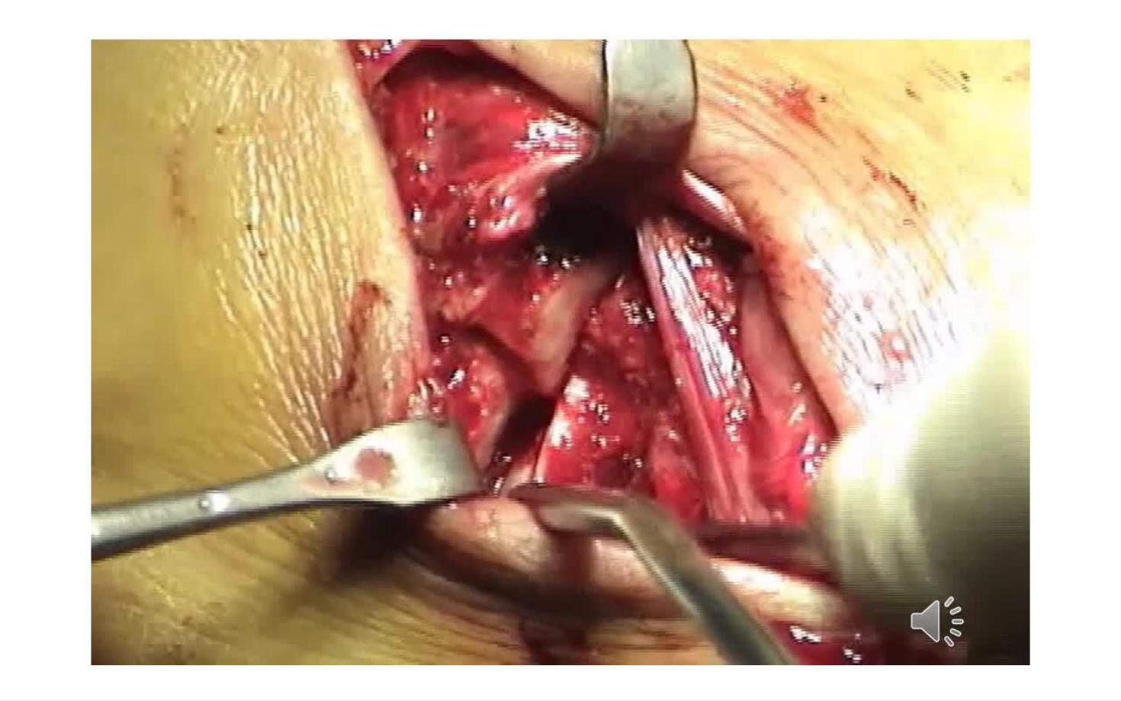
click at [878, 355] on div "20 seconds Tap to unmute" at bounding box center [560, 350] width 1121 height 701
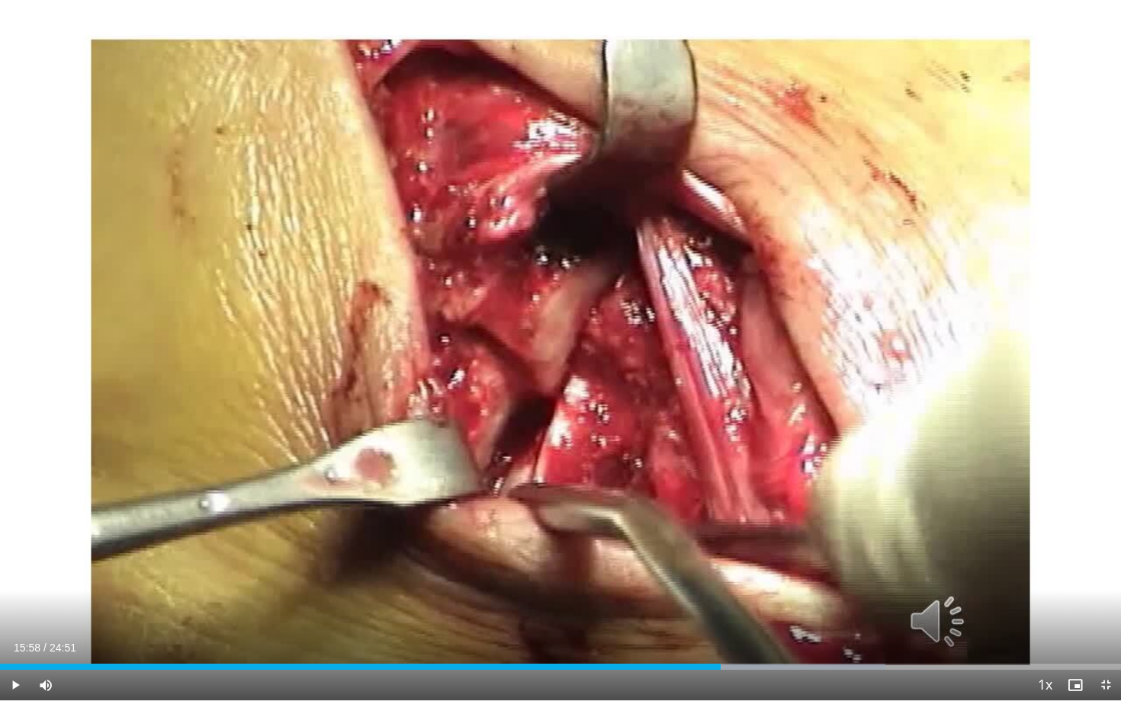
click at [878, 355] on div "20 seconds Tap to unmute" at bounding box center [560, 350] width 1121 height 701
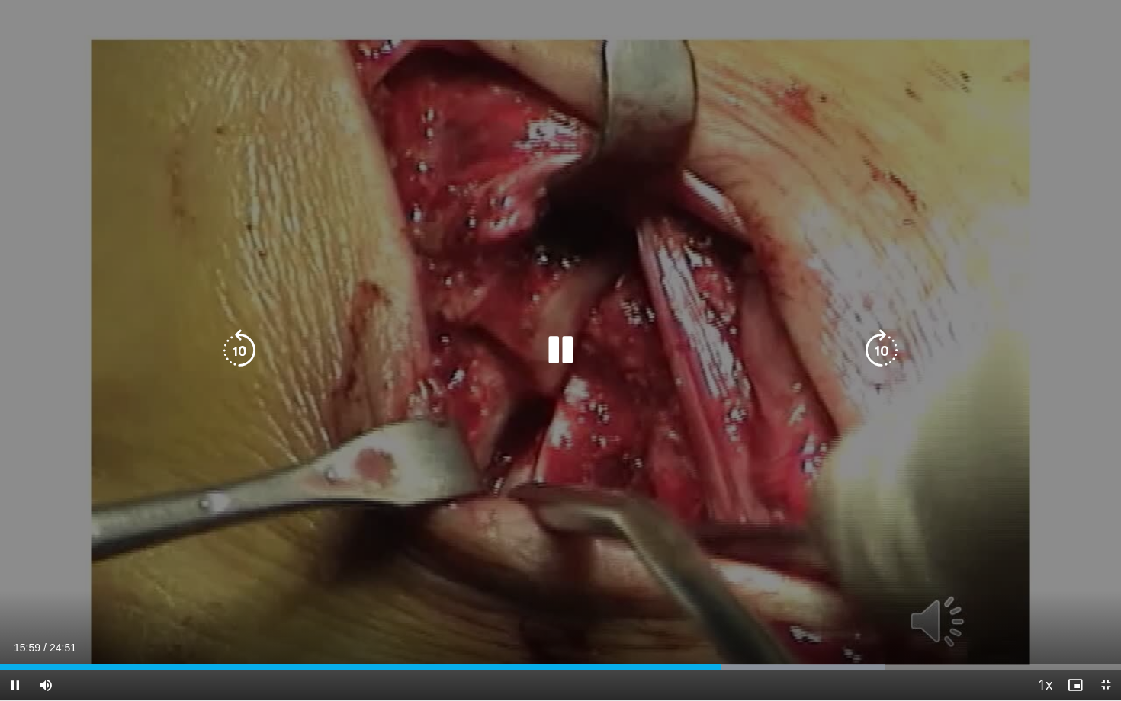
click at [891, 348] on icon "Video Player" at bounding box center [881, 350] width 43 height 43
click at [554, 354] on icon "Video Player" at bounding box center [560, 350] width 43 height 43
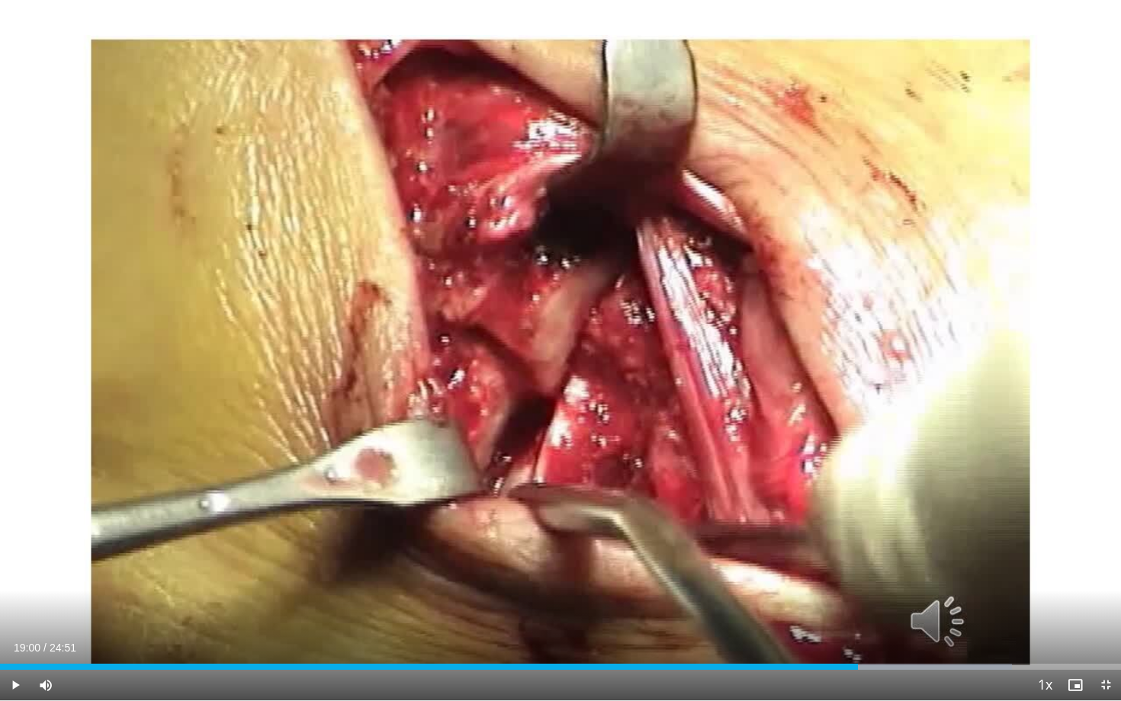
click at [554, 354] on div "20 seconds Tap to unmute" at bounding box center [560, 350] width 1121 height 701
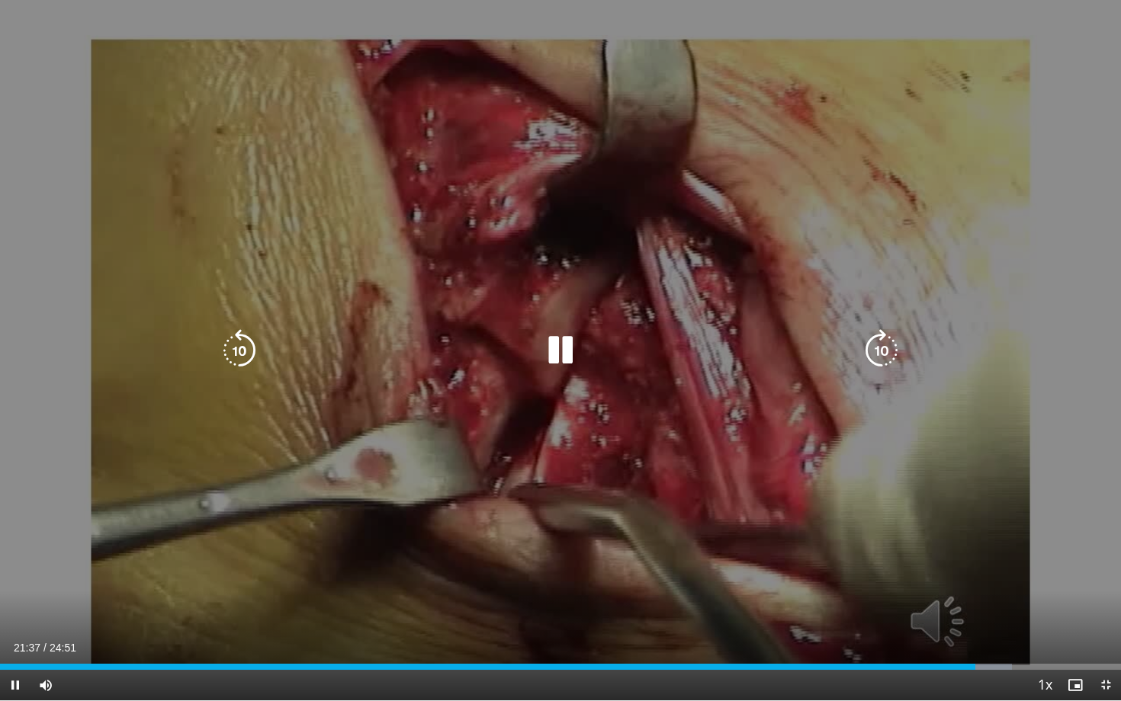
click at [874, 353] on icon "Video Player" at bounding box center [881, 350] width 43 height 43
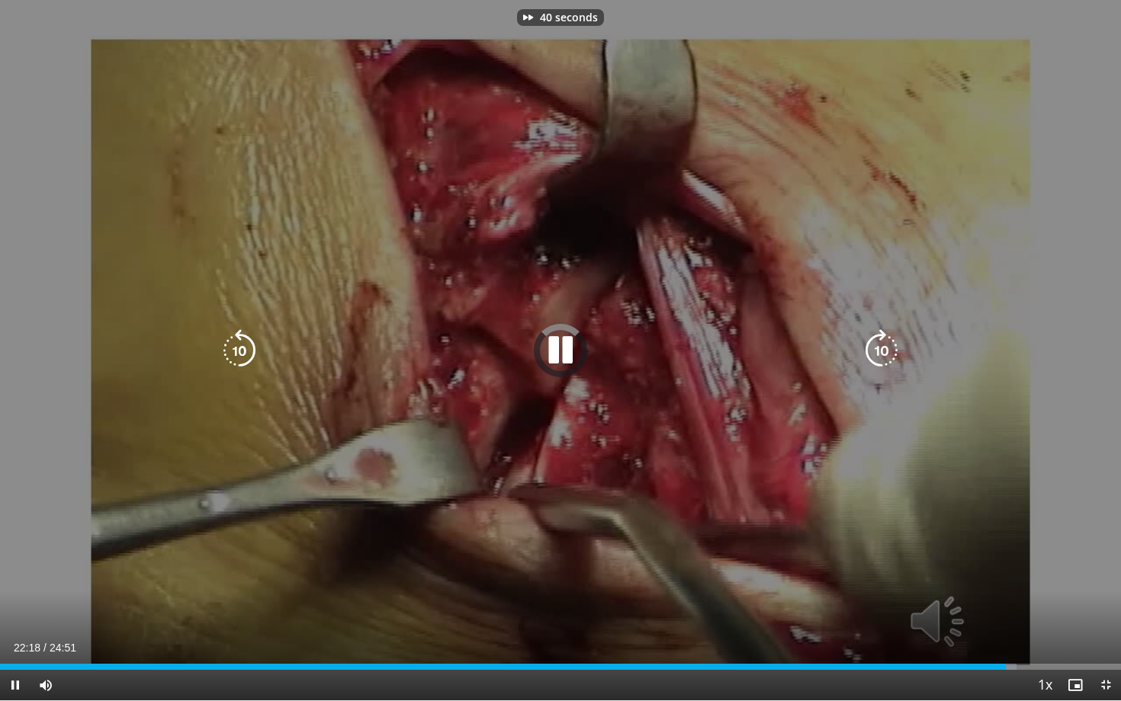
click at [874, 353] on icon "Video Player" at bounding box center [881, 350] width 43 height 43
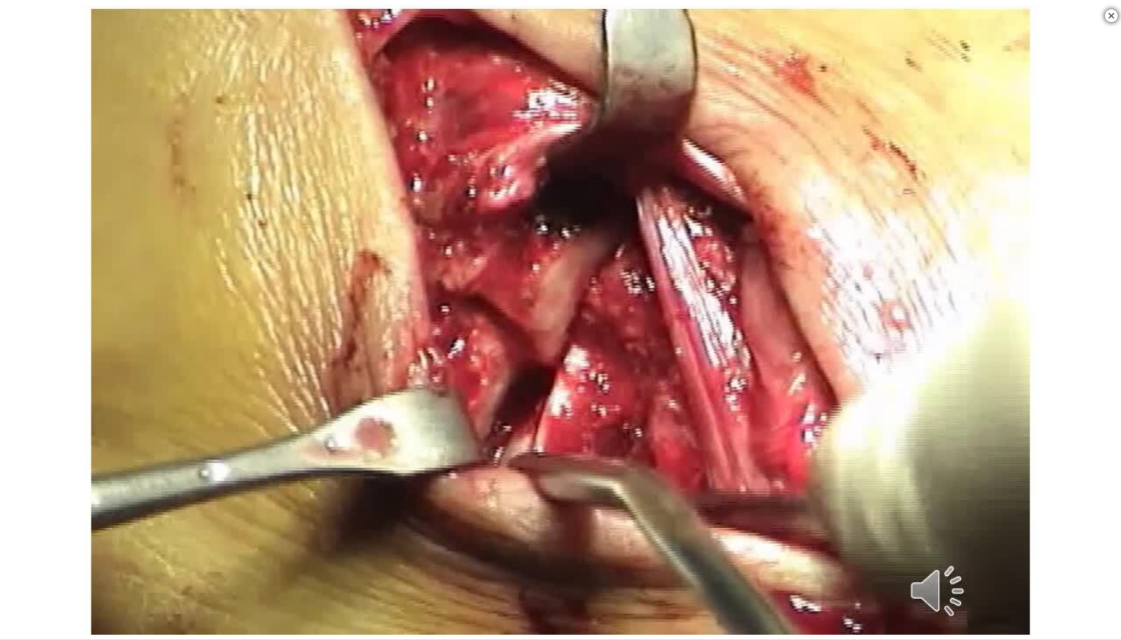
scroll to position [597, 0]
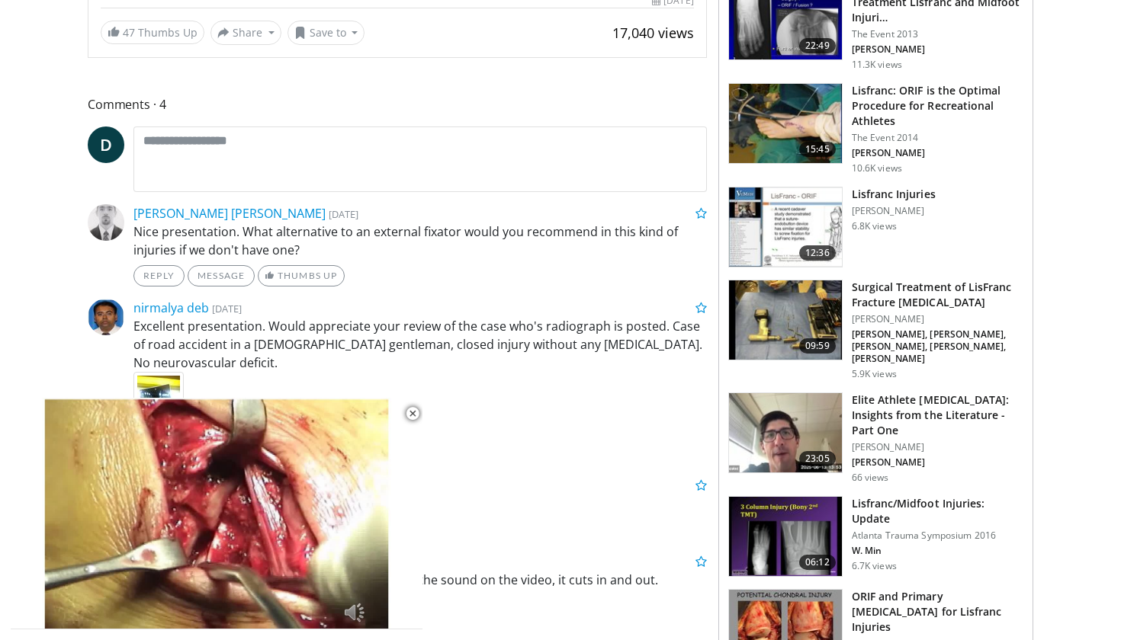
click at [901, 310] on h3 "Surgical Treatment of LisFranc Fracture [MEDICAL_DATA]" at bounding box center [938, 295] width 172 height 30
